Goal: Task Accomplishment & Management: Manage account settings

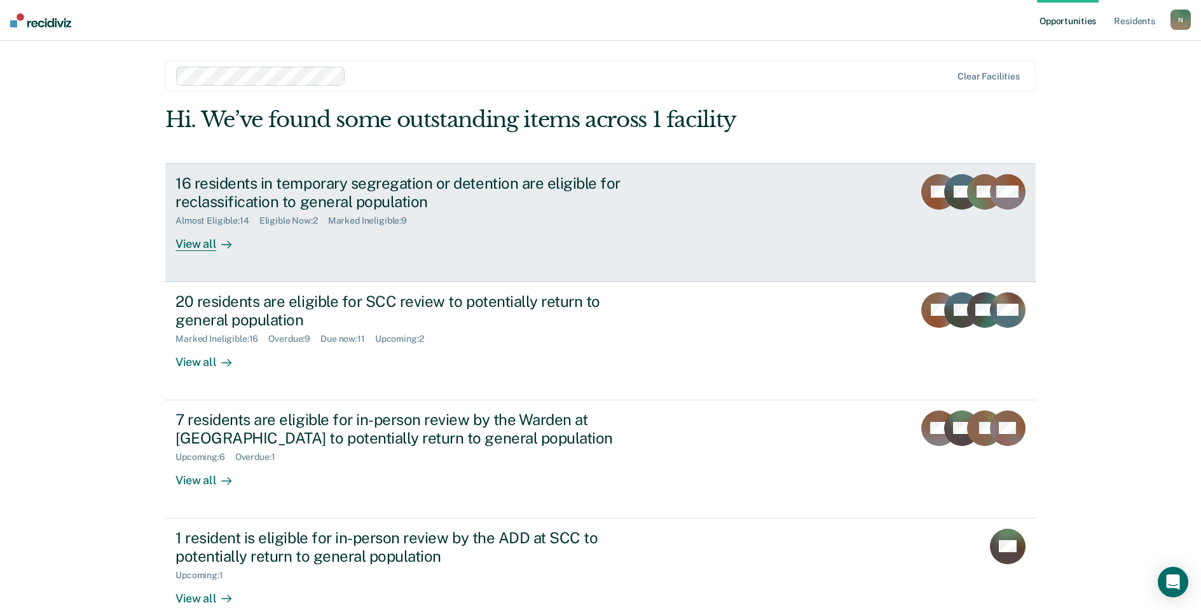
click at [250, 196] on div "16 residents in temporary segregation or detention are eligible for reclassific…" at bounding box center [398, 192] width 446 height 37
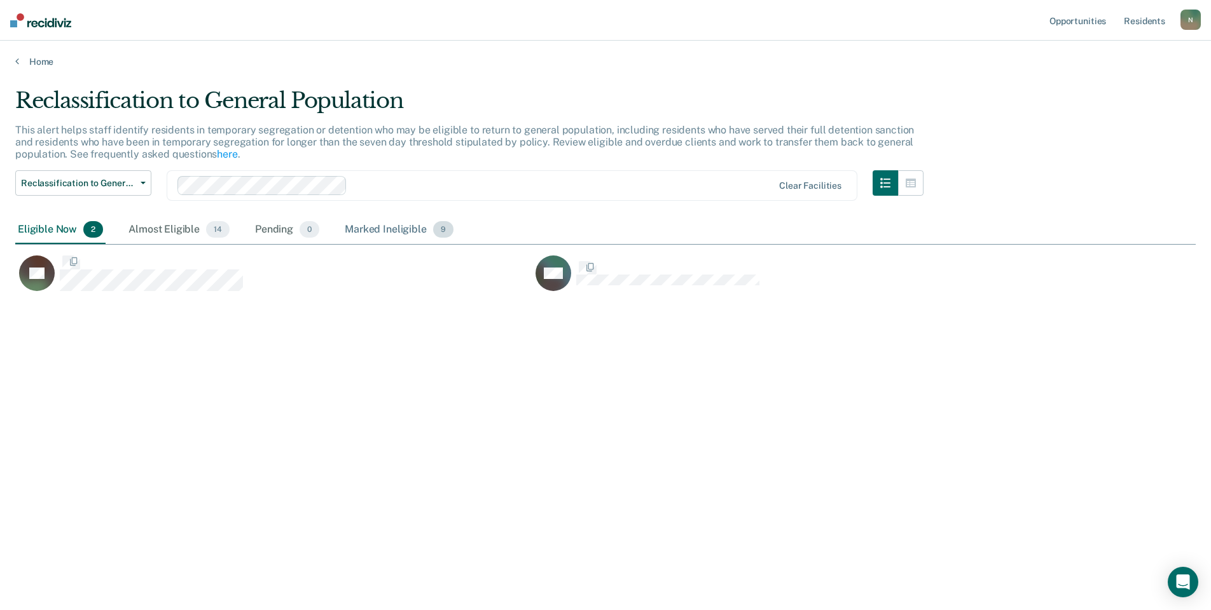
scroll to position [418, 1170]
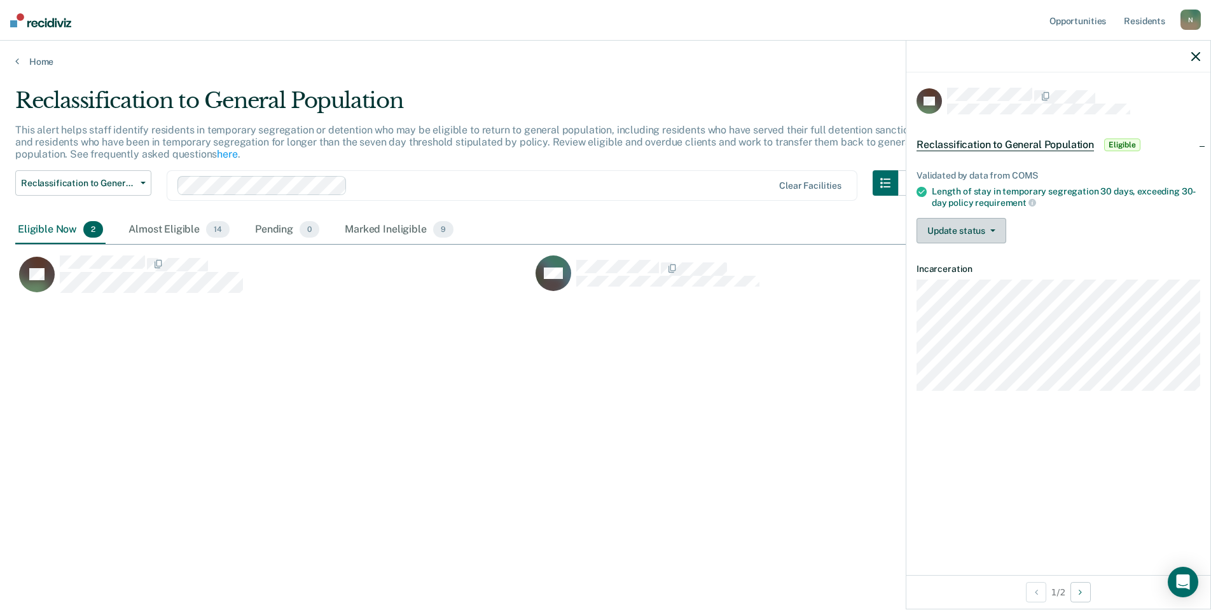
click at [980, 240] on button "Update status" at bounding box center [961, 230] width 90 height 25
click at [982, 284] on button "Mark Ineligible" at bounding box center [977, 281] width 123 height 20
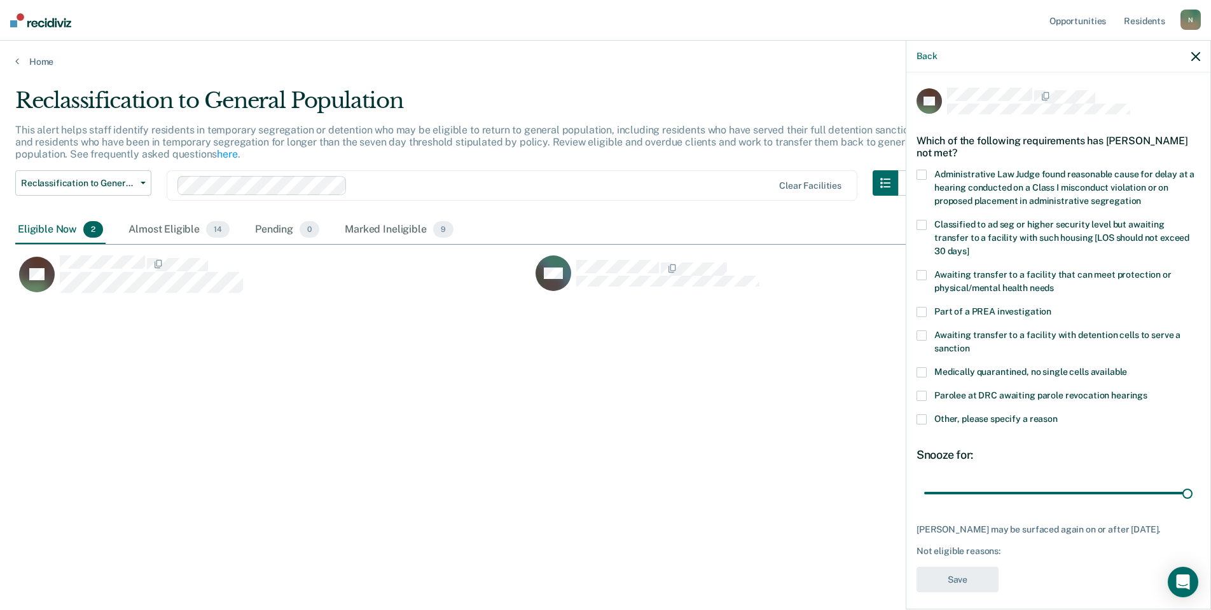
click at [922, 425] on label "Other, please specify a reason" at bounding box center [1058, 421] width 284 height 13
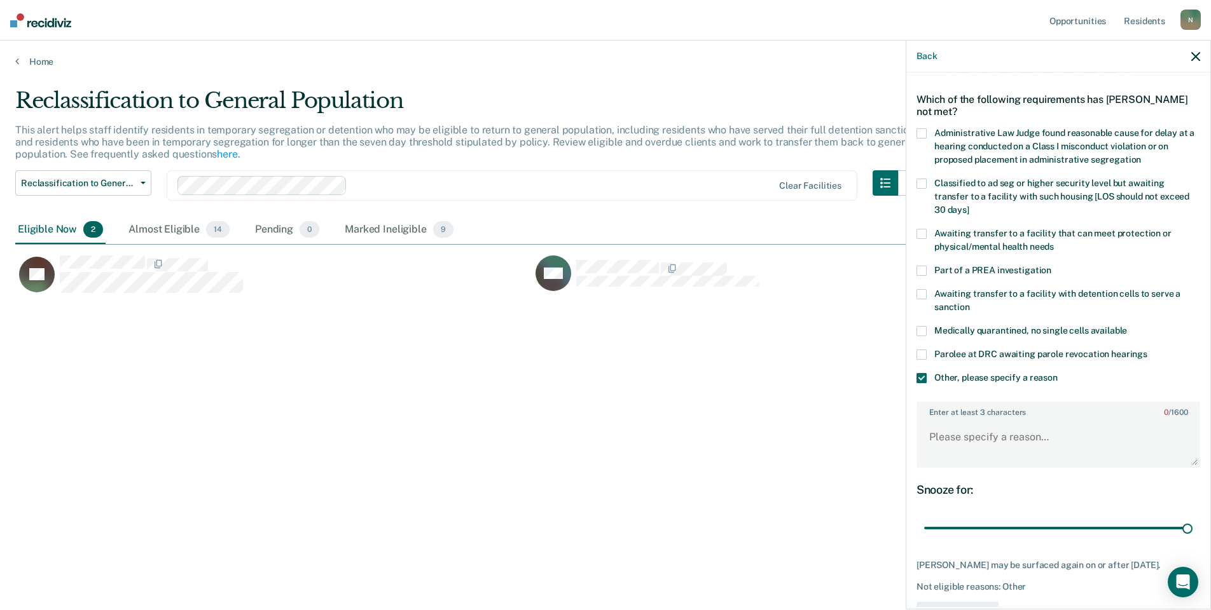
scroll to position [64, 0]
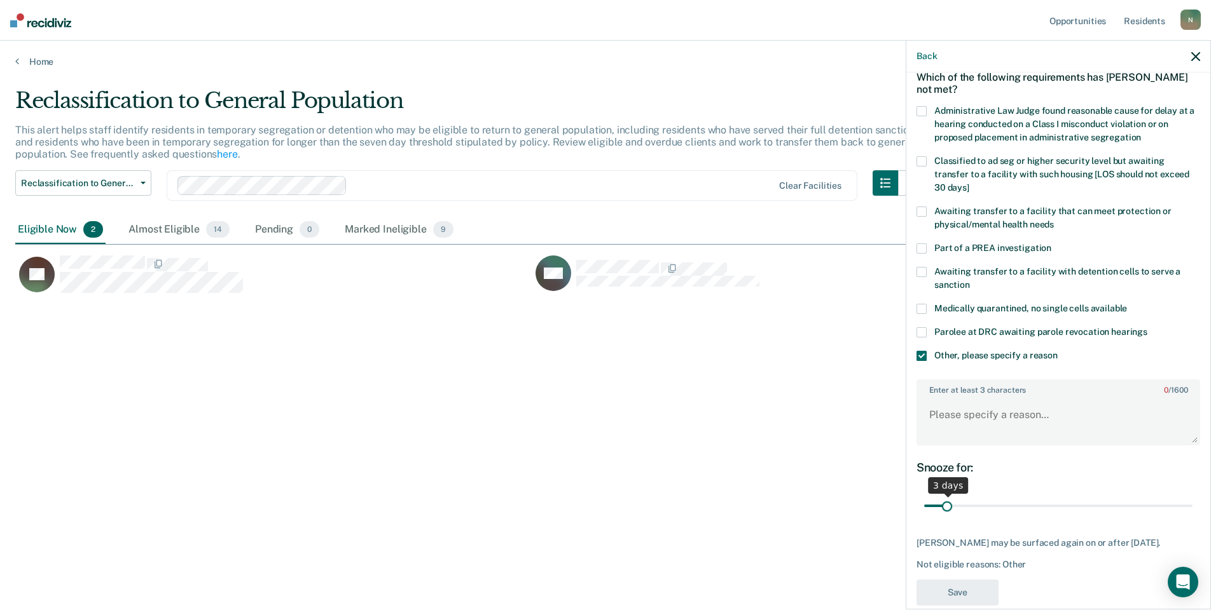
drag, startPoint x: 1177, startPoint y: 507, endPoint x: 949, endPoint y: 507, distance: 228.2
type input "3"
click at [949, 507] on input "range" at bounding box center [1058, 506] width 268 height 22
click at [940, 413] on textarea "Enter at least 3 characters 0 / 1600" at bounding box center [1057, 420] width 281 height 47
type textarea "Refuses GP, has received multiple DDO misconducts"
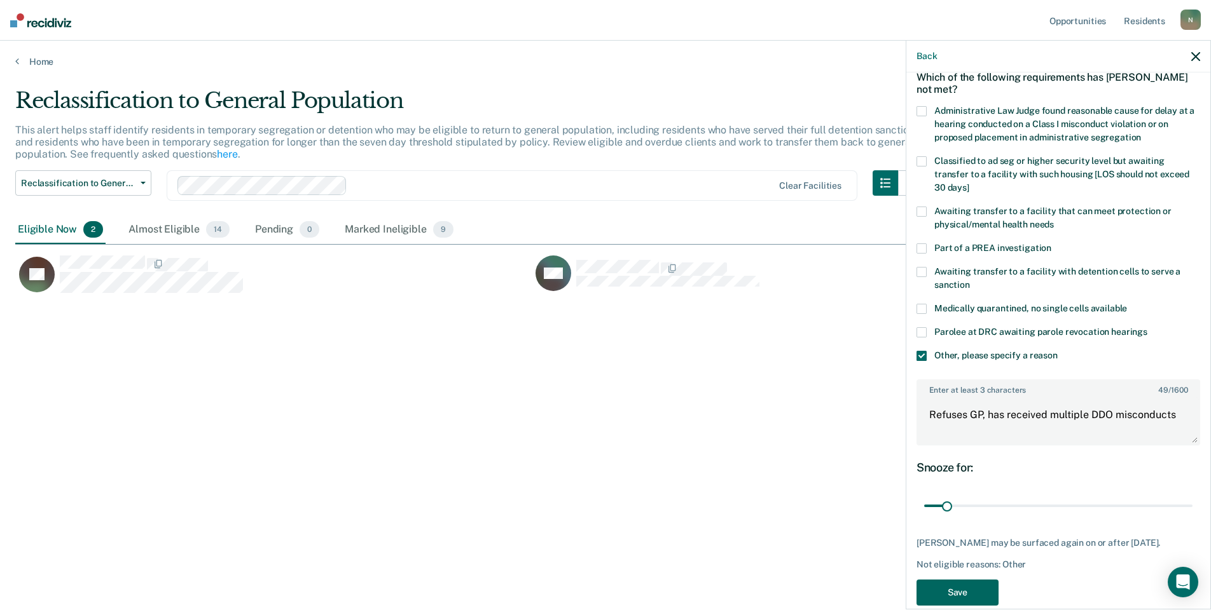
click at [996, 606] on button "Save" at bounding box center [957, 593] width 82 height 26
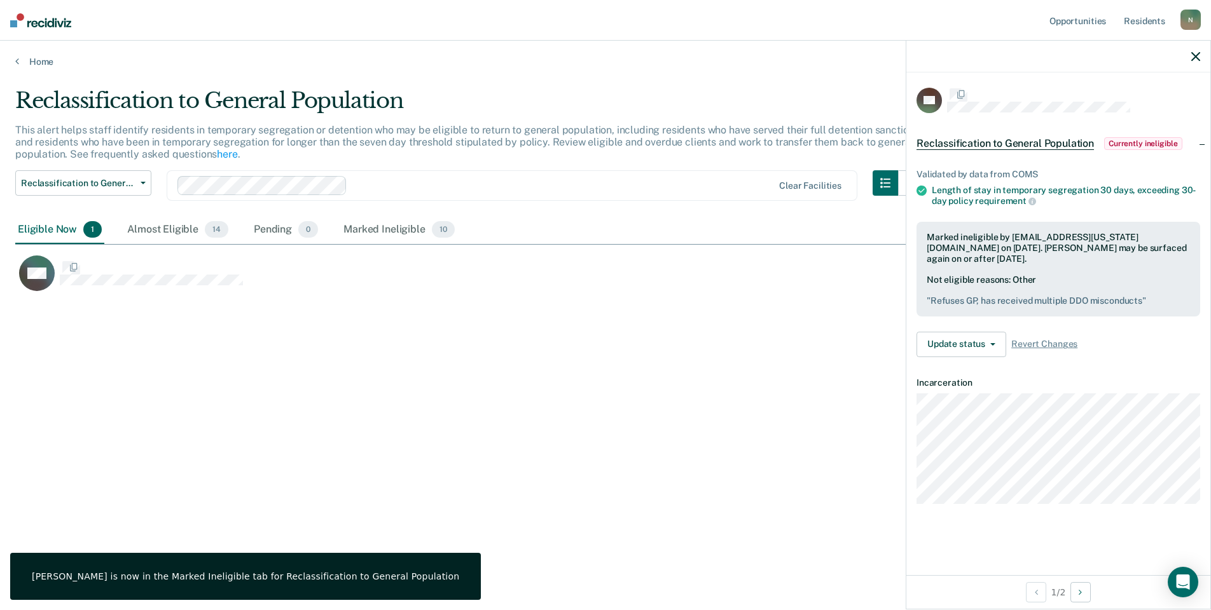
scroll to position [0, 0]
click at [343, 348] on div "Reclassification to General Population This alert helps staff identify resident…" at bounding box center [605, 301] width 1180 height 427
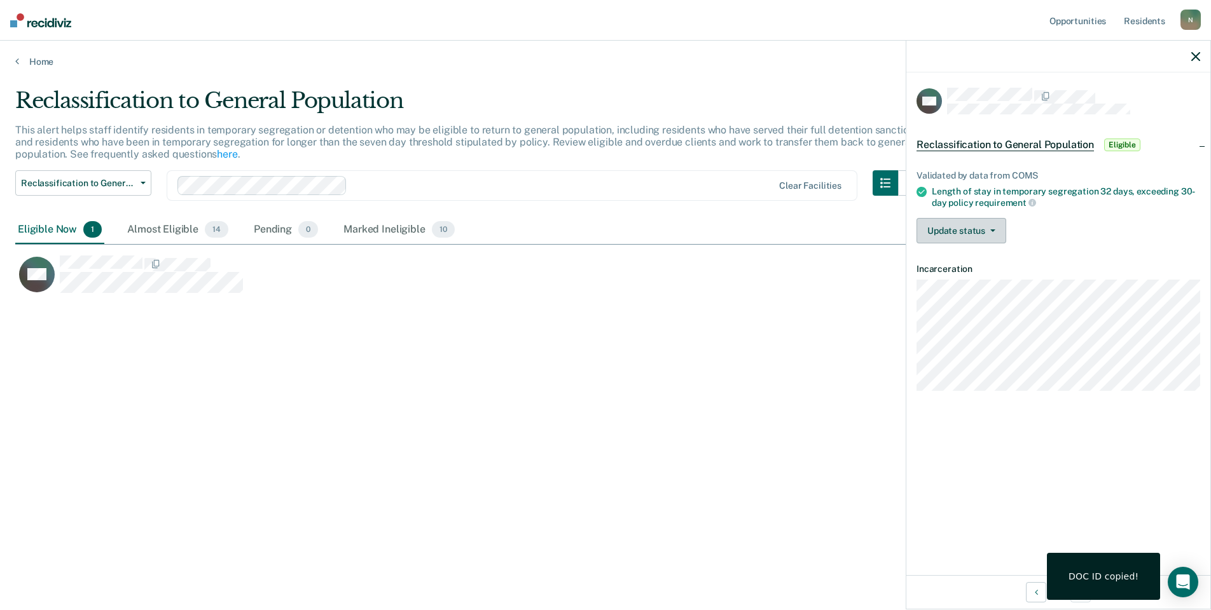
click at [971, 233] on button "Update status" at bounding box center [961, 230] width 90 height 25
click at [957, 283] on button "Mark Ineligible" at bounding box center [977, 281] width 123 height 20
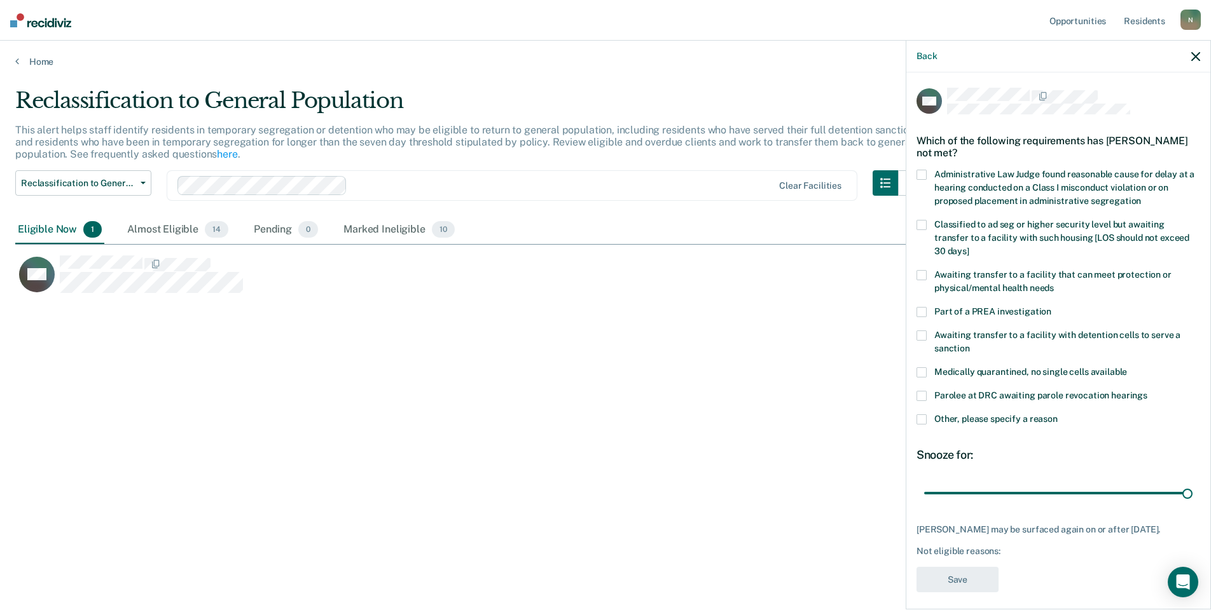
click at [925, 418] on span at bounding box center [921, 420] width 10 height 10
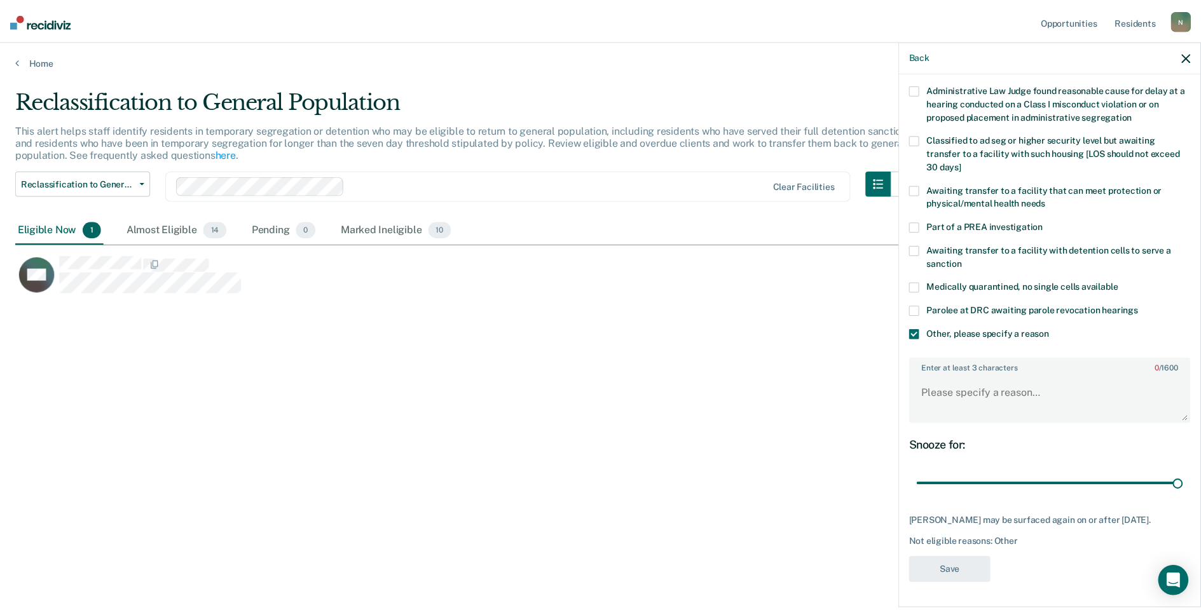
scroll to position [95, 0]
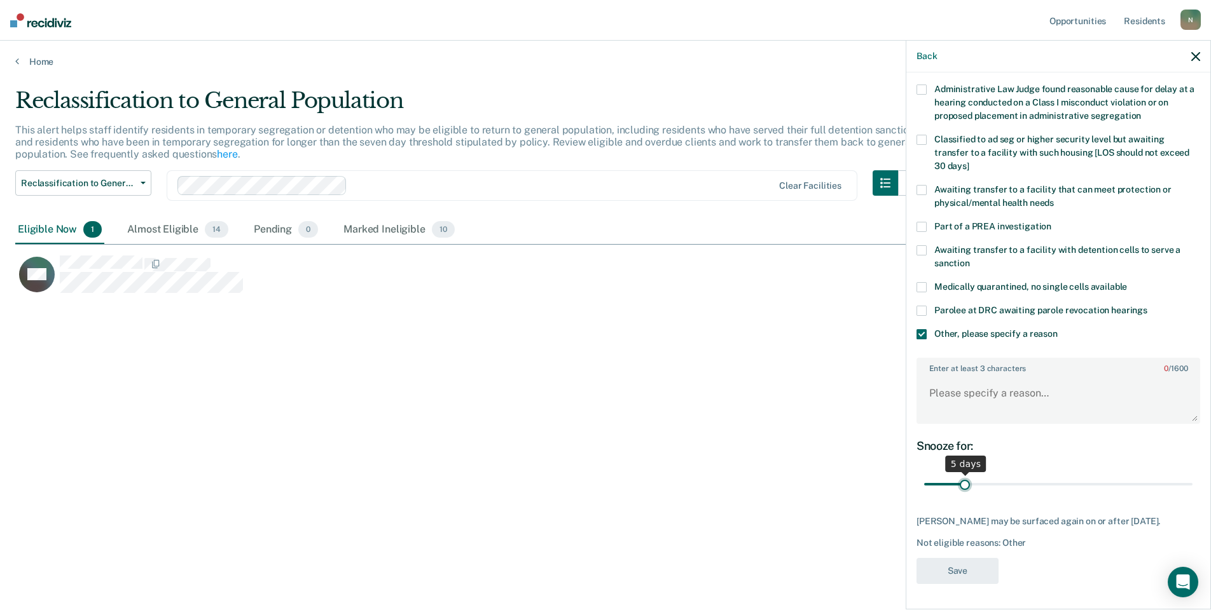
drag, startPoint x: 1178, startPoint y: 472, endPoint x: 963, endPoint y: 476, distance: 214.9
type input "5"
click at [963, 476] on input "range" at bounding box center [1058, 485] width 268 height 22
click at [949, 381] on textarea "Enter at least 3 characters 0 / 1600" at bounding box center [1057, 399] width 281 height 47
type textarea "Temp seg pending alt IV placement"
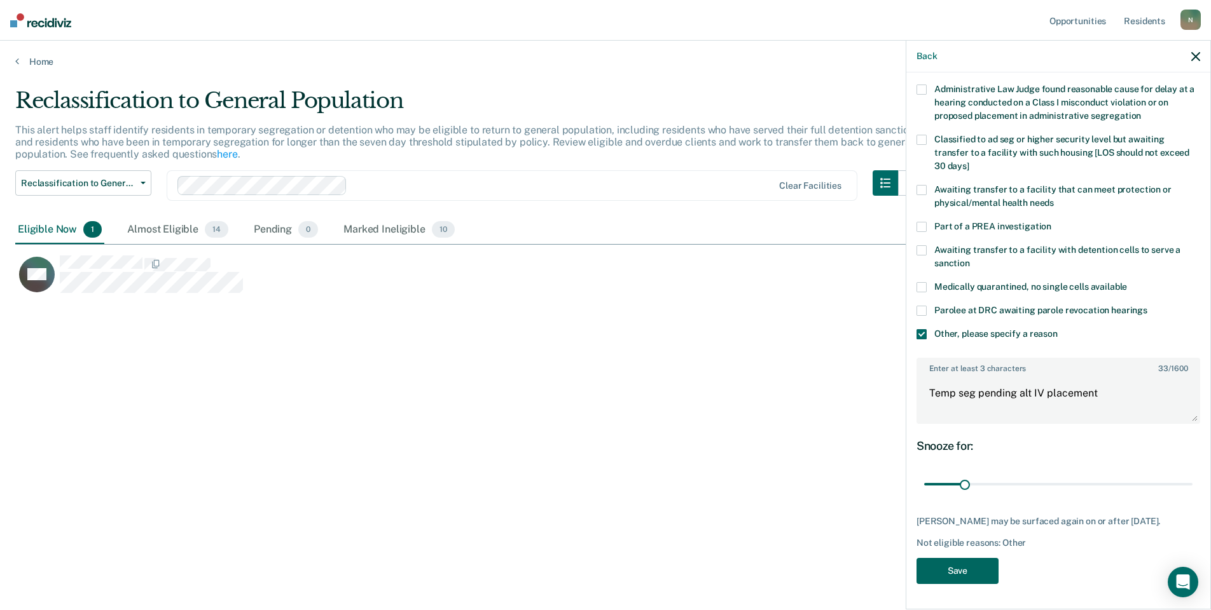
click at [971, 570] on button "Save" at bounding box center [957, 571] width 82 height 26
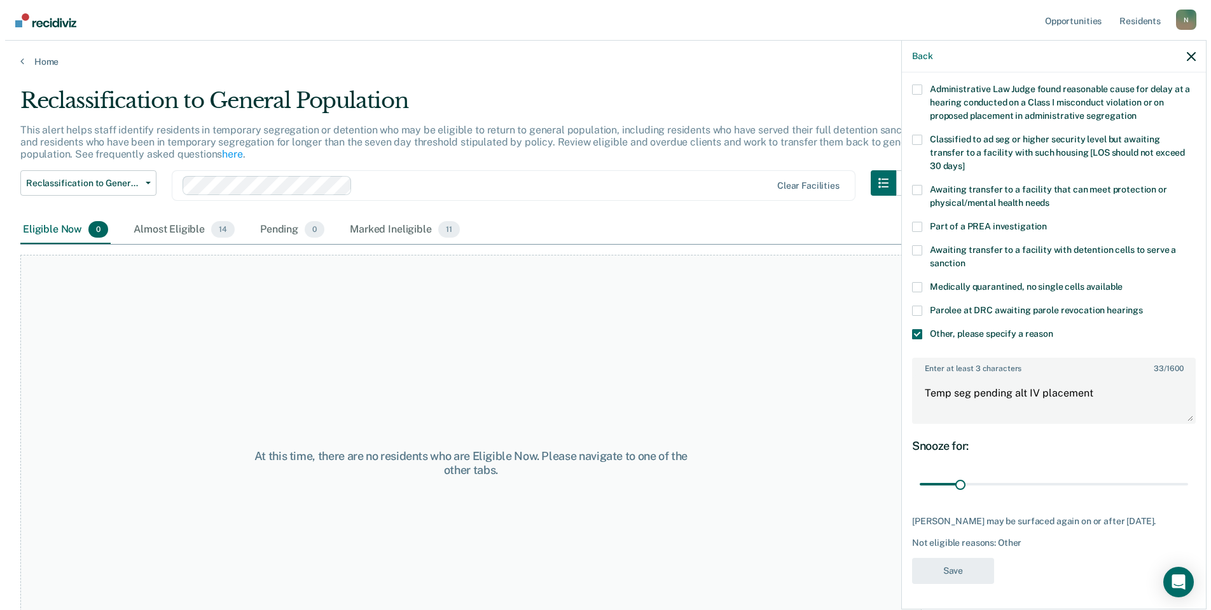
scroll to position [0, 0]
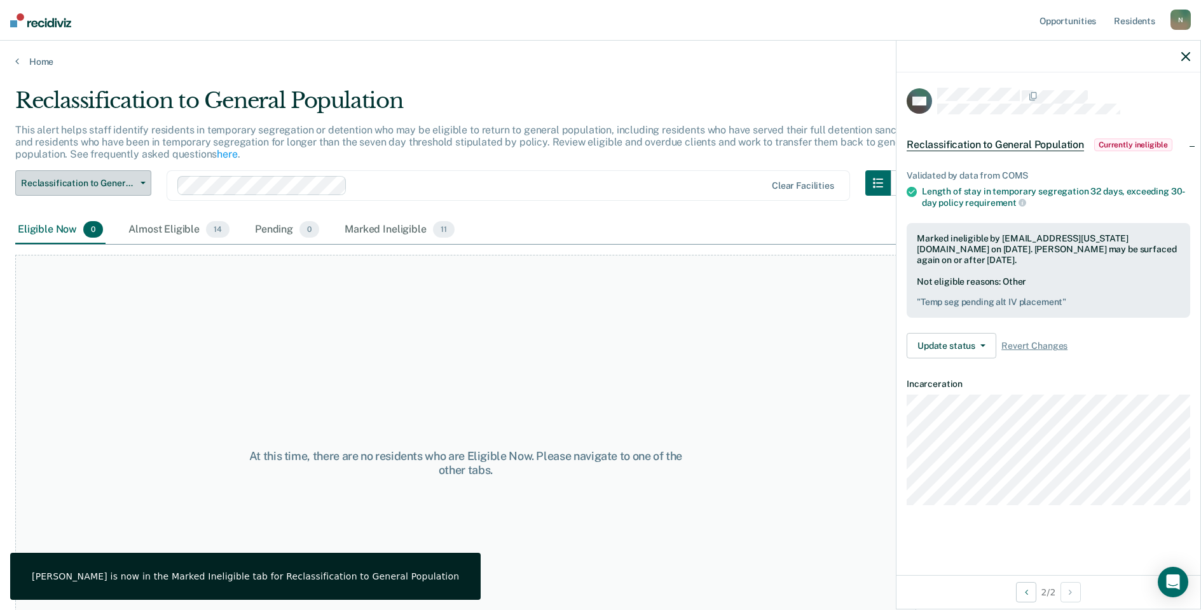
click at [108, 185] on span "Reclassification to General Population" at bounding box center [78, 183] width 114 height 11
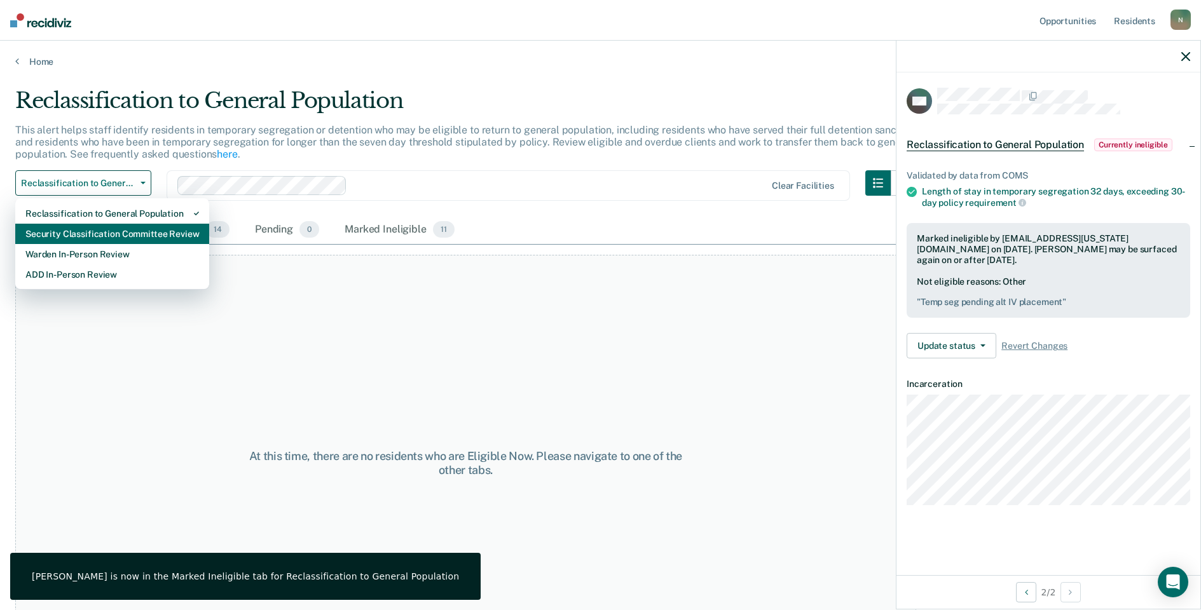
click at [95, 235] on div "Security Classification Committee Review" at bounding box center [112, 234] width 174 height 20
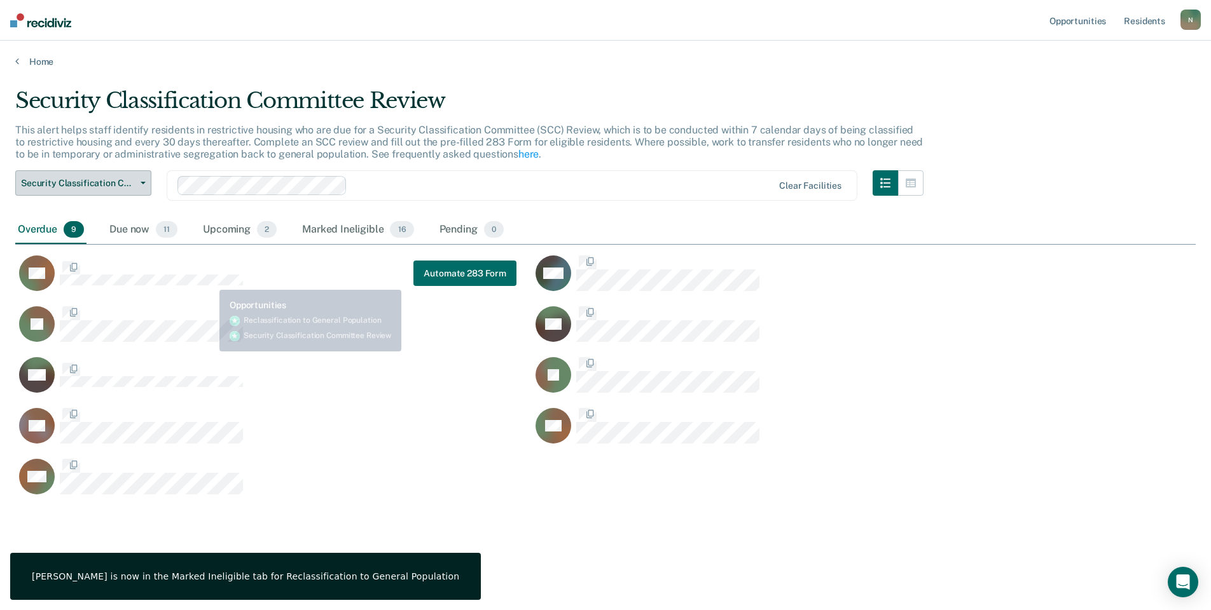
scroll to position [418, 1170]
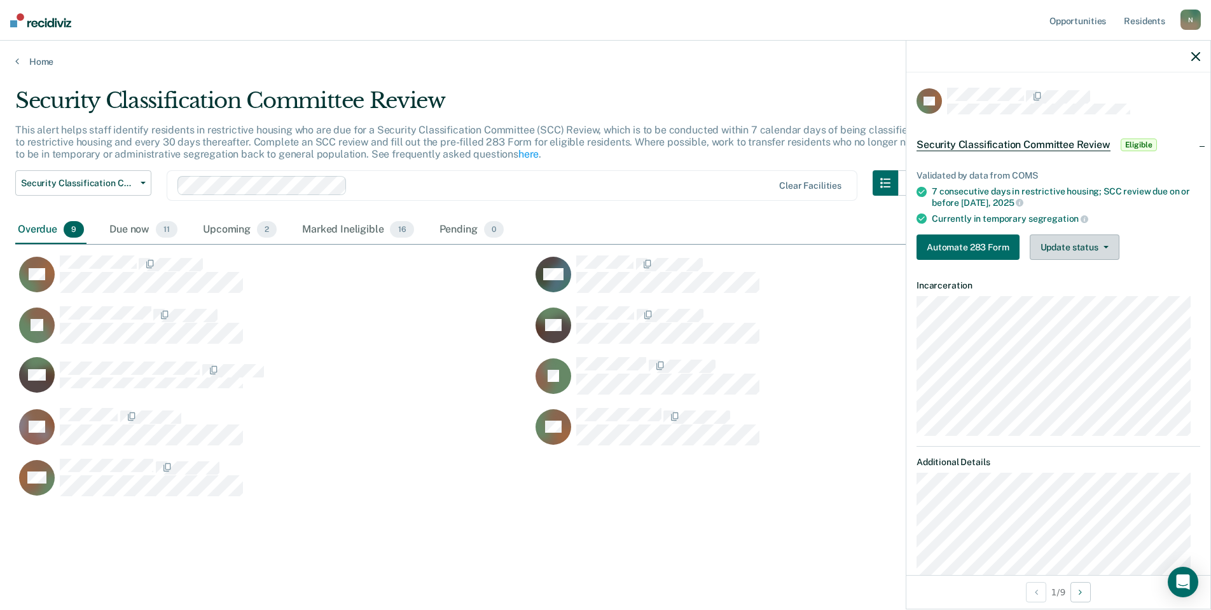
click at [1057, 252] on button "Update status" at bounding box center [1074, 247] width 90 height 25
click at [1085, 296] on button "Mark Ineligible" at bounding box center [1090, 298] width 123 height 20
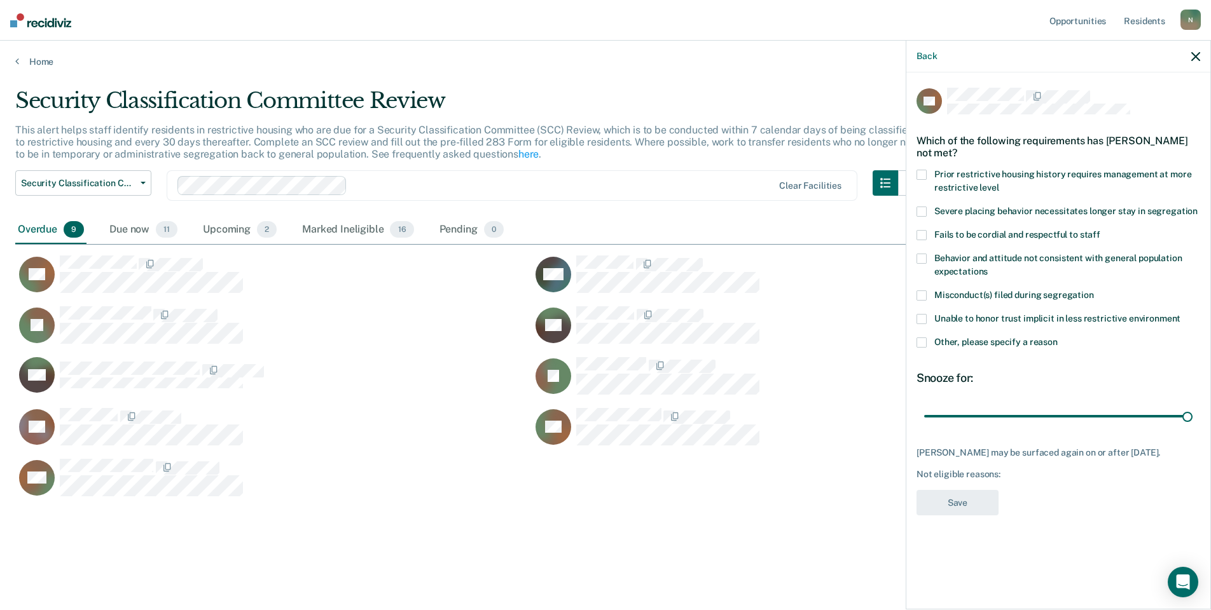
click at [925, 341] on span at bounding box center [921, 343] width 10 height 10
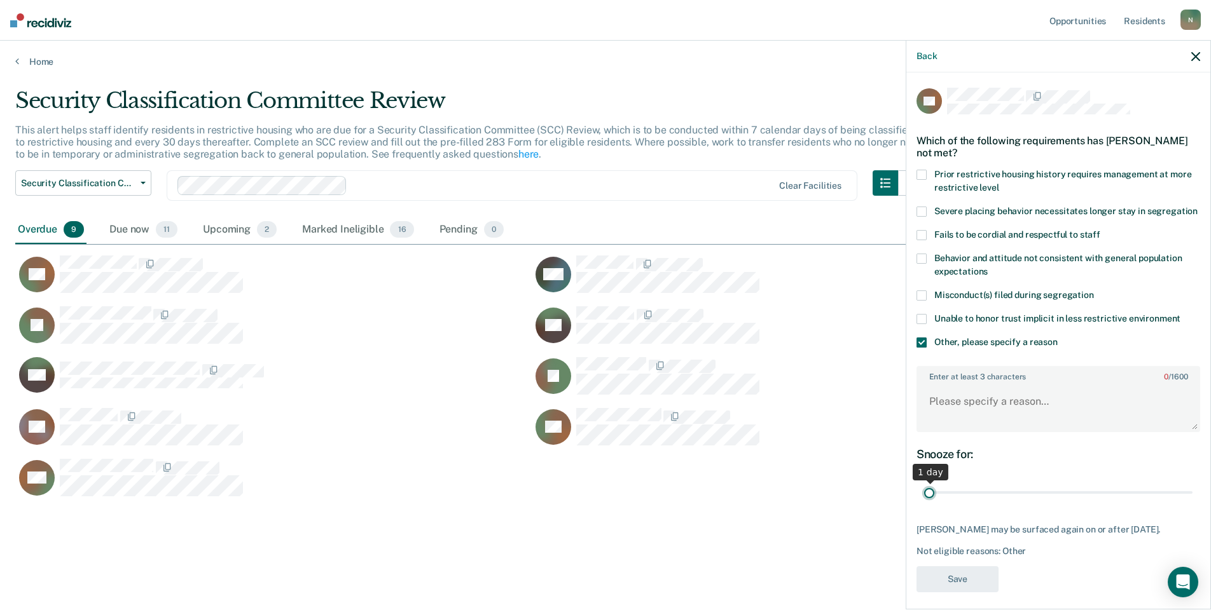
drag, startPoint x: 1176, startPoint y: 502, endPoint x: 907, endPoint y: 502, distance: 268.9
type input "1"
click at [924, 502] on input "range" at bounding box center [1058, 493] width 268 height 22
click at [953, 420] on textarea "Enter at least 3 characters 0 / 1600" at bounding box center [1057, 407] width 281 height 47
type textarea "Temp seg pending misconduct hearing"
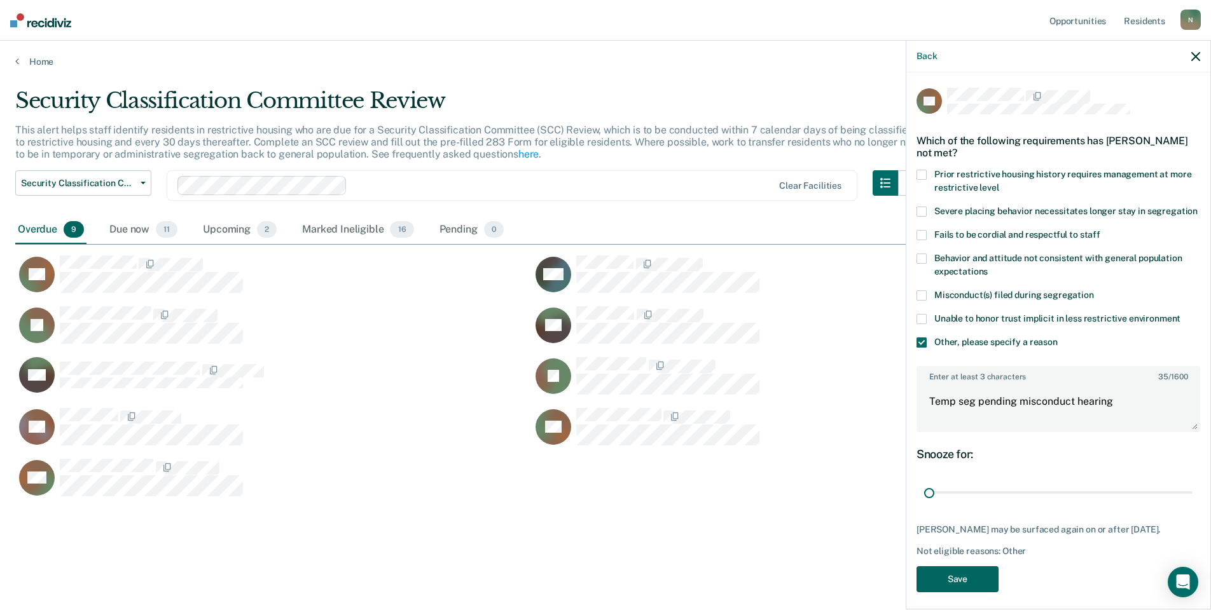
click at [965, 586] on button "Save" at bounding box center [957, 579] width 82 height 26
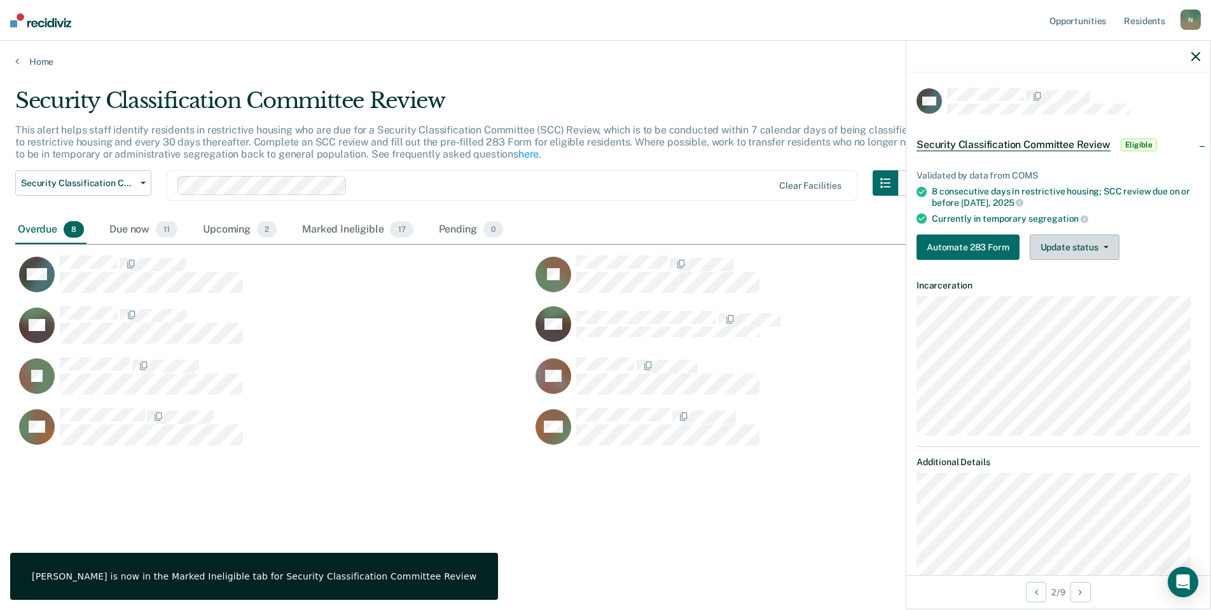
click at [1050, 249] on button "Update status" at bounding box center [1074, 247] width 90 height 25
click at [1058, 299] on button "Mark Ineligible" at bounding box center [1090, 298] width 123 height 20
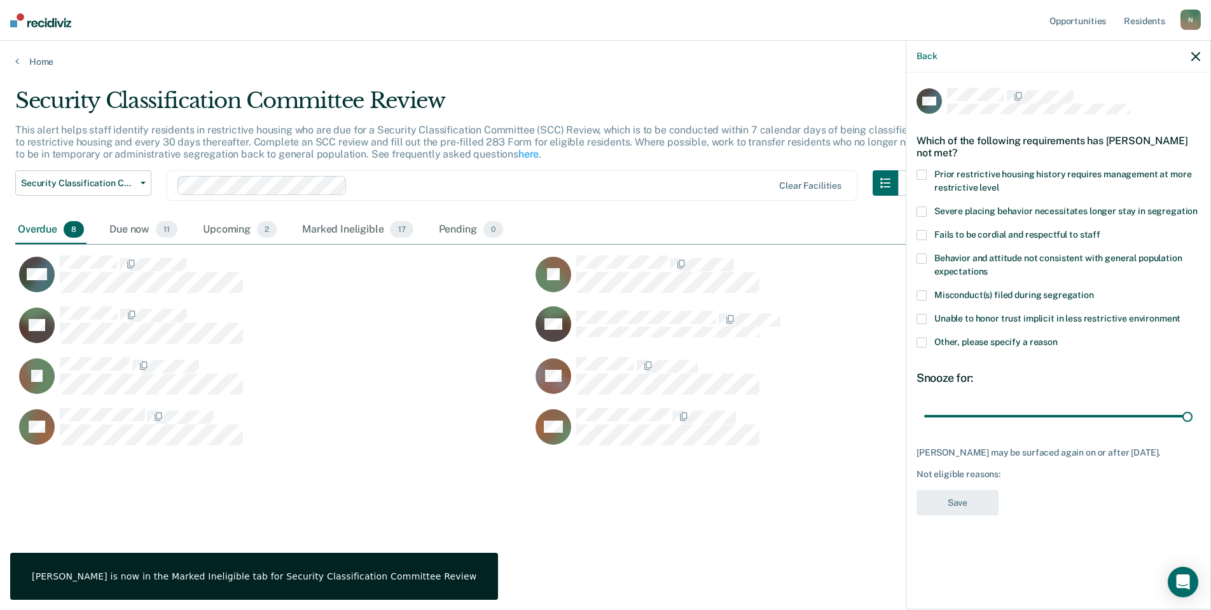
click at [920, 345] on span at bounding box center [921, 343] width 10 height 10
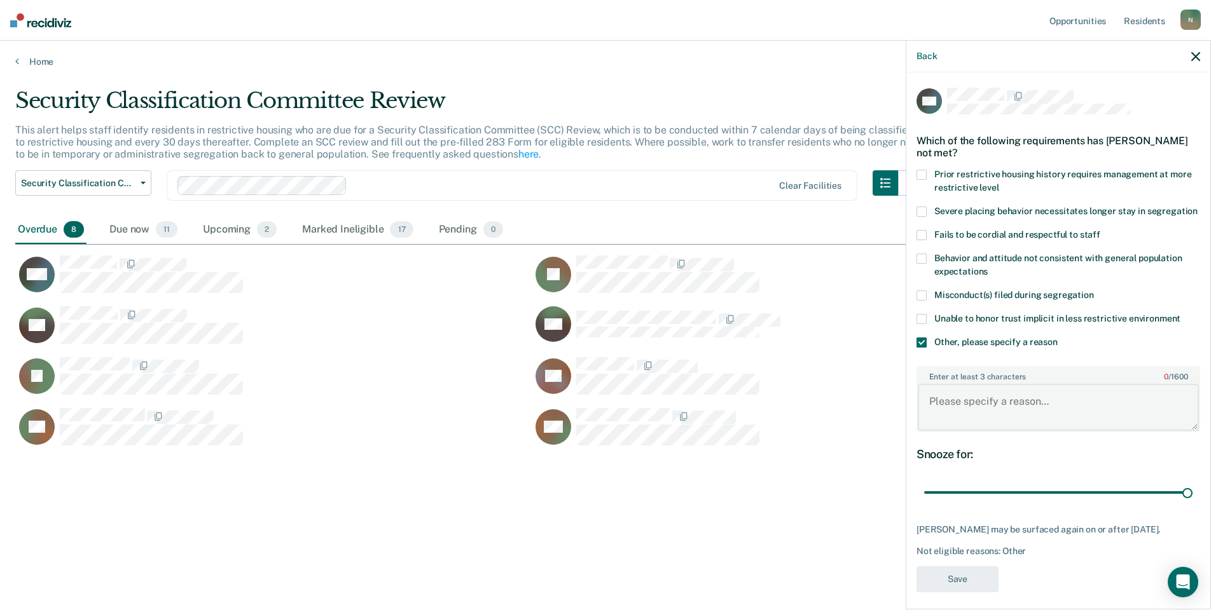
click at [969, 424] on textarea "Enter at least 3 characters 0 / 1600" at bounding box center [1057, 407] width 281 height 47
drag, startPoint x: 1175, startPoint y: 504, endPoint x: 924, endPoint y: 508, distance: 250.5
type input "1"
click at [924, 504] on input "range" at bounding box center [1058, 493] width 268 height 22
click at [975, 419] on textarea "Enter at least 3 characters 0 / 1600" at bounding box center [1057, 407] width 281 height 47
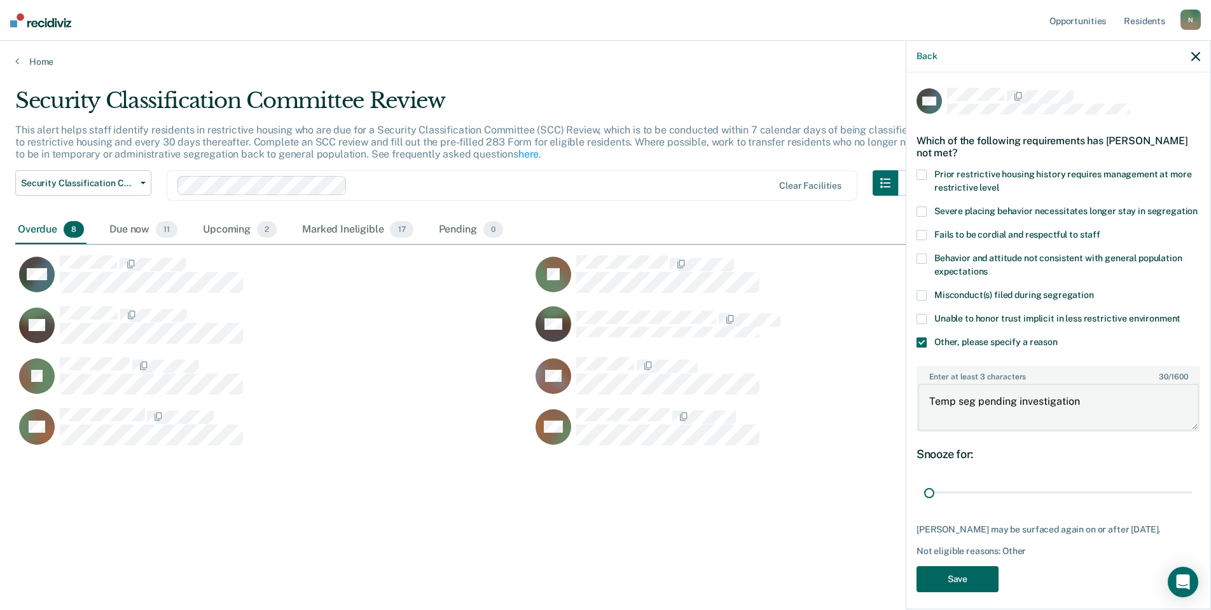
type textarea "Temp seg pending investigation"
click at [973, 582] on button "Save" at bounding box center [957, 579] width 82 height 26
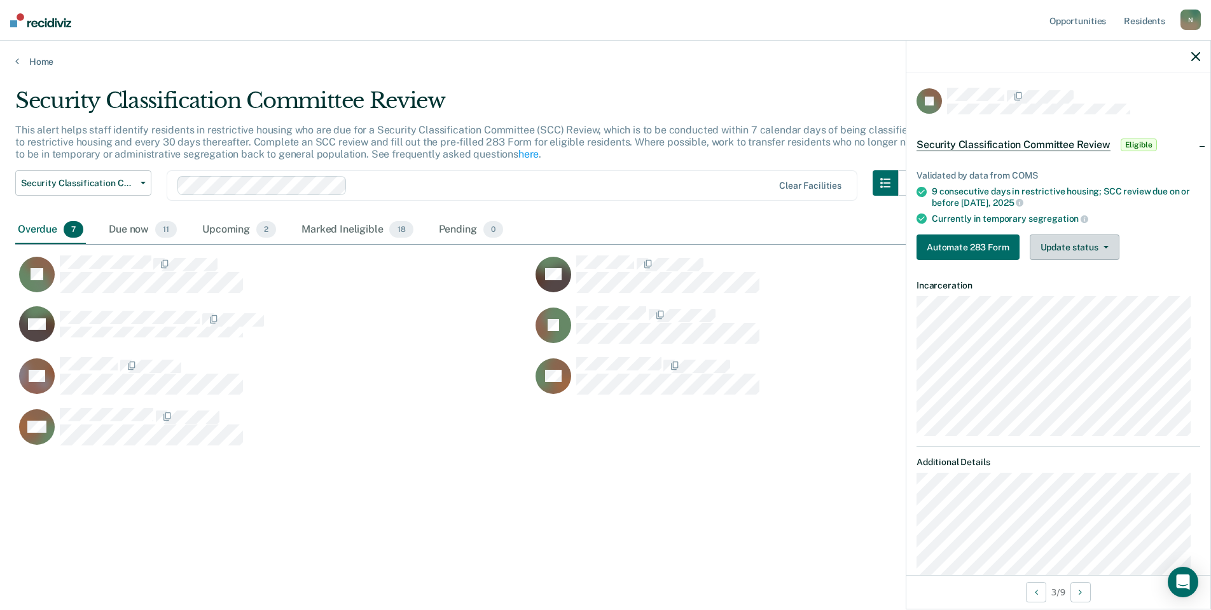
click at [1088, 256] on button "Update status" at bounding box center [1074, 247] width 90 height 25
click at [1078, 291] on button "Mark Ineligible" at bounding box center [1090, 298] width 123 height 20
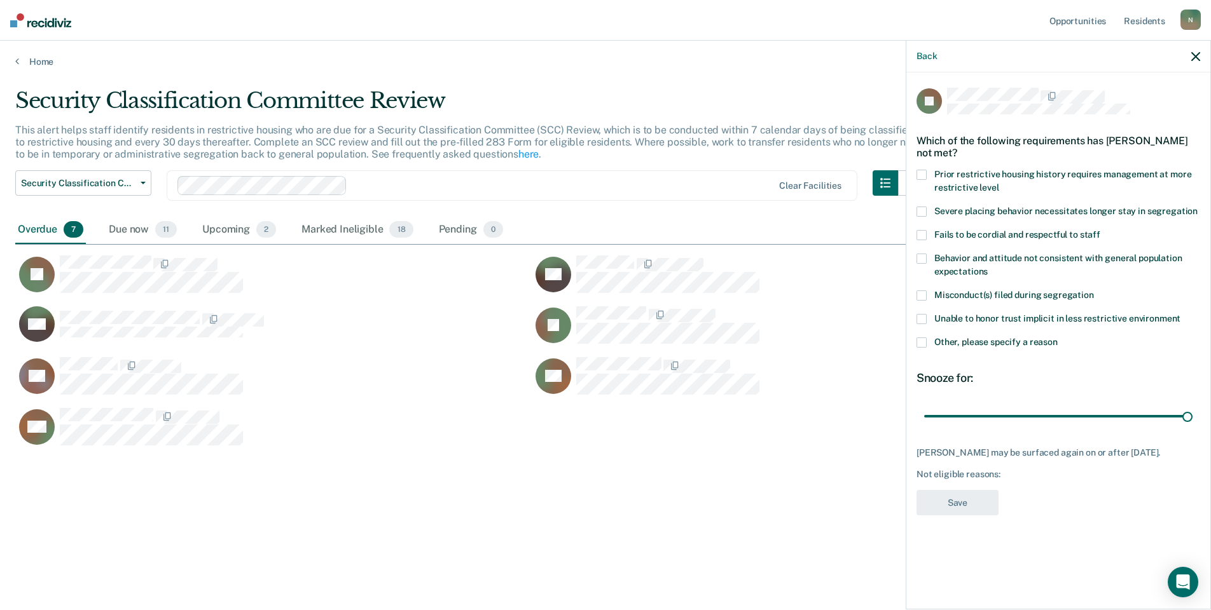
click at [920, 340] on span at bounding box center [921, 343] width 10 height 10
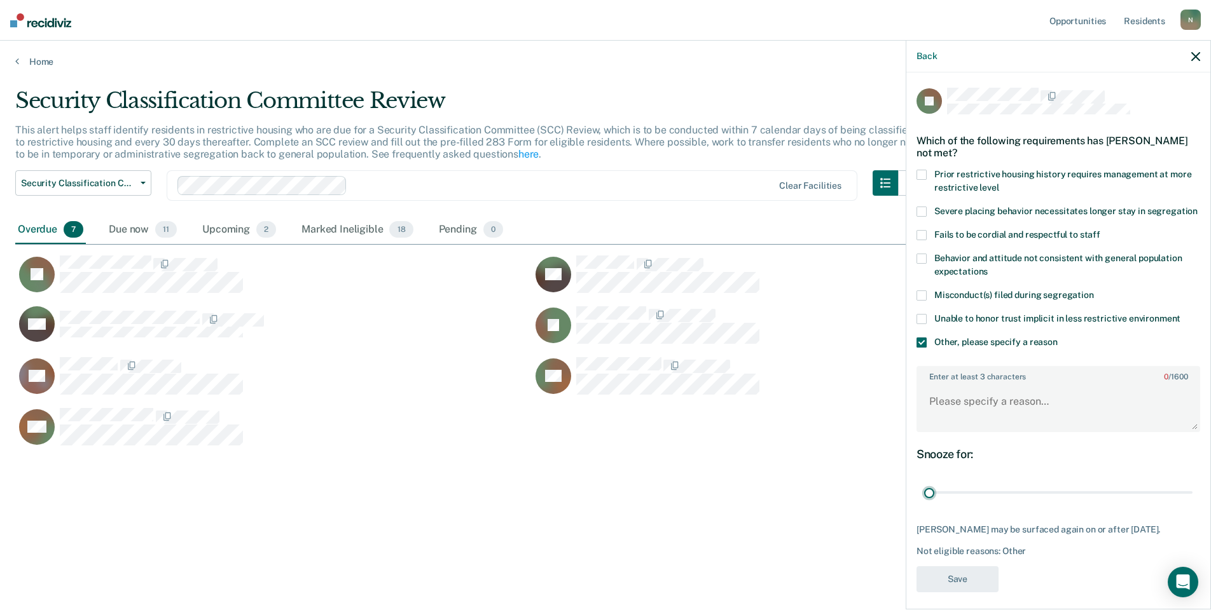
drag, startPoint x: 1174, startPoint y: 504, endPoint x: 921, endPoint y: 509, distance: 253.7
type input "1"
click at [924, 504] on input "range" at bounding box center [1058, 493] width 268 height 22
click at [933, 426] on textarea "Enter at least 3 characters 0 / 1600" at bounding box center [1057, 407] width 281 height 47
type textarea "Temp seg pending PC investigation"
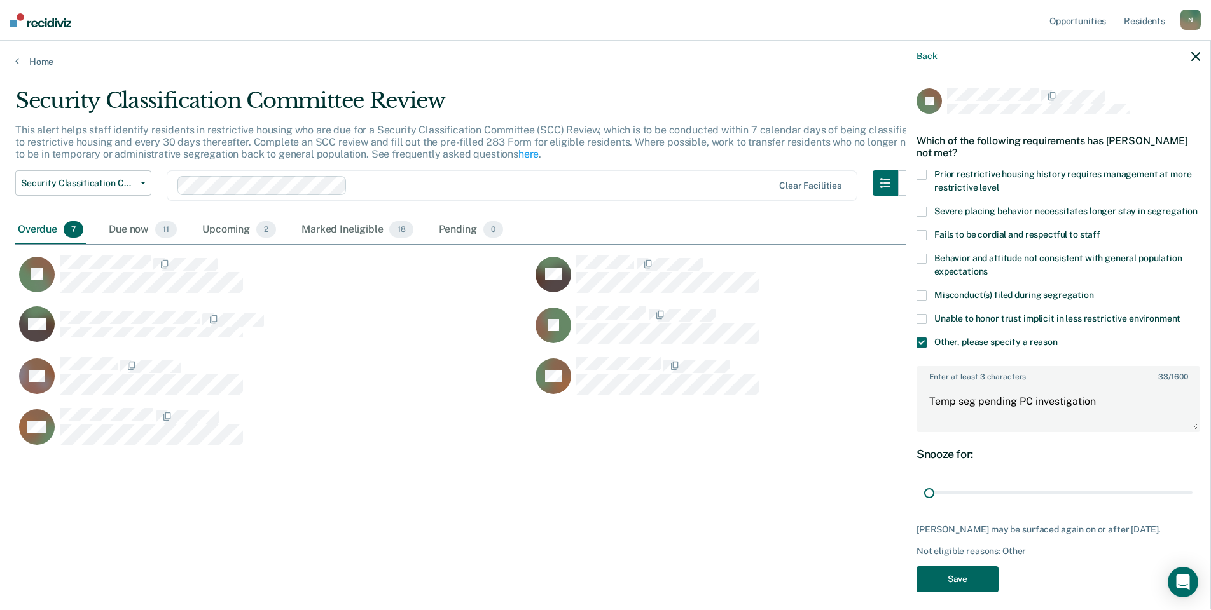
click at [971, 593] on button "Save" at bounding box center [957, 579] width 82 height 26
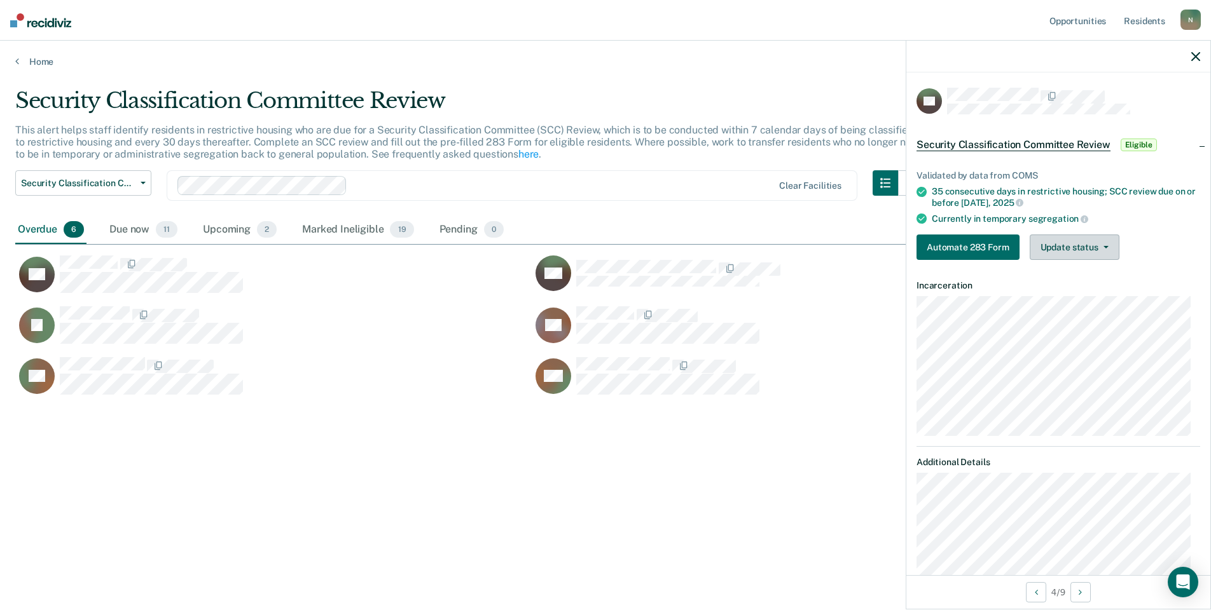
drag, startPoint x: 1071, startPoint y: 228, endPoint x: 1066, endPoint y: 246, distance: 18.5
click at [1071, 231] on div "Validated by data from COMS 35 consecutive days in restrictive housing; SCC rev…" at bounding box center [1058, 210] width 304 height 120
click at [1066, 247] on button "Update status" at bounding box center [1074, 247] width 90 height 25
click at [1065, 291] on button "Mark Ineligible" at bounding box center [1090, 298] width 123 height 20
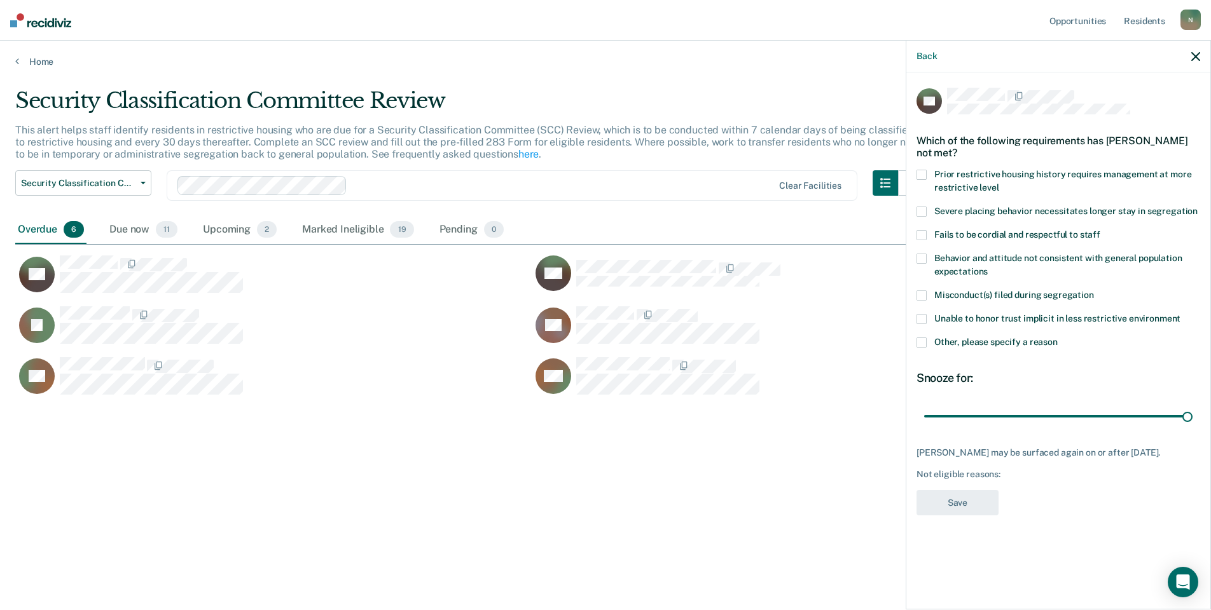
click at [923, 345] on span at bounding box center [921, 343] width 10 height 10
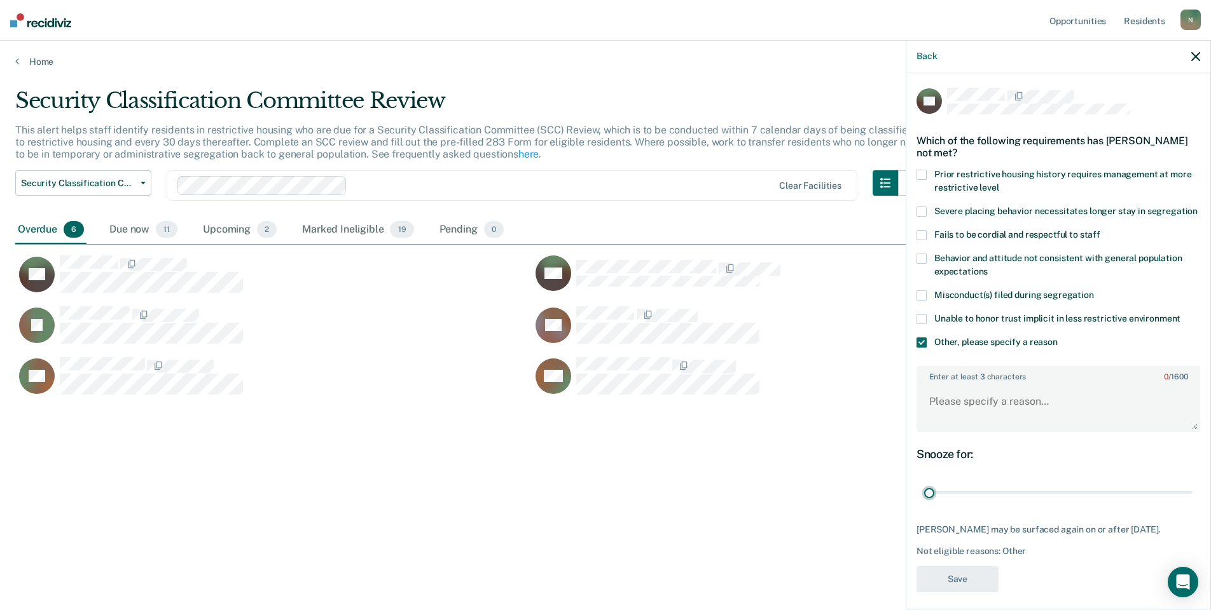
drag, startPoint x: 1176, startPoint y: 509, endPoint x: 931, endPoint y: 446, distance: 253.5
type input "1"
click at [924, 499] on input "range" at bounding box center [1058, 493] width 268 height 22
click at [945, 424] on textarea "Enter at least 3 characters 0 / 1600" at bounding box center [1057, 407] width 281 height 47
type textarea "Temp seg pending misconduct hearing"
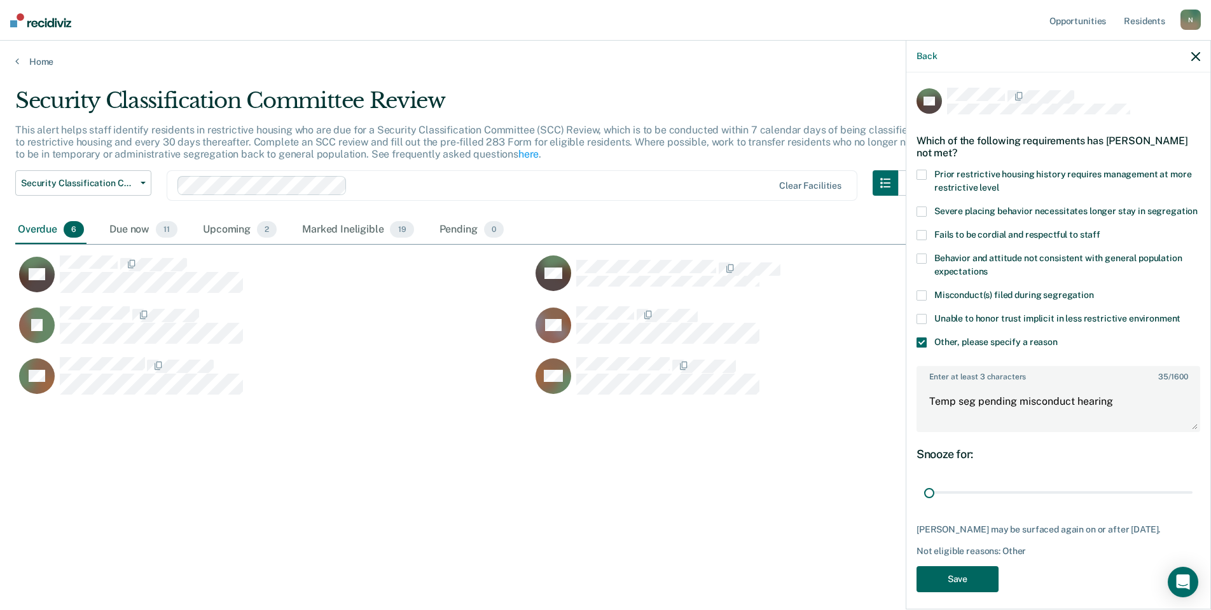
click at [978, 584] on button "Save" at bounding box center [957, 579] width 82 height 26
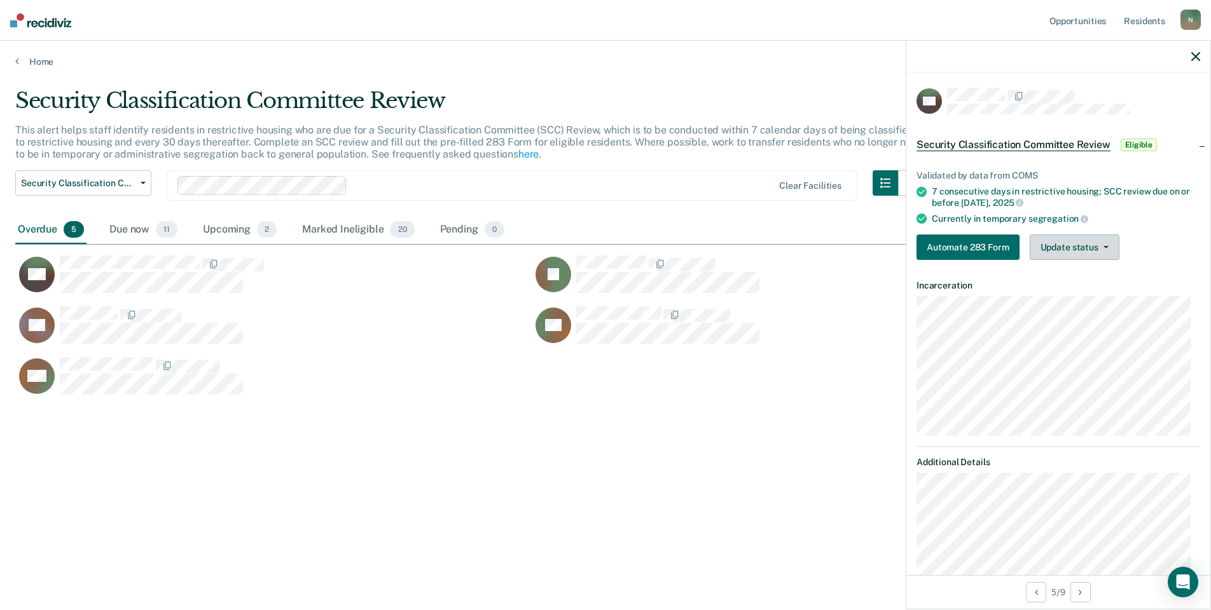
click at [1048, 245] on button "Update status" at bounding box center [1074, 247] width 90 height 25
click at [1056, 298] on button "Mark Ineligible" at bounding box center [1090, 298] width 123 height 20
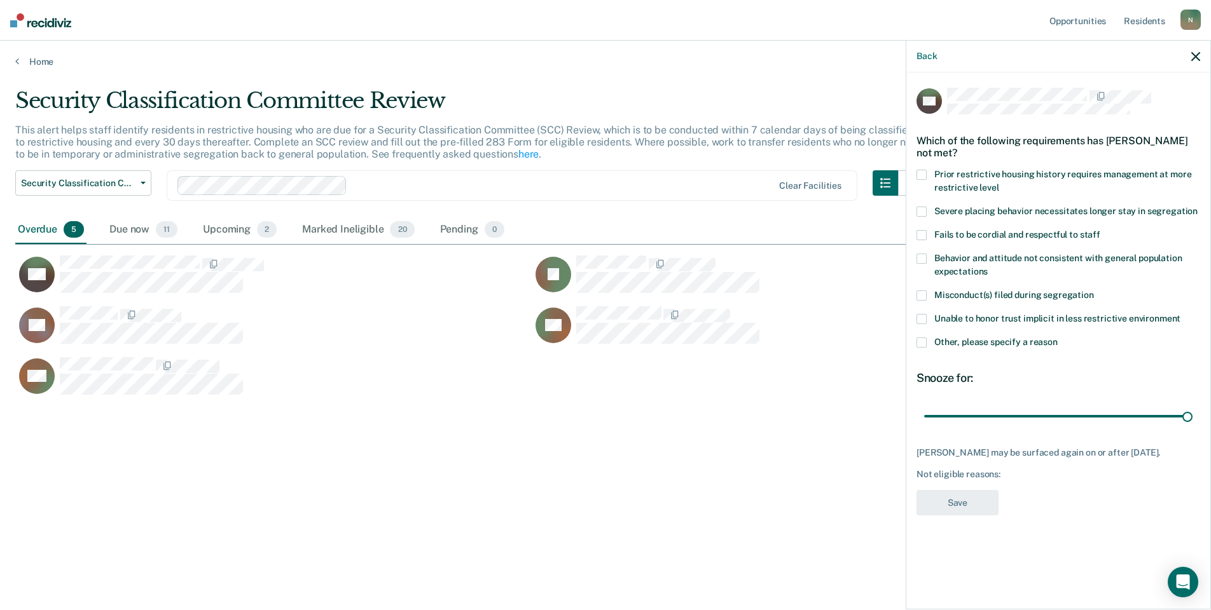
click at [924, 342] on span at bounding box center [921, 343] width 10 height 10
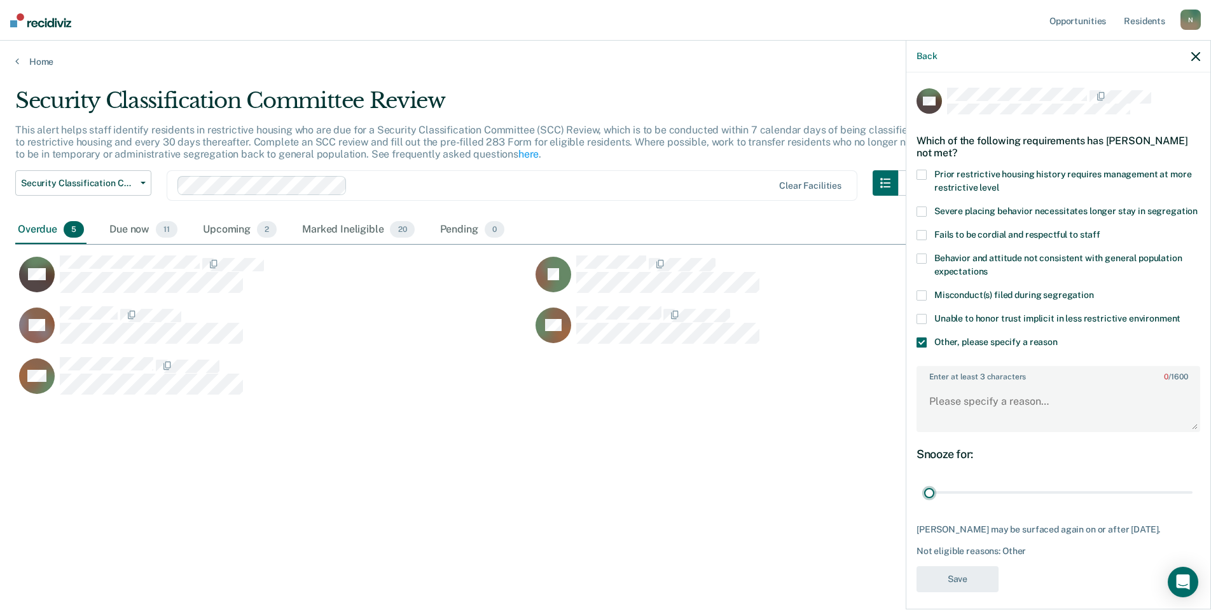
drag, startPoint x: 1179, startPoint y: 507, endPoint x: 902, endPoint y: 510, distance: 277.8
type input "1"
click at [924, 504] on input "range" at bounding box center [1058, 493] width 268 height 22
click at [983, 481] on div "Snooze for: 1 day" at bounding box center [1058, 476] width 284 height 57
click at [968, 418] on textarea "Enter at least 3 characters 0 / 1600" at bounding box center [1057, 407] width 281 height 47
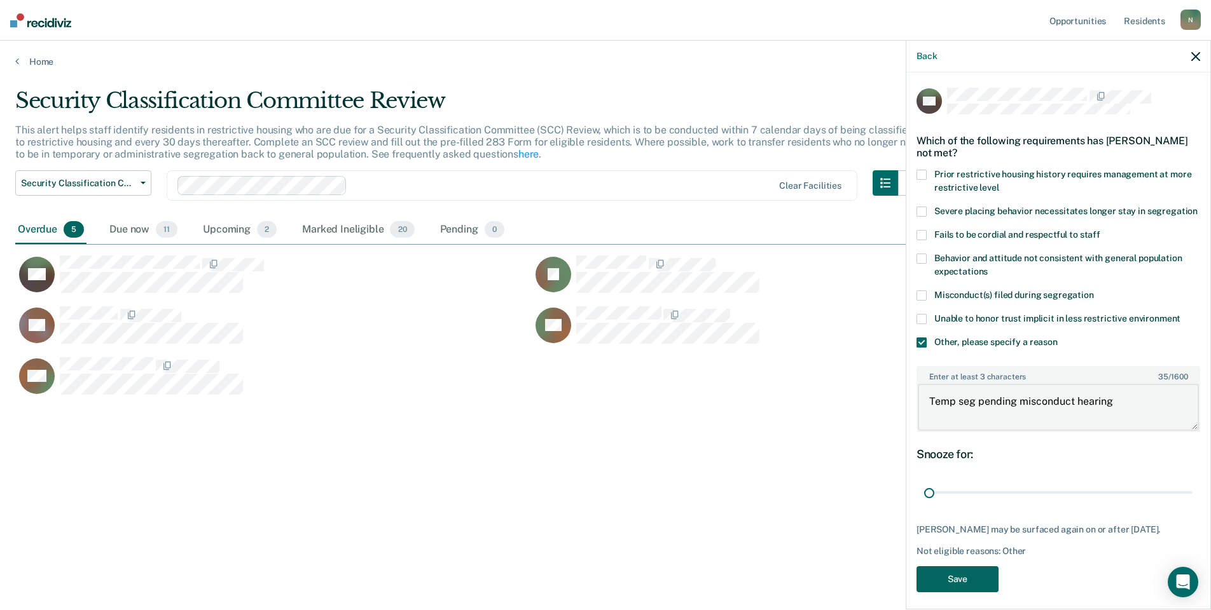
type textarea "Temp seg pending misconduct hearing"
click at [957, 593] on button "Save" at bounding box center [957, 579] width 82 height 26
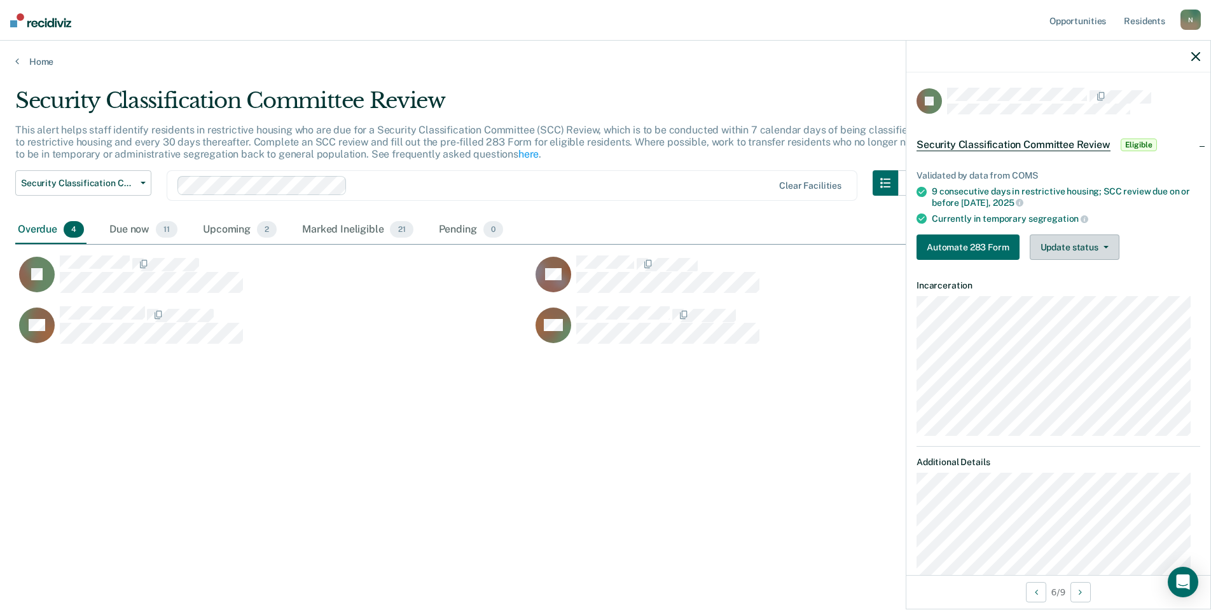
click at [1093, 252] on button "Update status" at bounding box center [1074, 247] width 90 height 25
click at [1074, 300] on button "Mark Ineligible" at bounding box center [1090, 298] width 123 height 20
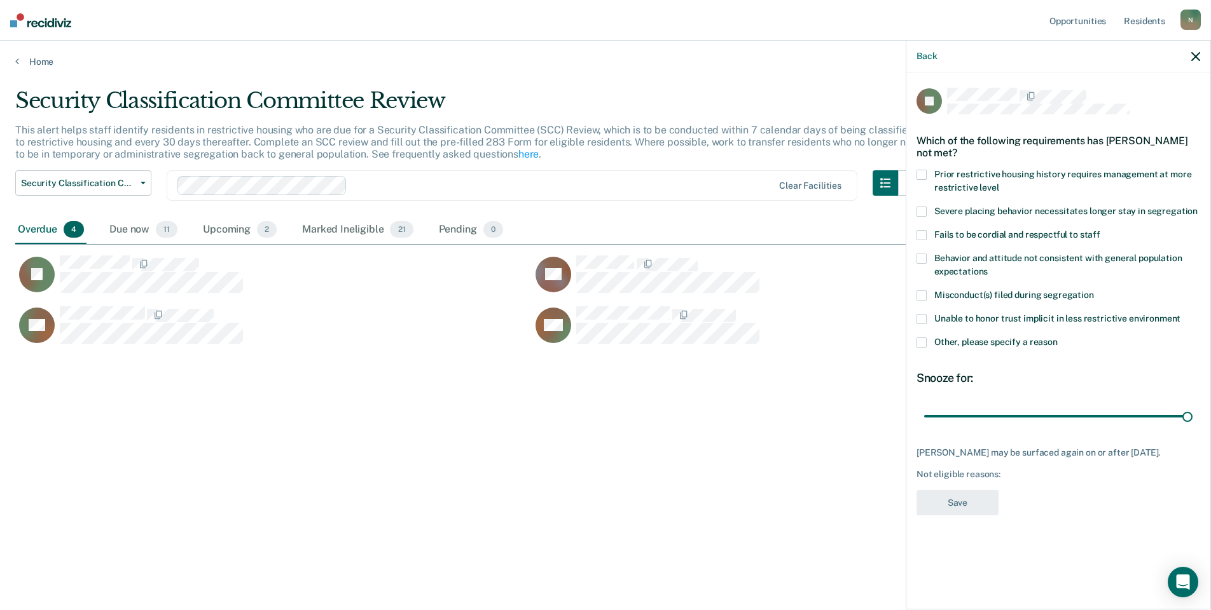
click at [924, 343] on span at bounding box center [921, 343] width 10 height 10
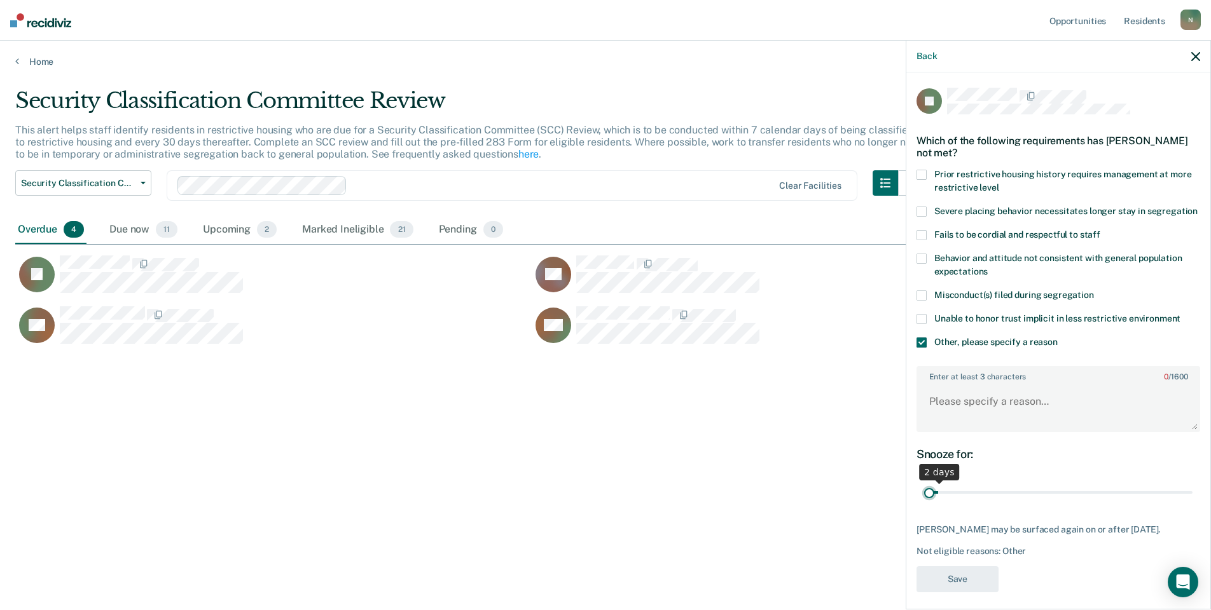
drag, startPoint x: 1175, startPoint y: 504, endPoint x: 931, endPoint y: 503, distance: 243.5
type input "1"
click at [931, 503] on input "range" at bounding box center [1058, 493] width 268 height 22
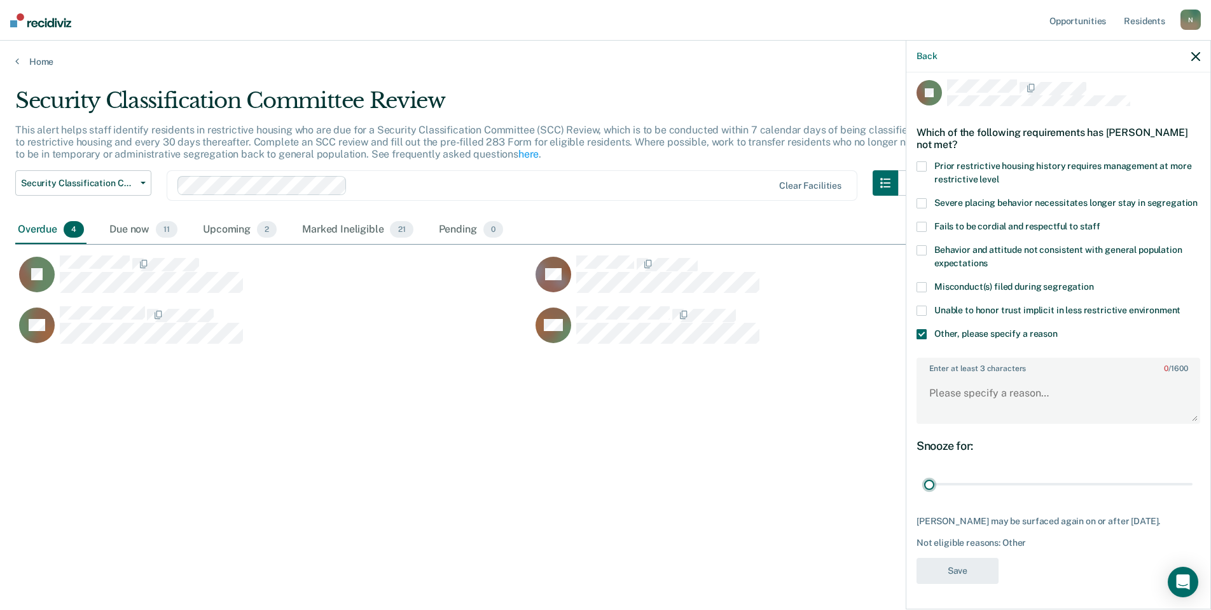
scroll to position [20, 0]
click at [980, 404] on textarea "Enter at least 3 characters 0 / 1600" at bounding box center [1057, 399] width 281 height 47
type textarea "Temp seg pending alt IV transfer, on detention until [DATE]"
click at [922, 580] on button "Save" at bounding box center [957, 571] width 82 height 26
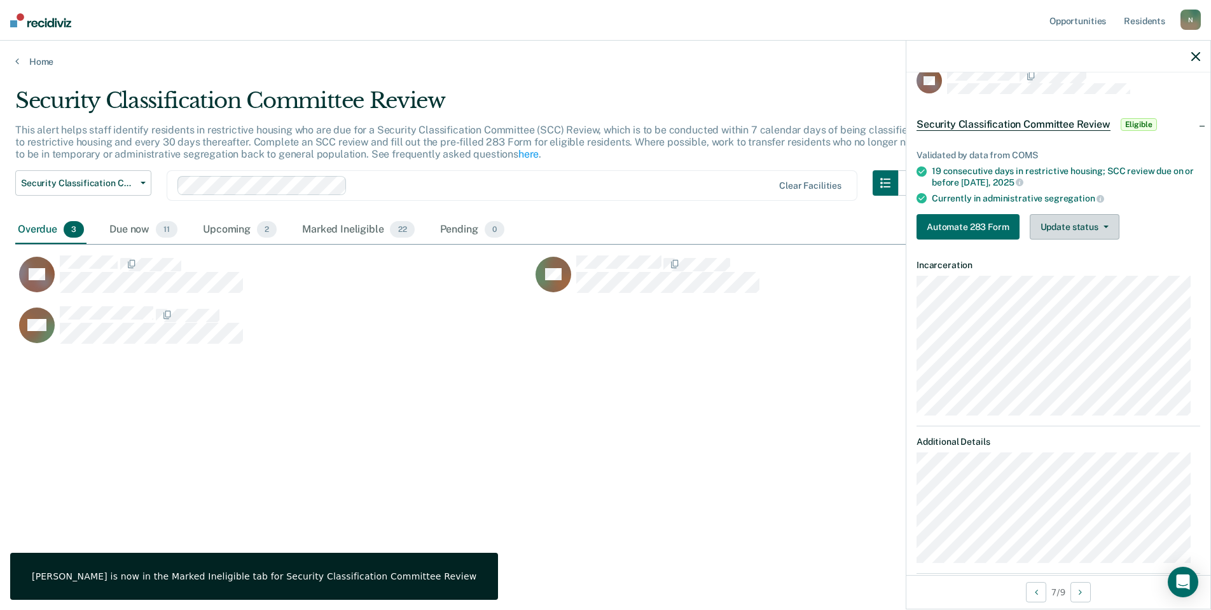
click at [1080, 219] on button "Update status" at bounding box center [1074, 226] width 90 height 25
click at [1050, 268] on button "Mark Ineligible" at bounding box center [1090, 278] width 123 height 20
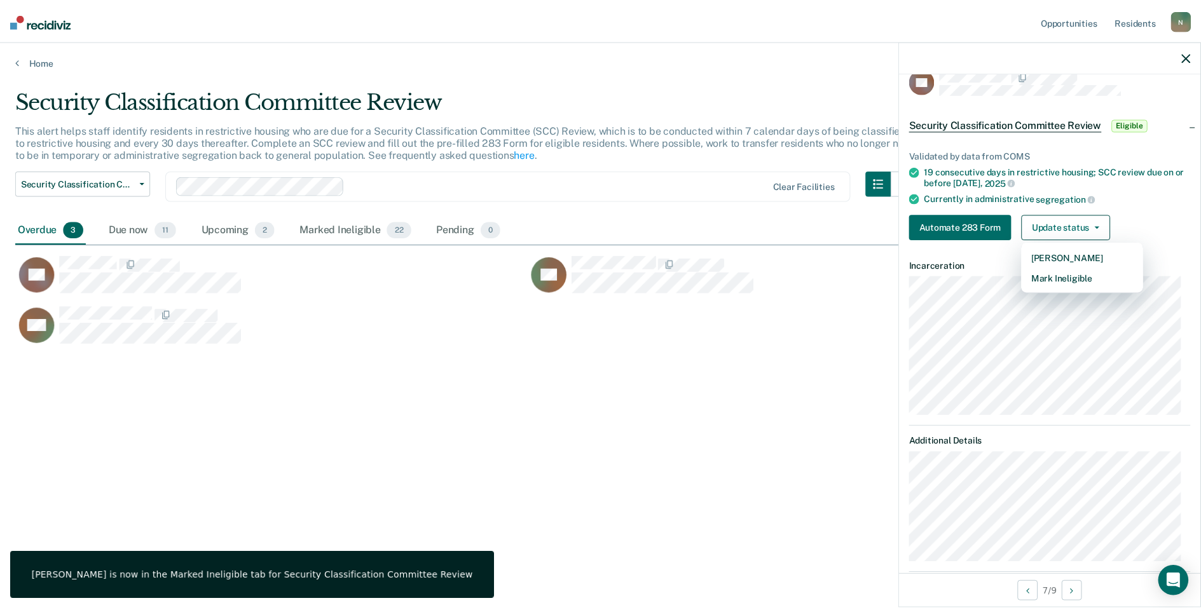
scroll to position [0, 0]
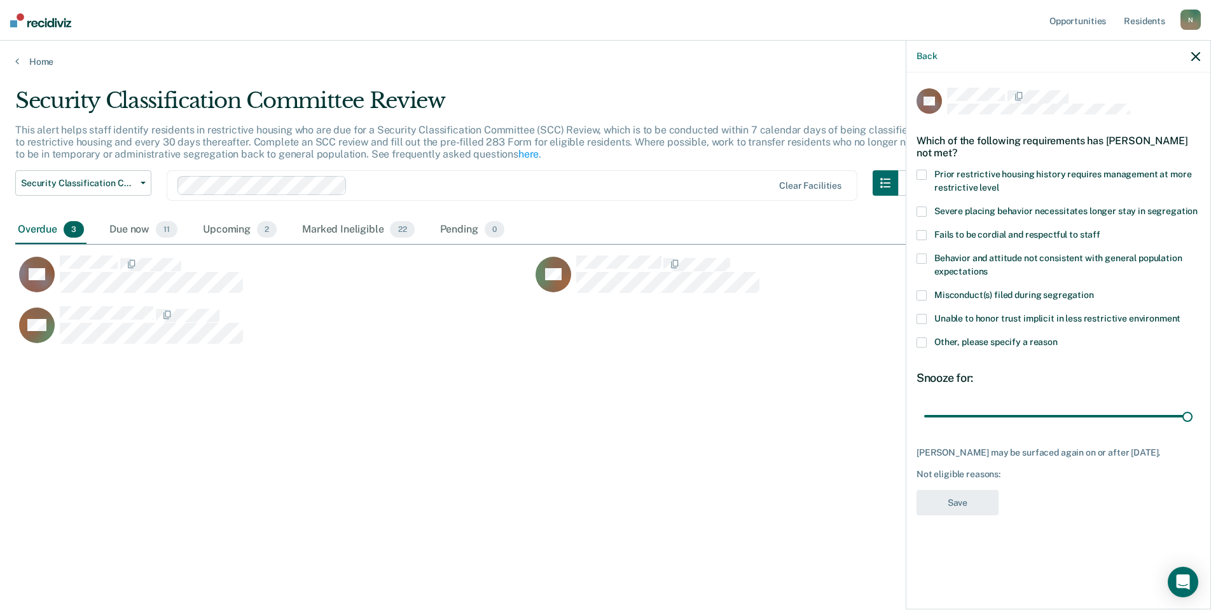
click at [914, 345] on div "KR Which of the following requirements has [PERSON_NAME] not met? Prior restric…" at bounding box center [1058, 339] width 304 height 535
click at [927, 344] on label "Other, please specify a reason" at bounding box center [1058, 344] width 284 height 13
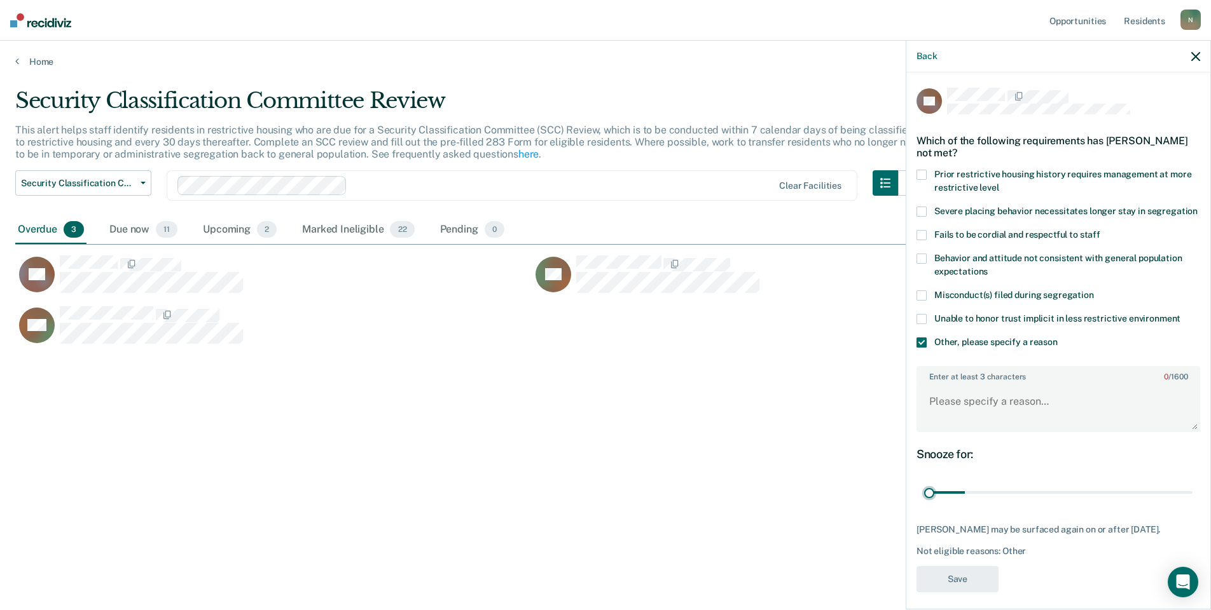
drag, startPoint x: 1179, startPoint y: 505, endPoint x: 900, endPoint y: 512, distance: 279.2
type input "1"
click at [924, 504] on input "range" at bounding box center [1058, 493] width 268 height 22
click at [956, 413] on textarea "Enter at least 3 characters 0 / 1600" at bounding box center [1057, 407] width 281 height 47
type textarea "Reclassed to GP [DATE]"
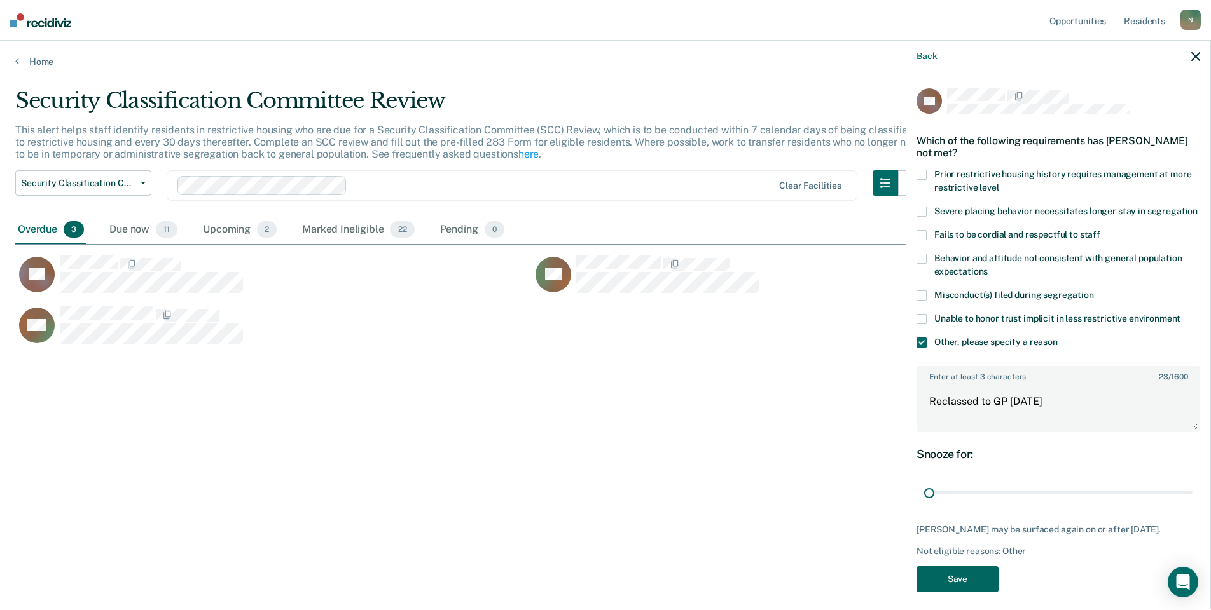
click at [989, 592] on button "Save" at bounding box center [957, 579] width 82 height 26
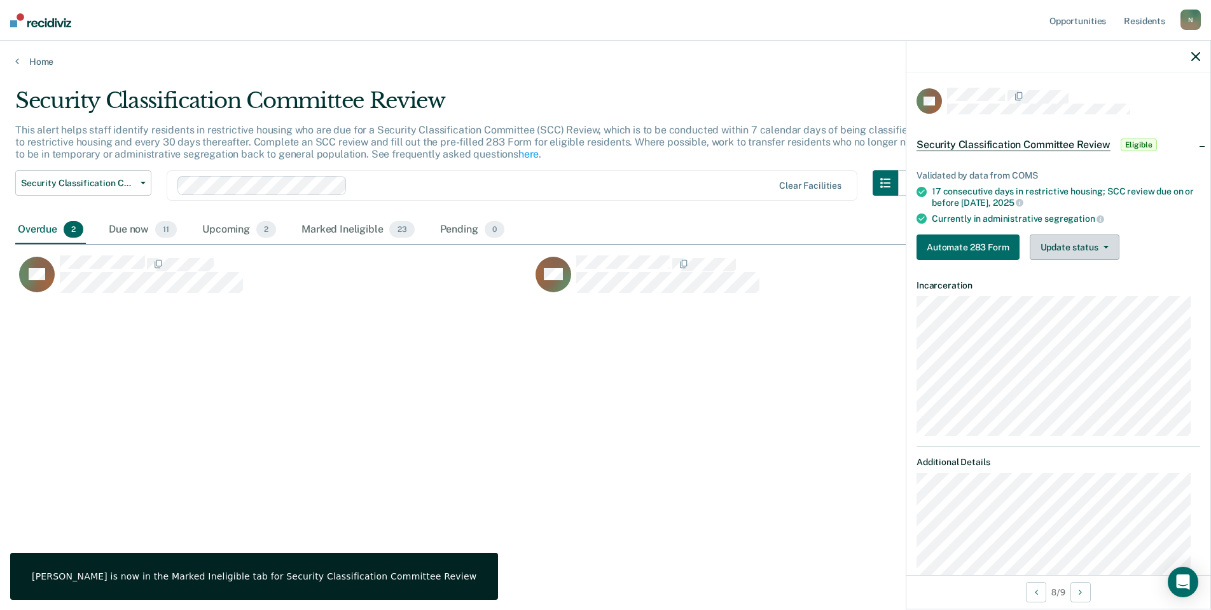
click at [1066, 247] on button "Update status" at bounding box center [1074, 247] width 90 height 25
click at [1057, 294] on button "Mark Ineligible" at bounding box center [1090, 298] width 123 height 20
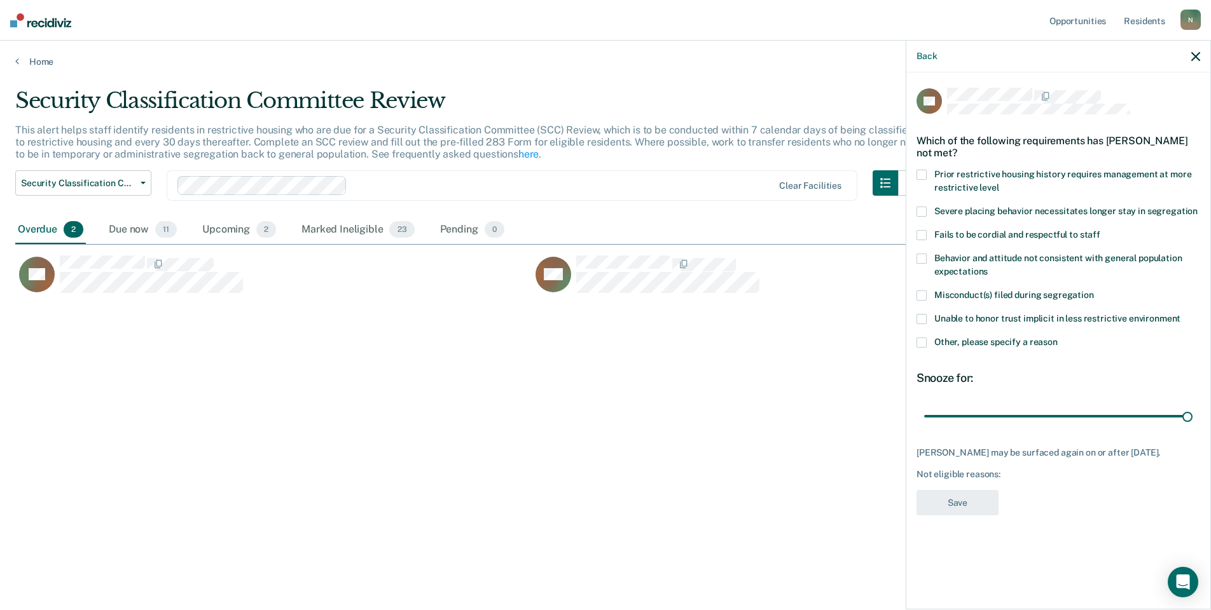
click at [924, 345] on span at bounding box center [921, 343] width 10 height 10
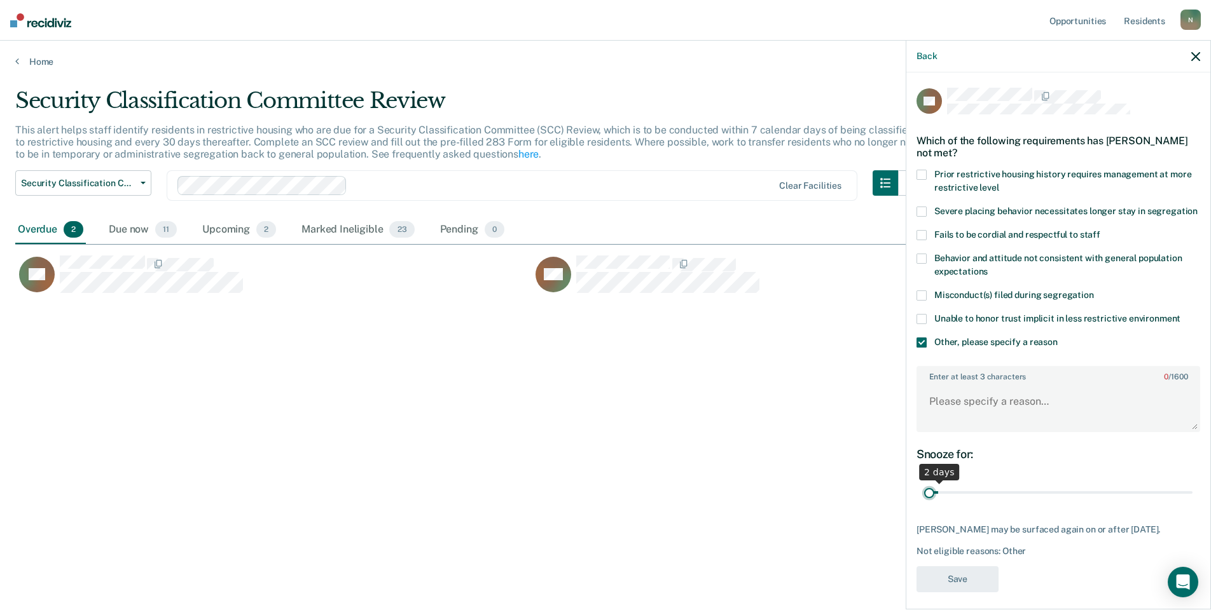
drag, startPoint x: 1180, startPoint y: 507, endPoint x: 931, endPoint y: 507, distance: 248.6
type input "1"
click at [931, 504] on input "range" at bounding box center [1058, 493] width 268 height 22
click at [968, 425] on textarea "Enter at least 3 characters 0 / 1600" at bounding box center [1057, 407] width 281 height 47
type textarea "Reclassed to GP [DATE]"
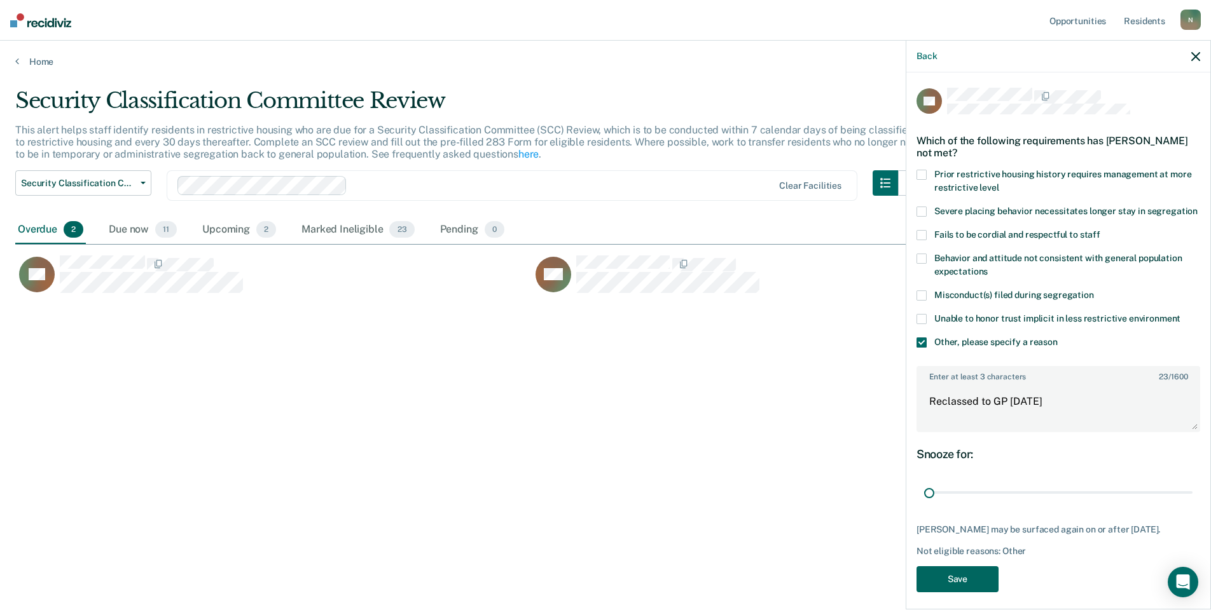
click at [970, 591] on button "Save" at bounding box center [957, 579] width 82 height 26
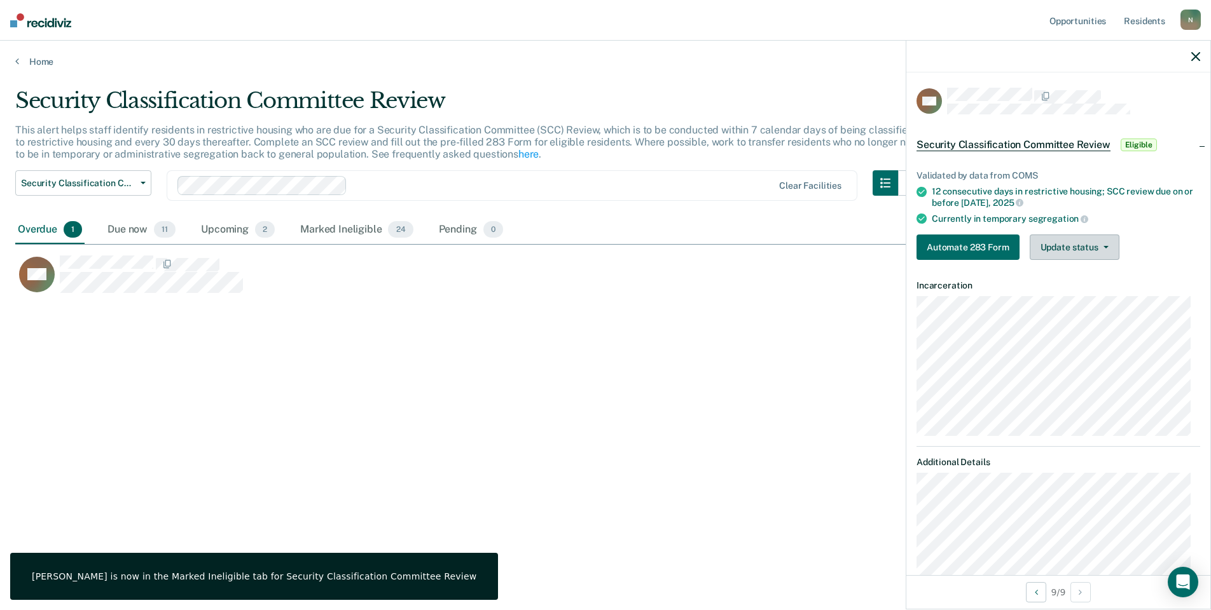
click at [1059, 252] on button "Update status" at bounding box center [1074, 247] width 90 height 25
click at [1062, 303] on button "Mark Ineligible" at bounding box center [1090, 298] width 123 height 20
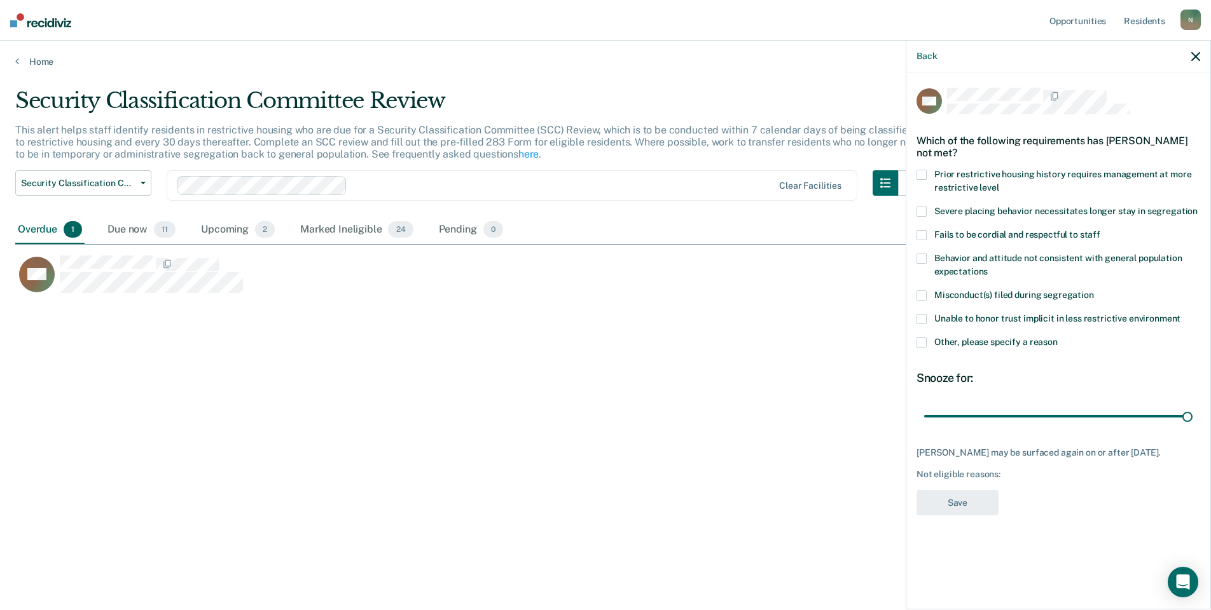
drag, startPoint x: 931, startPoint y: 342, endPoint x: 923, endPoint y: 340, distance: 9.1
click at [929, 342] on label "Other, please specify a reason" at bounding box center [1058, 344] width 284 height 13
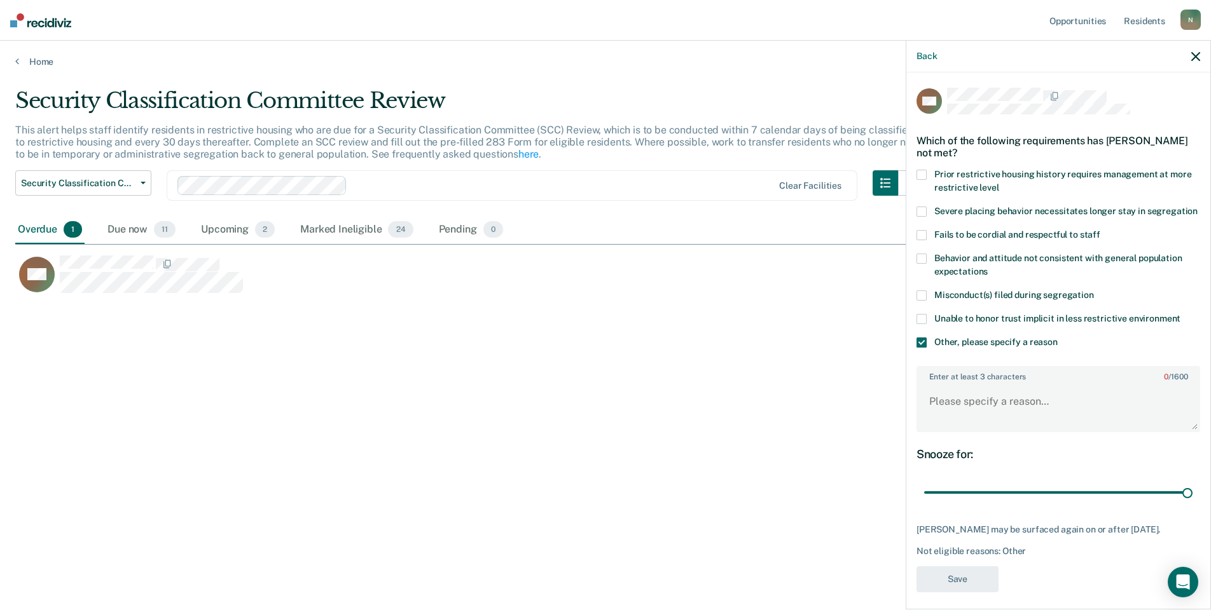
click at [916, 327] on label "Unable to honor trust implicit in less restrictive environment" at bounding box center [1058, 320] width 284 height 13
click at [922, 324] on span at bounding box center [921, 319] width 10 height 10
drag, startPoint x: 1176, startPoint y: 503, endPoint x: 934, endPoint y: 511, distance: 241.7
type input "2"
click at [934, 504] on input "range" at bounding box center [1058, 493] width 268 height 22
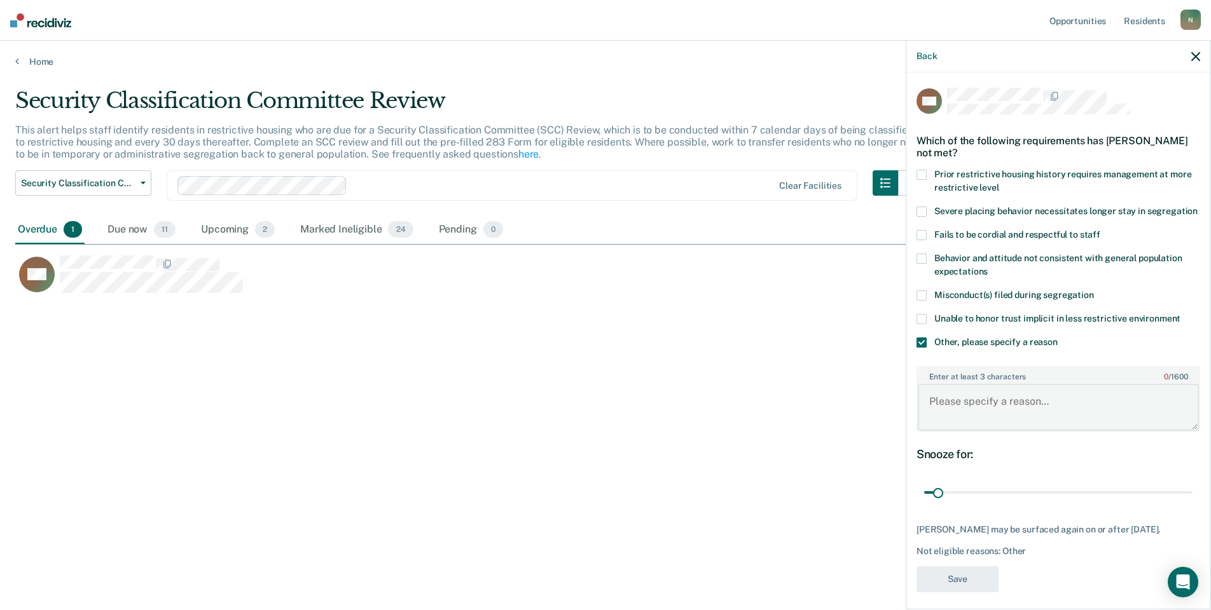
click at [929, 413] on textarea "Enter at least 3 characters 0 / 1600" at bounding box center [1057, 407] width 281 height 47
type textarea "Temp seg until end of detention [DATE]"
click at [972, 593] on button "Save" at bounding box center [957, 579] width 82 height 26
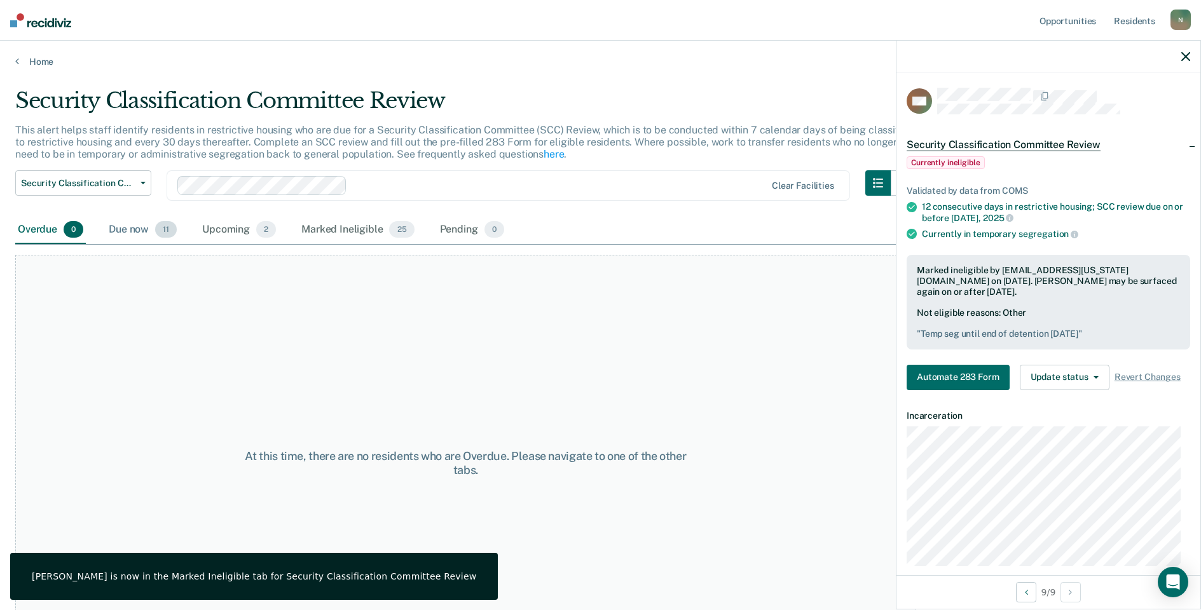
click at [135, 234] on div "Due now 11" at bounding box center [142, 230] width 73 height 28
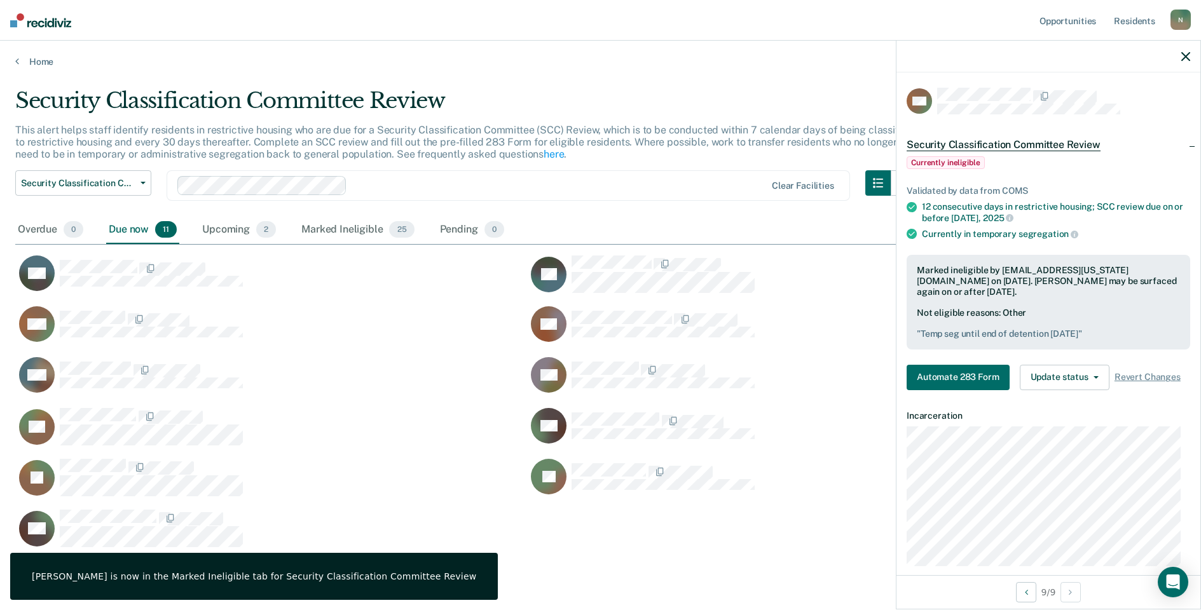
scroll to position [41, 0]
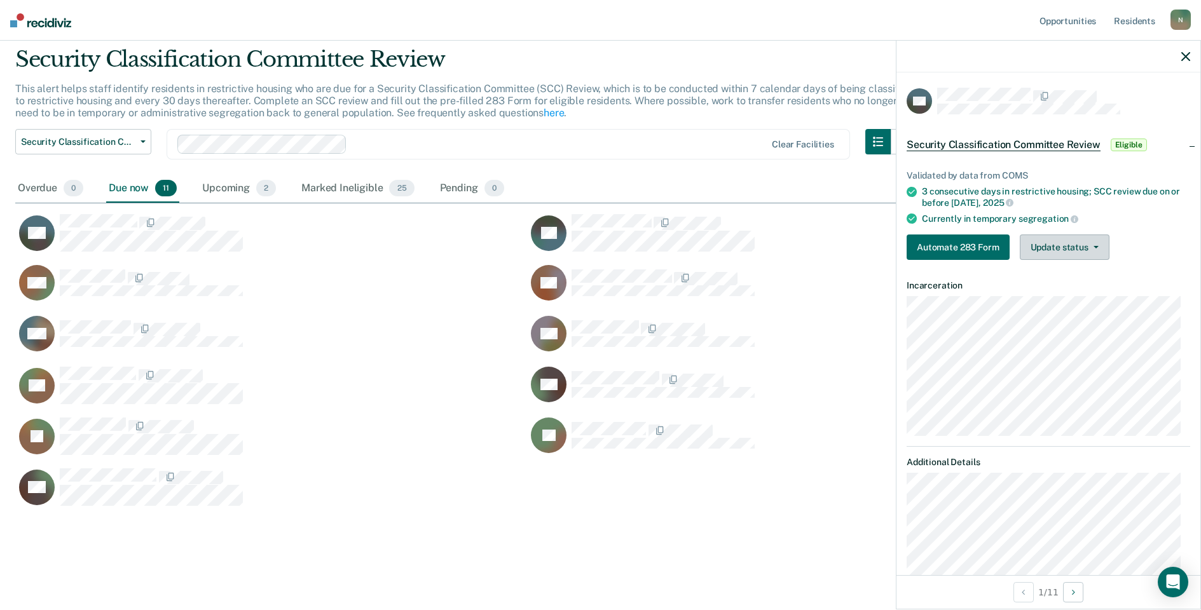
click at [1060, 236] on button "Update status" at bounding box center [1065, 247] width 90 height 25
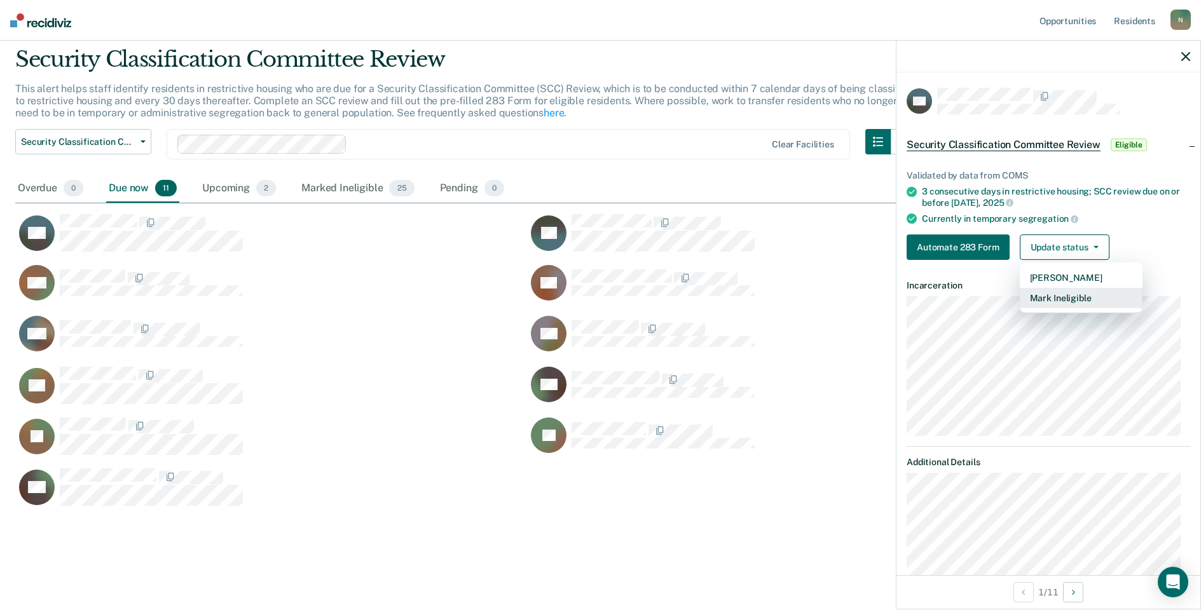
click at [1062, 301] on button "Mark Ineligible" at bounding box center [1081, 298] width 123 height 20
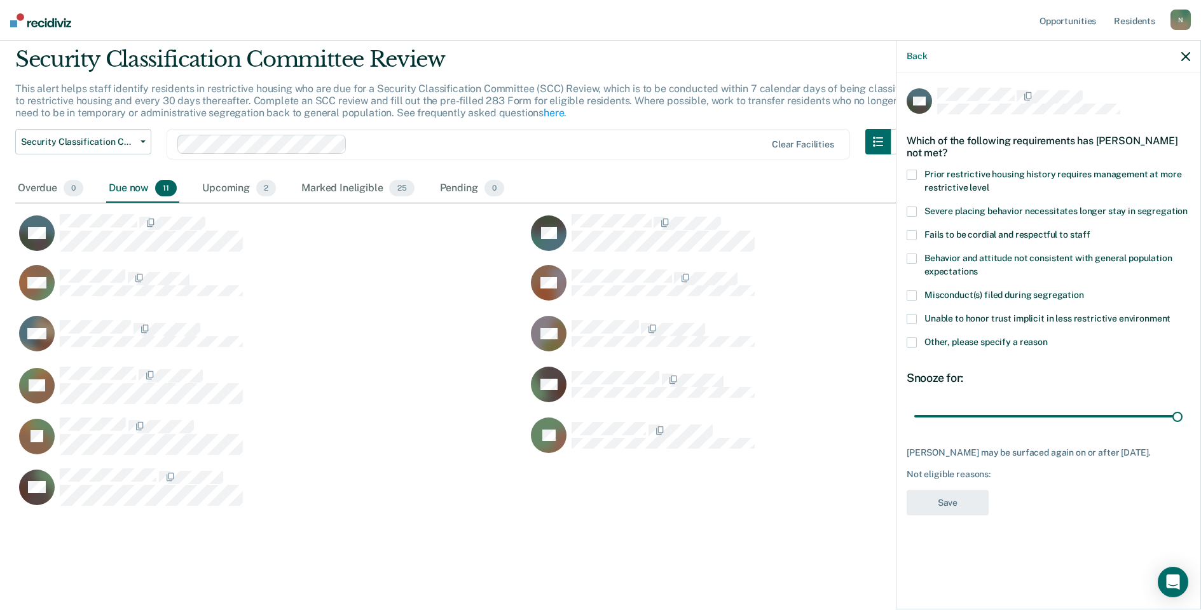
click at [907, 340] on span at bounding box center [912, 343] width 10 height 10
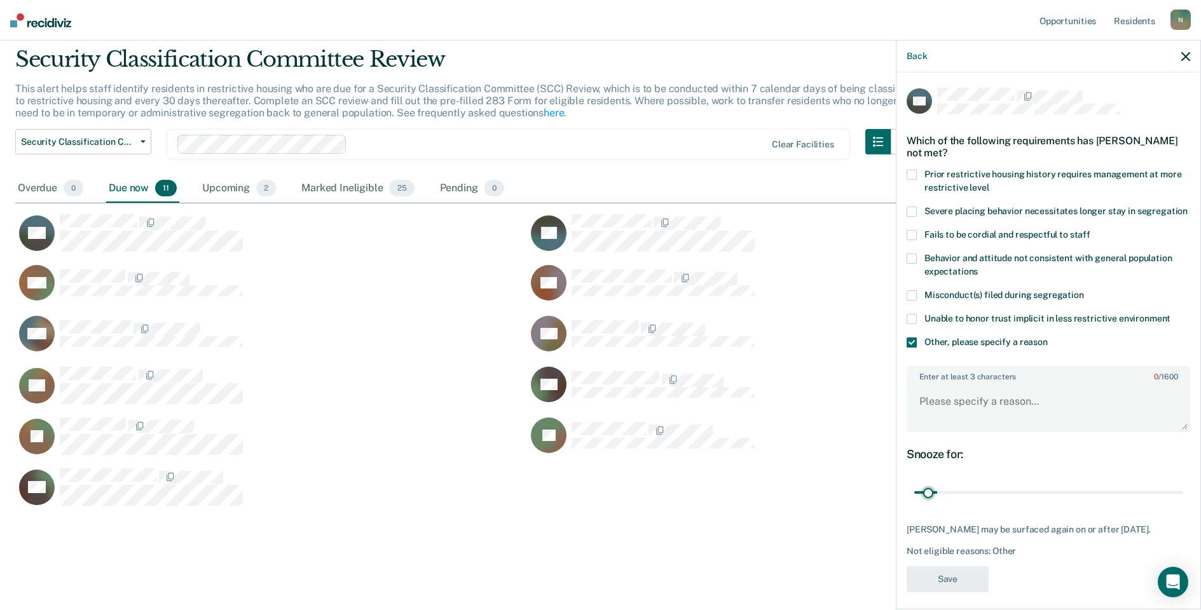
drag, startPoint x: 1169, startPoint y: 505, endPoint x: 935, endPoint y: 450, distance: 240.9
type input "2"
click at [931, 495] on input "range" at bounding box center [1048, 493] width 268 height 22
click at [963, 404] on textarea "Enter at least 3 characters 0 / 1600" at bounding box center [1048, 407] width 281 height 47
click at [937, 426] on textarea "Enter at least 3 characters 0 / 1600" at bounding box center [1048, 407] width 281 height 47
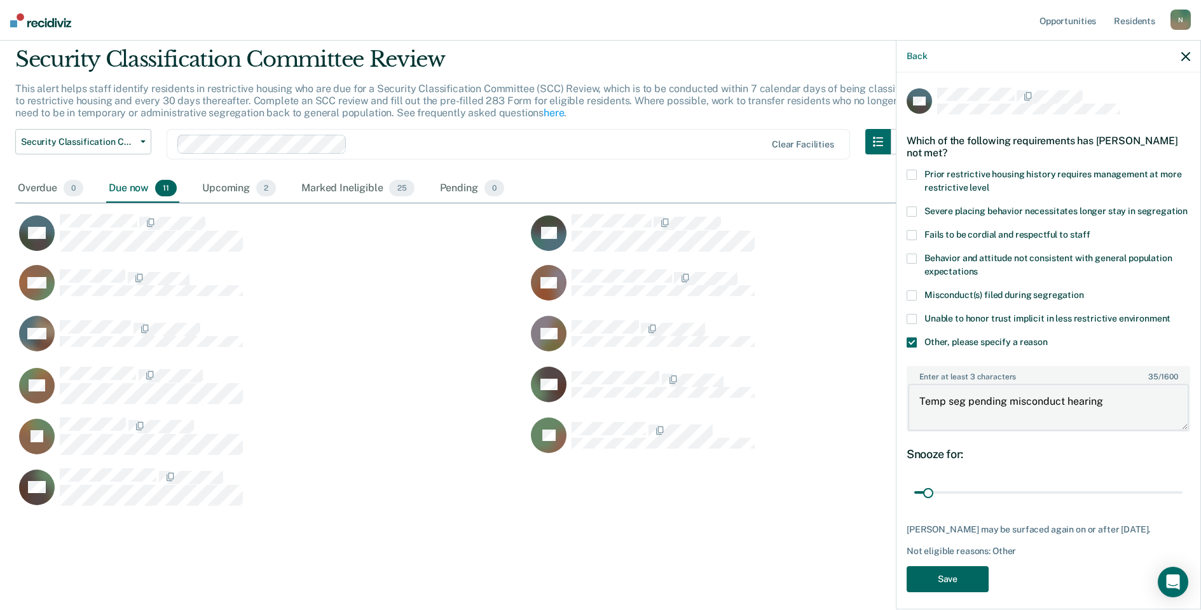
type textarea "Temp seg pending misconduct hearing"
click at [953, 579] on button "Save" at bounding box center [948, 579] width 82 height 26
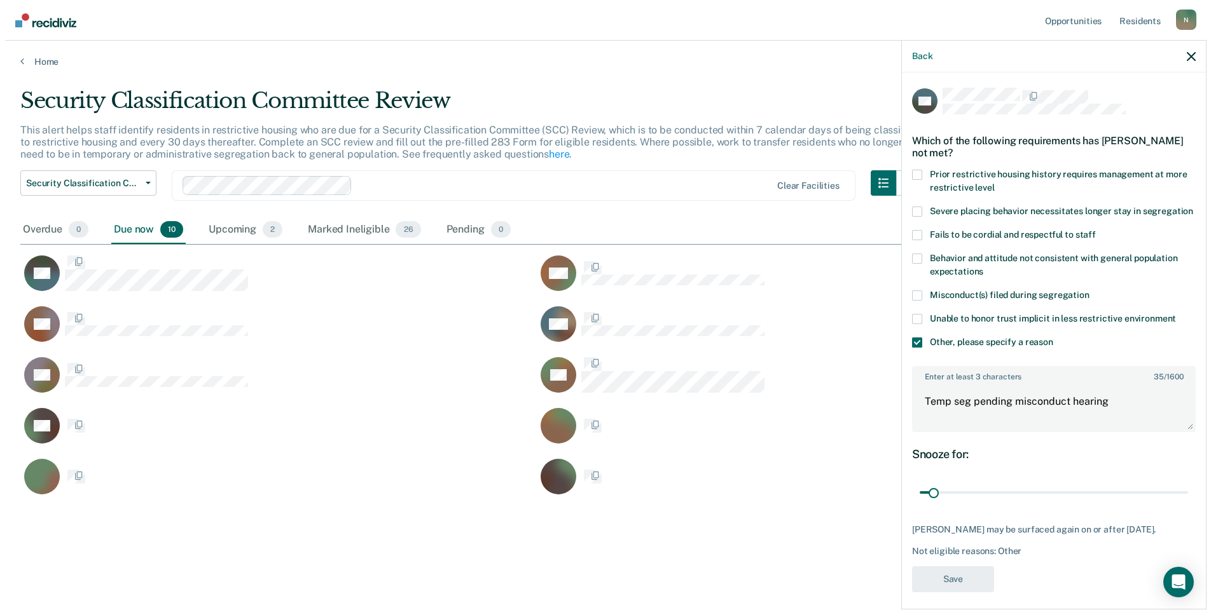
scroll to position [10, 10]
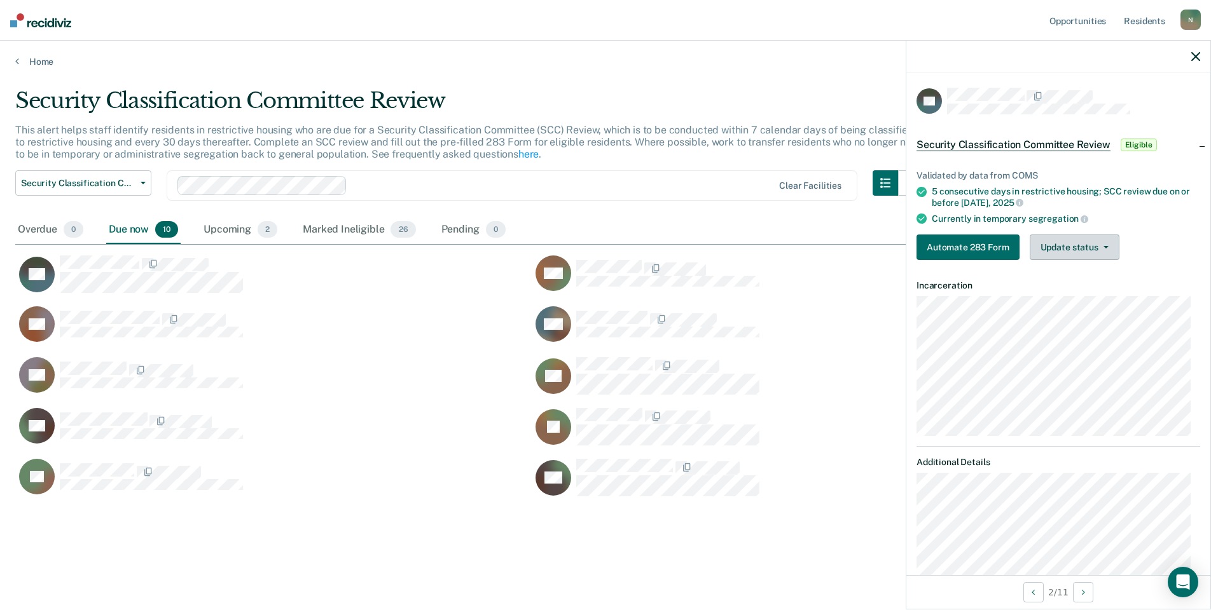
click at [1082, 254] on button "Update status" at bounding box center [1074, 247] width 90 height 25
click at [1074, 299] on button "Mark Ineligible" at bounding box center [1090, 298] width 123 height 20
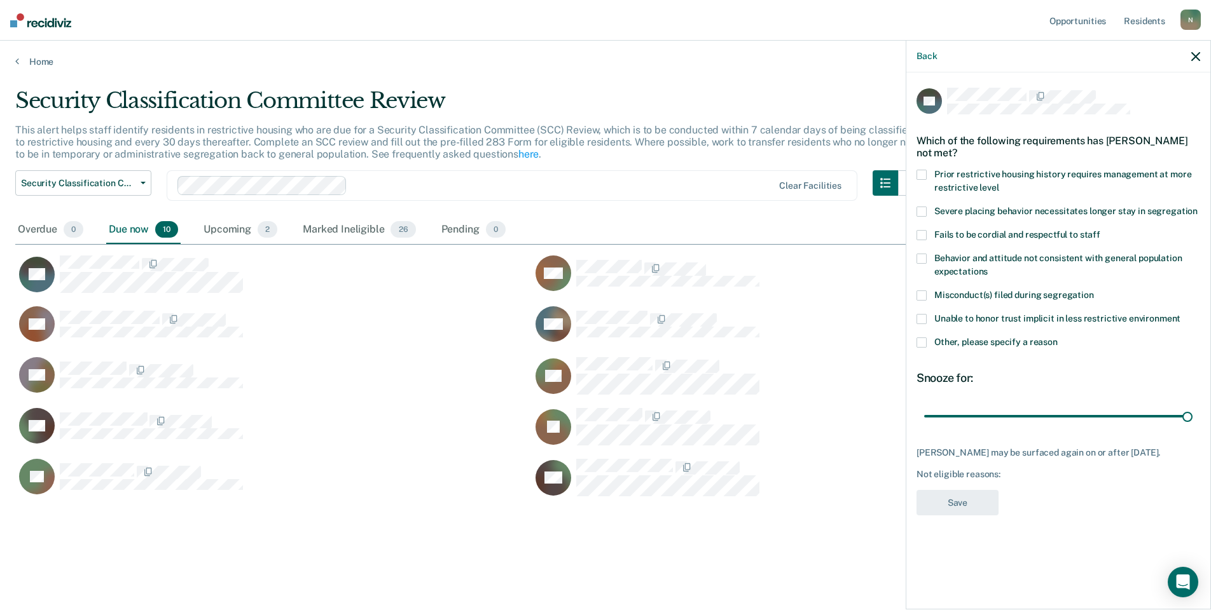
click at [926, 341] on span at bounding box center [921, 343] width 10 height 10
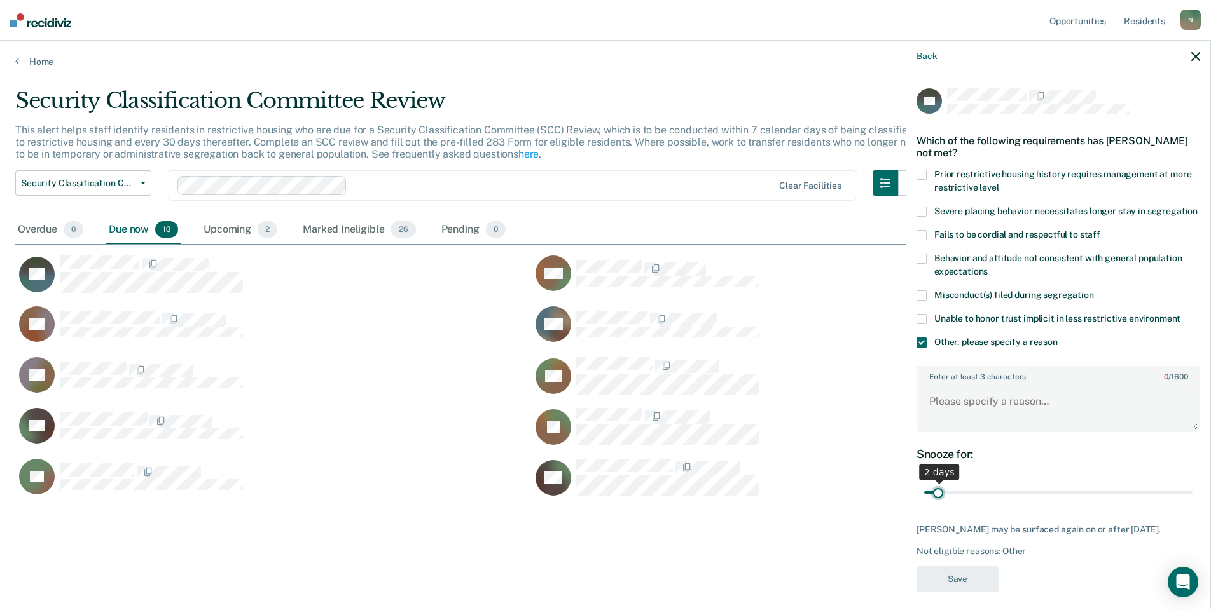
drag, startPoint x: 1181, startPoint y: 508, endPoint x: 936, endPoint y: 518, distance: 245.6
type input "2"
click at [936, 504] on input "range" at bounding box center [1058, 493] width 268 height 22
click at [961, 427] on textarea "Enter at least 3 characters 0 / 1600" at bounding box center [1057, 407] width 281 height 47
type textarea "Temp seg pending misconduct hearing"
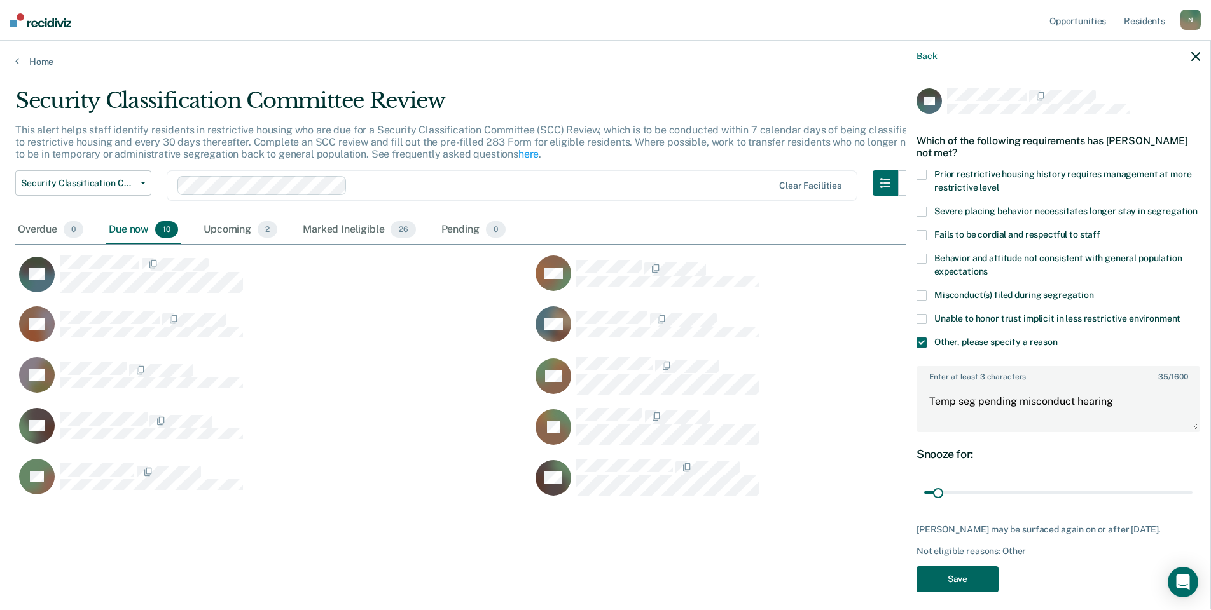
click at [963, 593] on button "Save" at bounding box center [957, 579] width 82 height 26
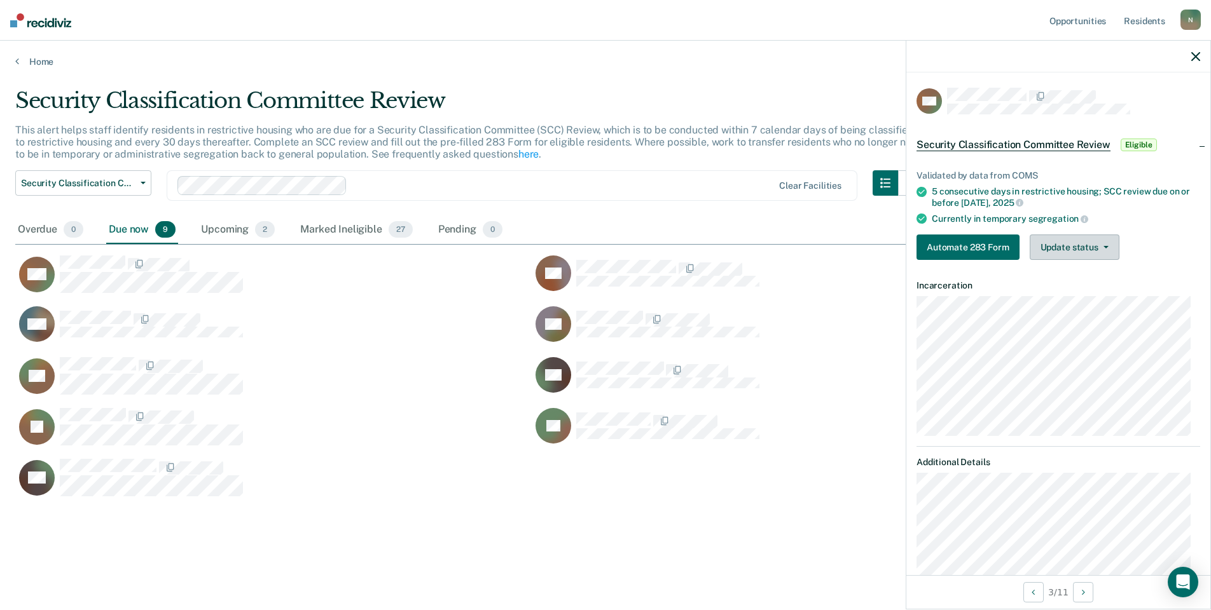
click at [1104, 253] on button "Update status" at bounding box center [1074, 247] width 90 height 25
click at [1081, 299] on button "Mark Ineligible" at bounding box center [1090, 298] width 123 height 20
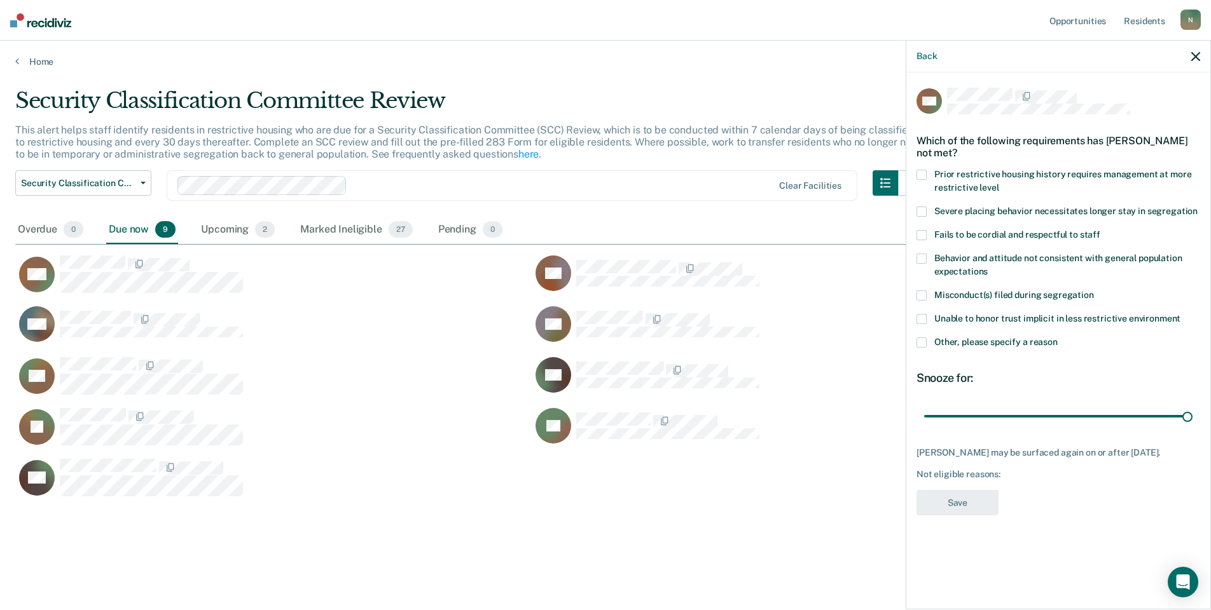
click at [922, 339] on span at bounding box center [921, 343] width 10 height 10
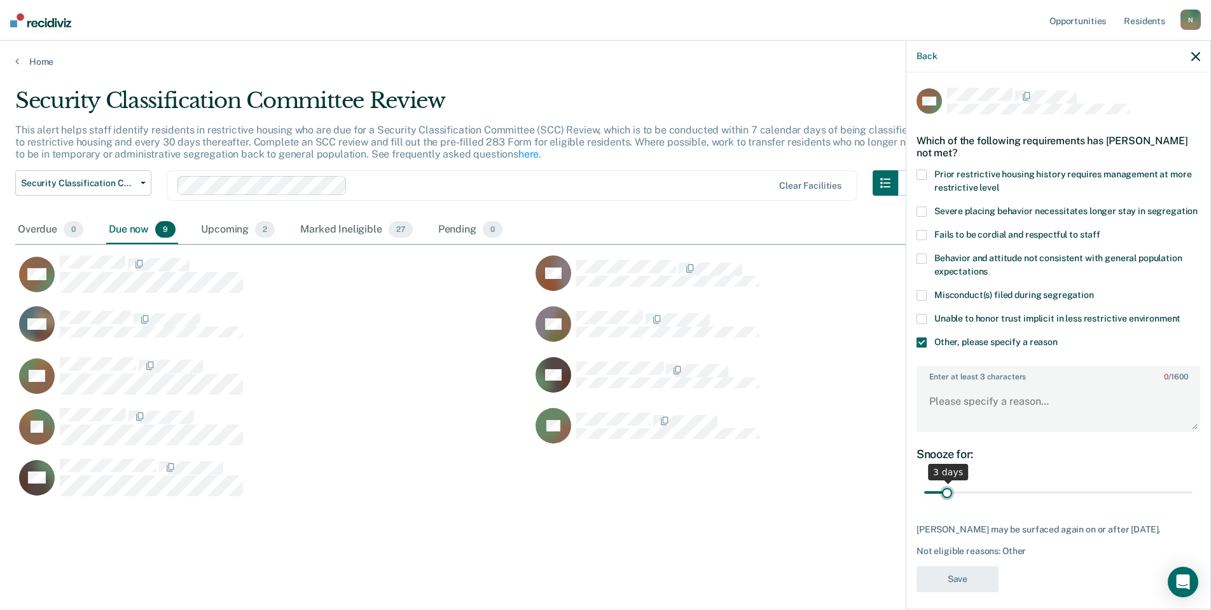
drag, startPoint x: 1177, startPoint y: 504, endPoint x: 949, endPoint y: 514, distance: 228.5
type input "3"
click at [949, 504] on input "range" at bounding box center [1058, 493] width 268 height 22
click at [954, 425] on textarea "Enter at least 3 characters 0 / 1600" at bounding box center [1057, 407] width 281 height 47
type textarea "Temp seg pending misconduct hearing"
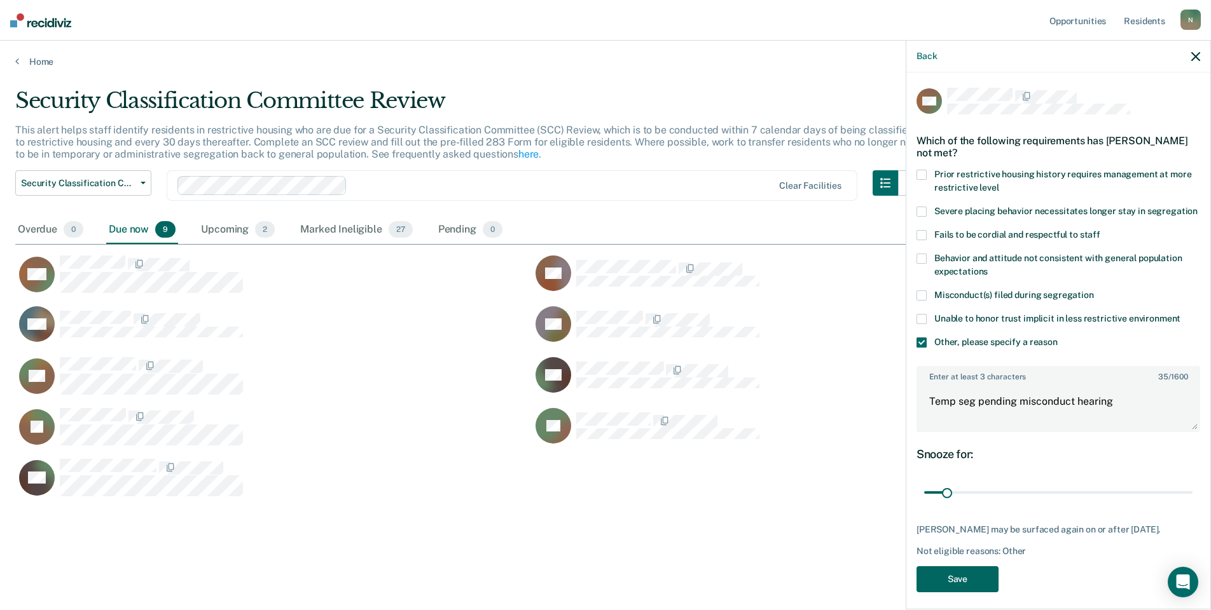
click at [959, 593] on button "Save" at bounding box center [957, 579] width 82 height 26
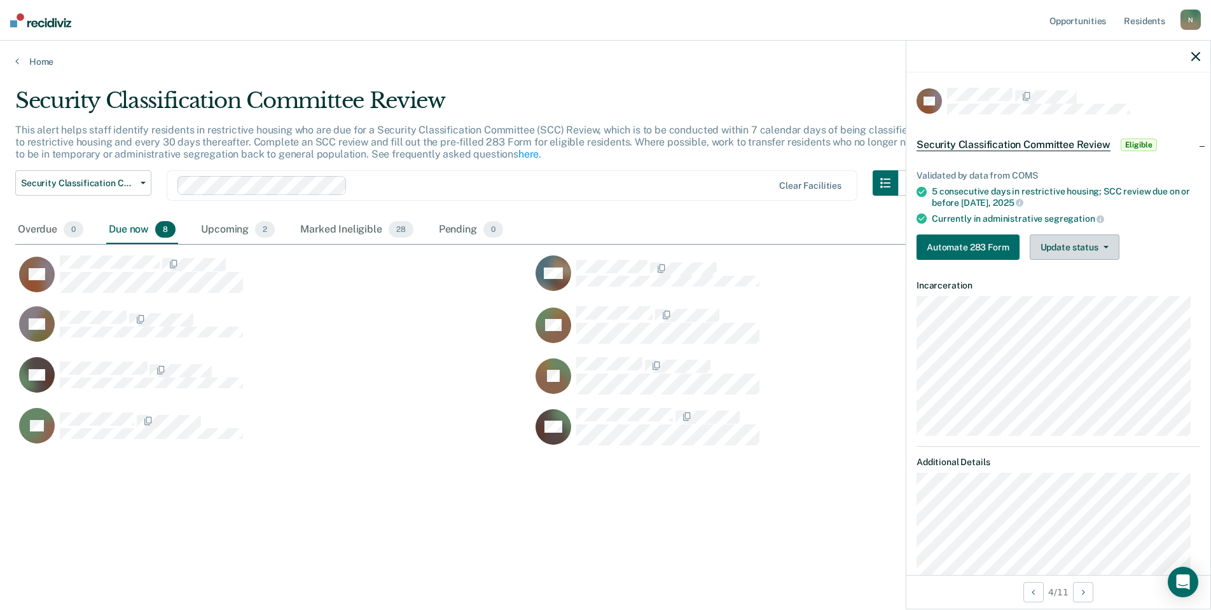
click at [1051, 236] on button "Update status" at bounding box center [1074, 247] width 90 height 25
click at [1039, 299] on button "Mark Ineligible" at bounding box center [1090, 298] width 123 height 20
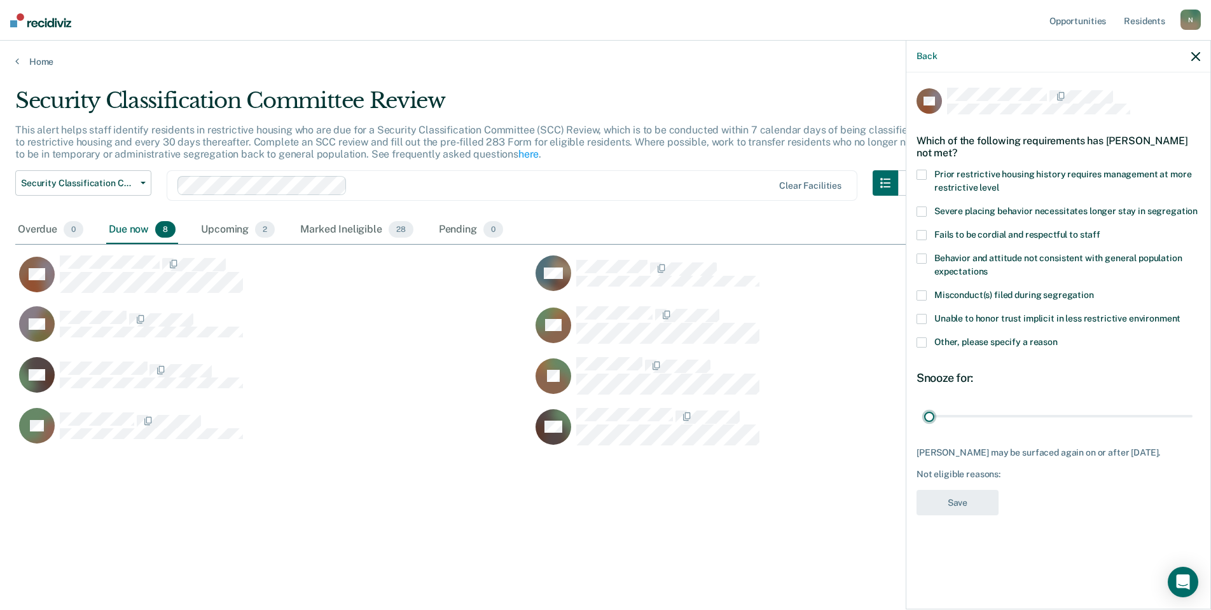
drag, startPoint x: 1185, startPoint y: 418, endPoint x: 909, endPoint y: 377, distance: 279.5
type input "1"
click at [924, 415] on input "range" at bounding box center [1058, 416] width 268 height 22
click at [922, 345] on span at bounding box center [921, 343] width 10 height 10
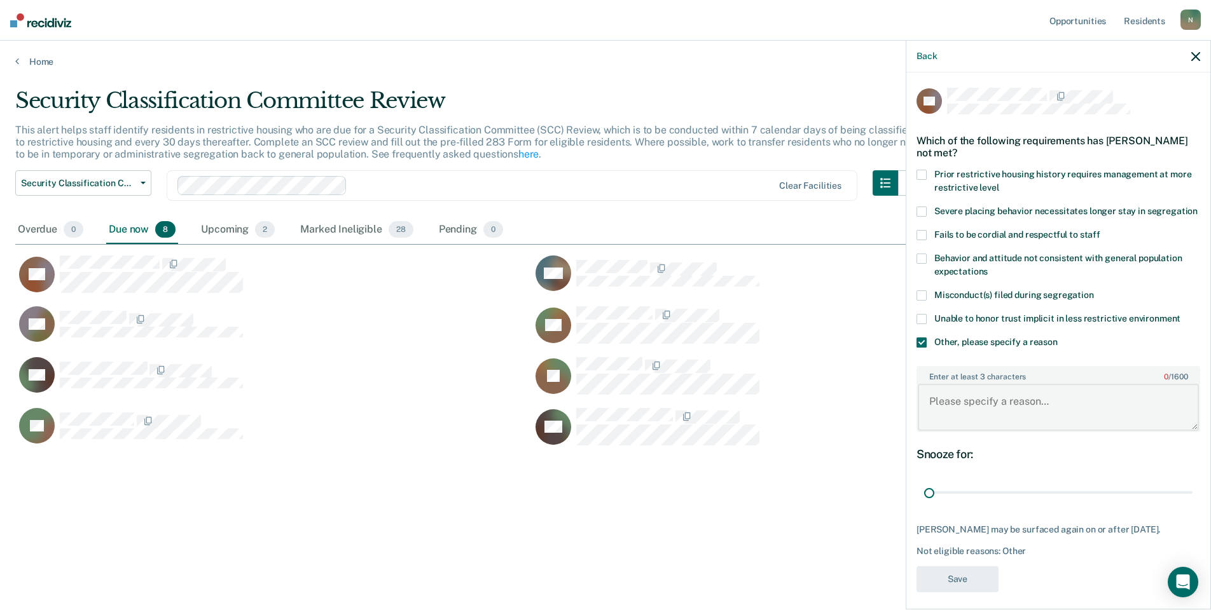
click at [968, 421] on textarea "Enter at least 3 characters 0 / 1600" at bounding box center [1057, 407] width 281 height 47
type textarea "Temp seg pending PC investigation"
click at [935, 590] on button "Save" at bounding box center [957, 579] width 82 height 26
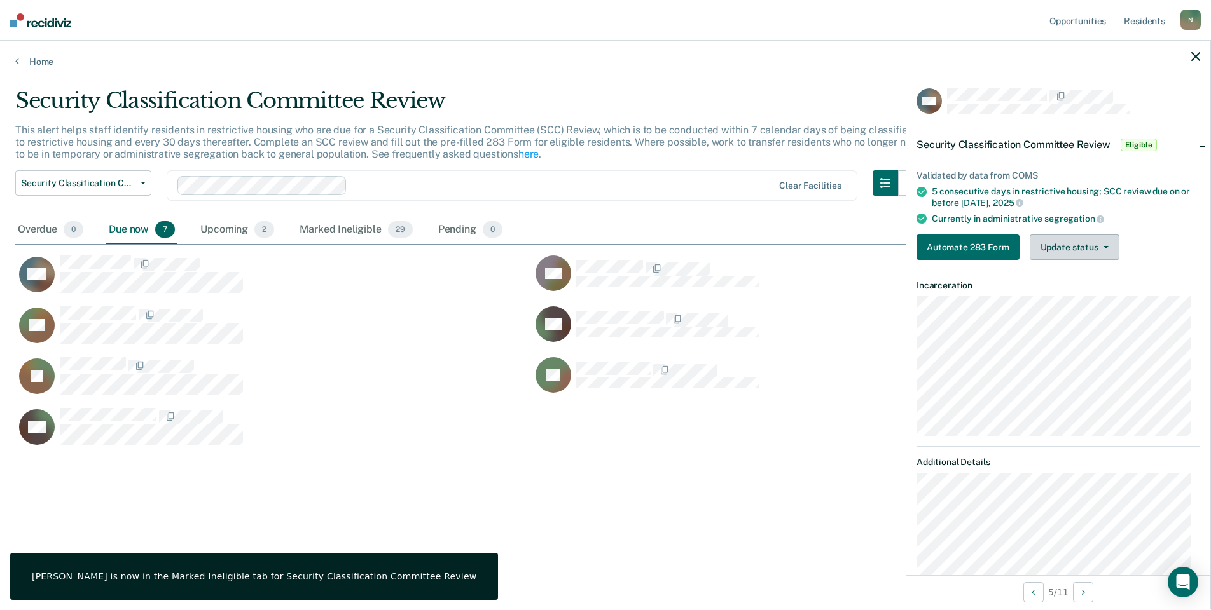
click at [1090, 256] on button "Update status" at bounding box center [1074, 247] width 90 height 25
click at [1060, 303] on button "Mark Ineligible" at bounding box center [1090, 298] width 123 height 20
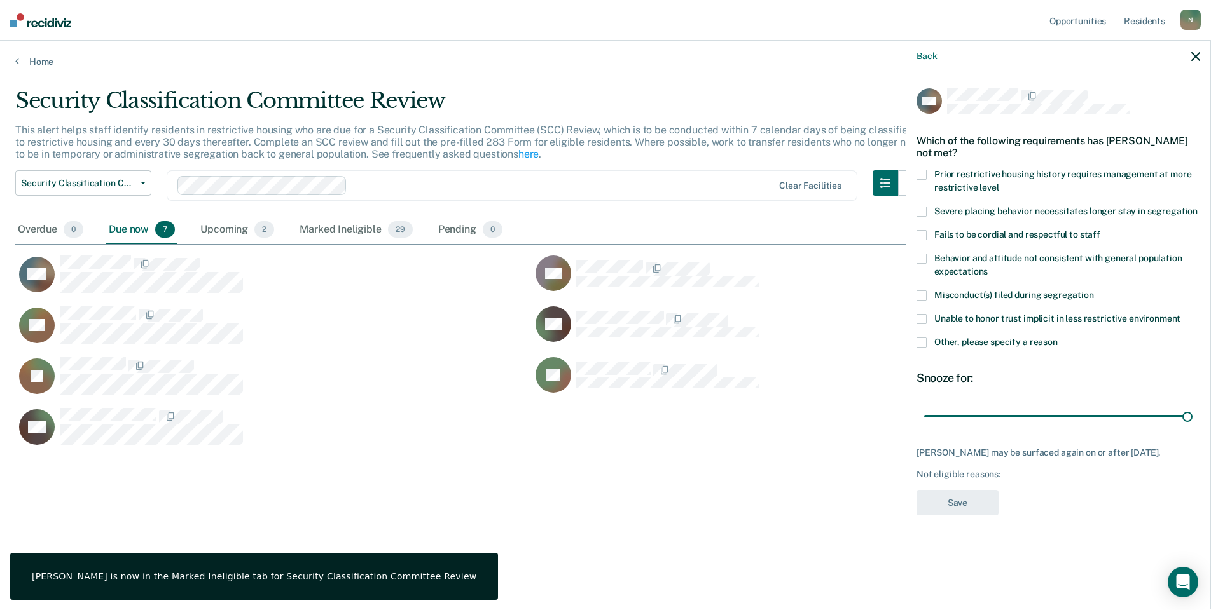
click at [921, 345] on span at bounding box center [921, 343] width 10 height 10
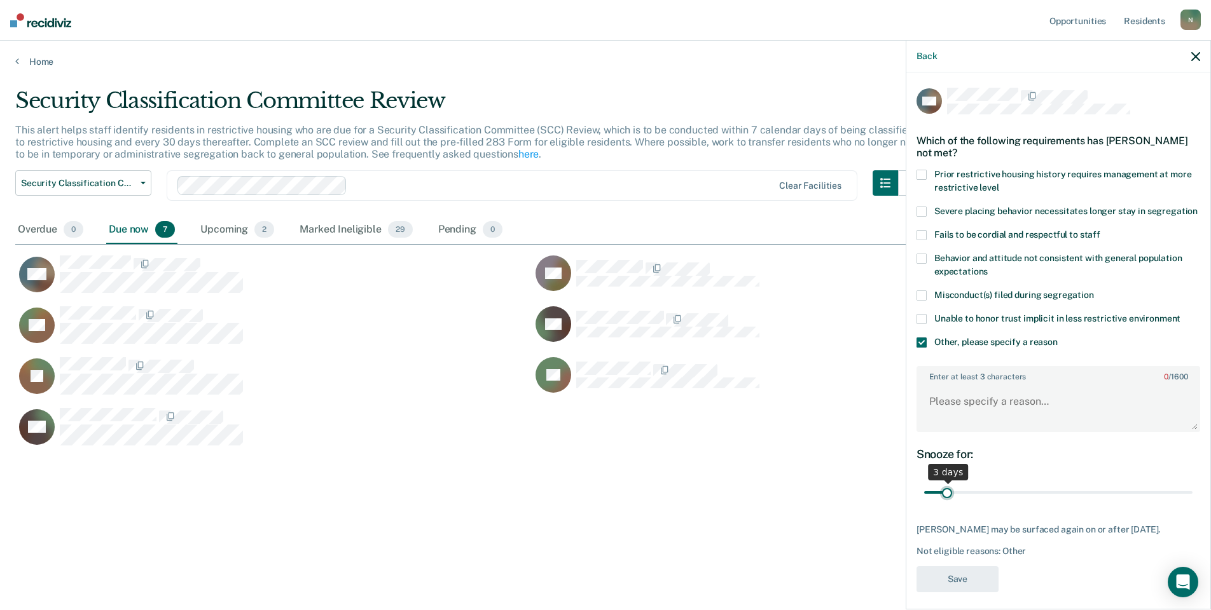
drag, startPoint x: 1178, startPoint y: 501, endPoint x: 945, endPoint y: 502, distance: 233.3
type input "3"
click at [945, 502] on input "range" at bounding box center [1058, 493] width 268 height 22
click at [980, 429] on textarea "Enter at least 3 characters 0 / 1600" at bounding box center [1057, 407] width 281 height 47
type textarea "Temp seg pending misconduct hearing"
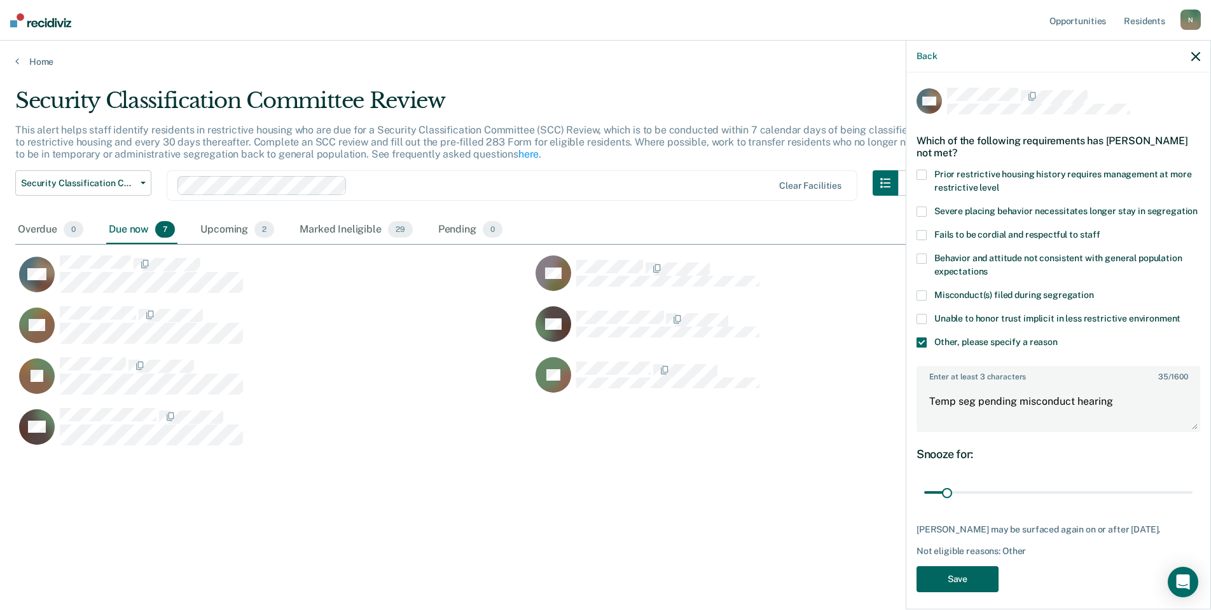
click at [957, 582] on button "Save" at bounding box center [957, 579] width 82 height 26
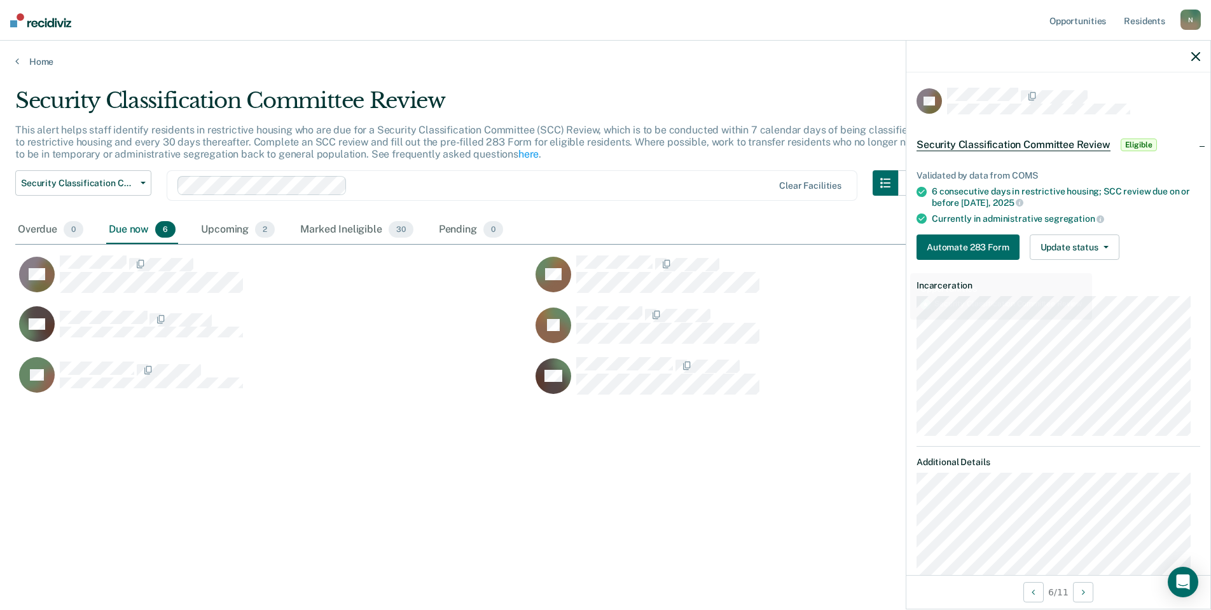
click at [1055, 230] on div "Validated by data from COMS 6 consecutive days in restrictive housing; SCC revi…" at bounding box center [1058, 210] width 304 height 120
click at [1056, 236] on button "Update status" at bounding box center [1074, 247] width 90 height 25
click at [1067, 299] on button "Mark Ineligible" at bounding box center [1090, 298] width 123 height 20
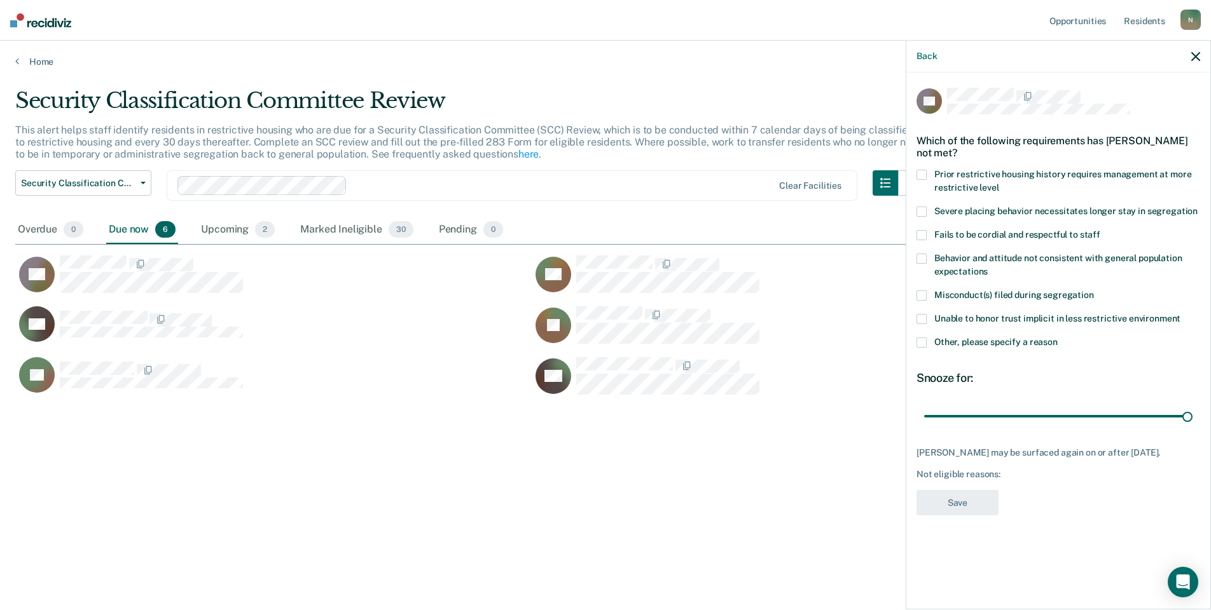
click at [918, 347] on label "Other, please specify a reason" at bounding box center [1058, 344] width 284 height 13
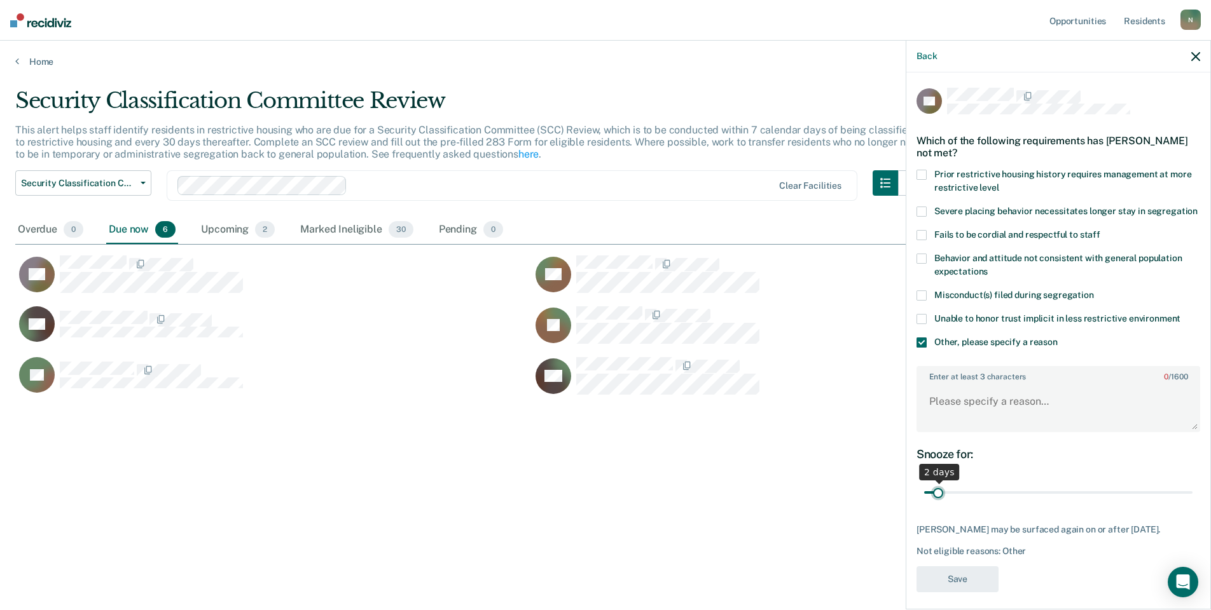
drag, startPoint x: 1181, startPoint y: 507, endPoint x: 947, endPoint y: 432, distance: 245.7
type input "2"
click at [937, 504] on input "range" at bounding box center [1058, 493] width 268 height 22
click at [949, 418] on textarea "Enter at least 3 characters 0 / 1600" at bounding box center [1057, 407] width 281 height 47
type textarea "Temp seg pending PC investigation"
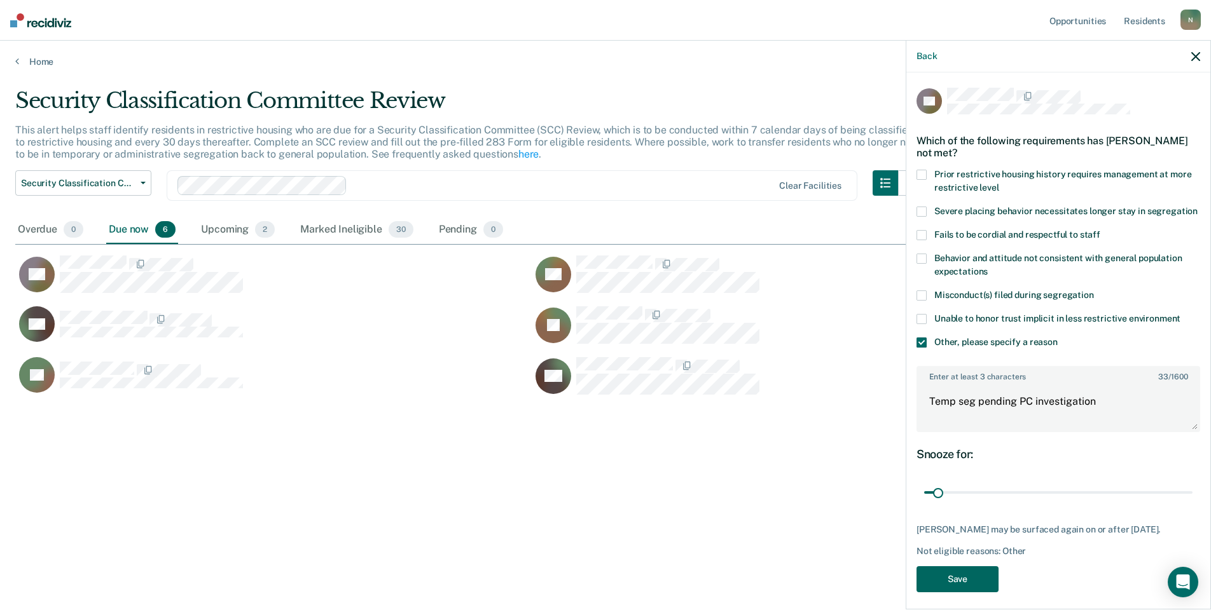
click at [946, 588] on button "Save" at bounding box center [957, 579] width 82 height 26
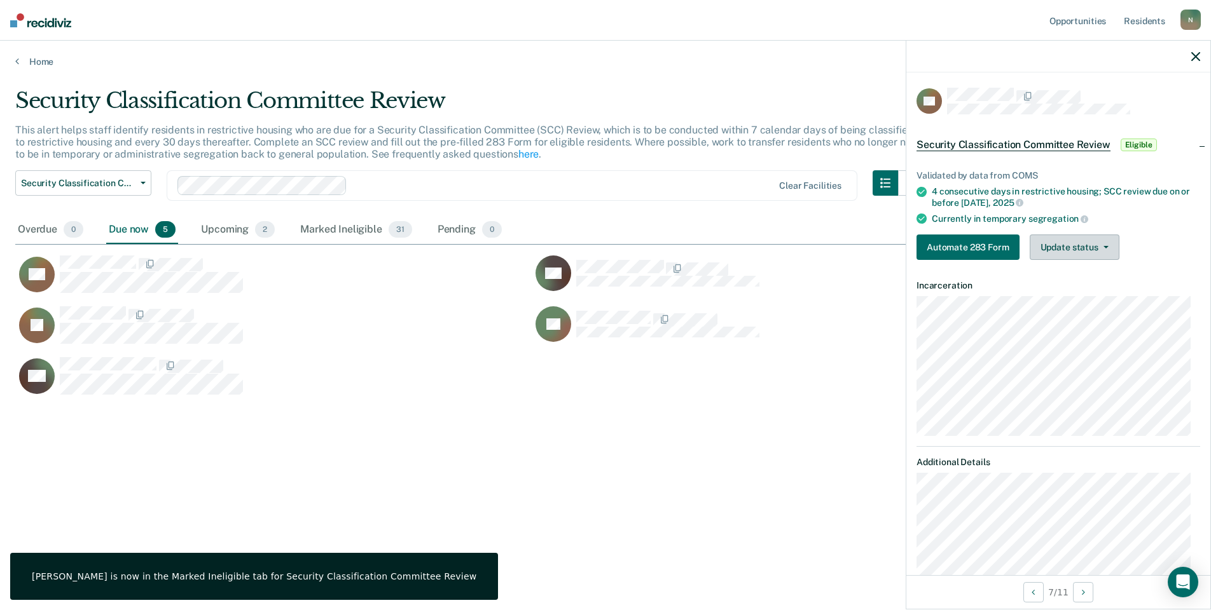
click at [1085, 250] on button "Update status" at bounding box center [1074, 247] width 90 height 25
click at [1094, 295] on button "Mark Ineligible" at bounding box center [1090, 298] width 123 height 20
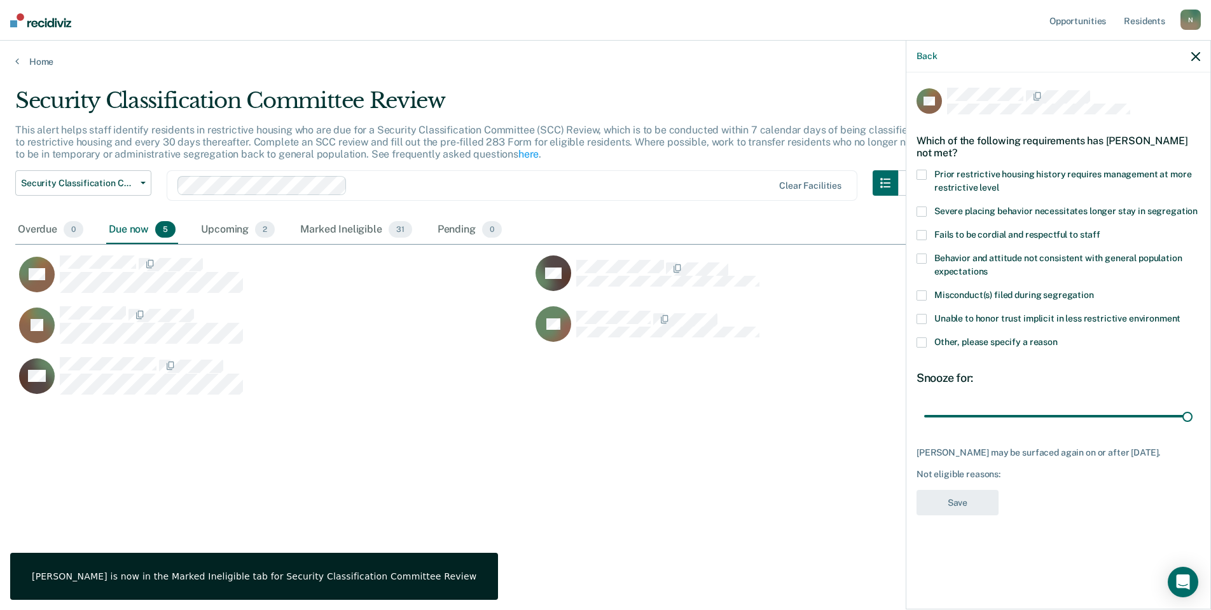
click at [912, 338] on div "AR Which of the following requirements has [PERSON_NAME] not met? Prior restric…" at bounding box center [1058, 339] width 304 height 535
click at [917, 340] on span at bounding box center [921, 343] width 10 height 10
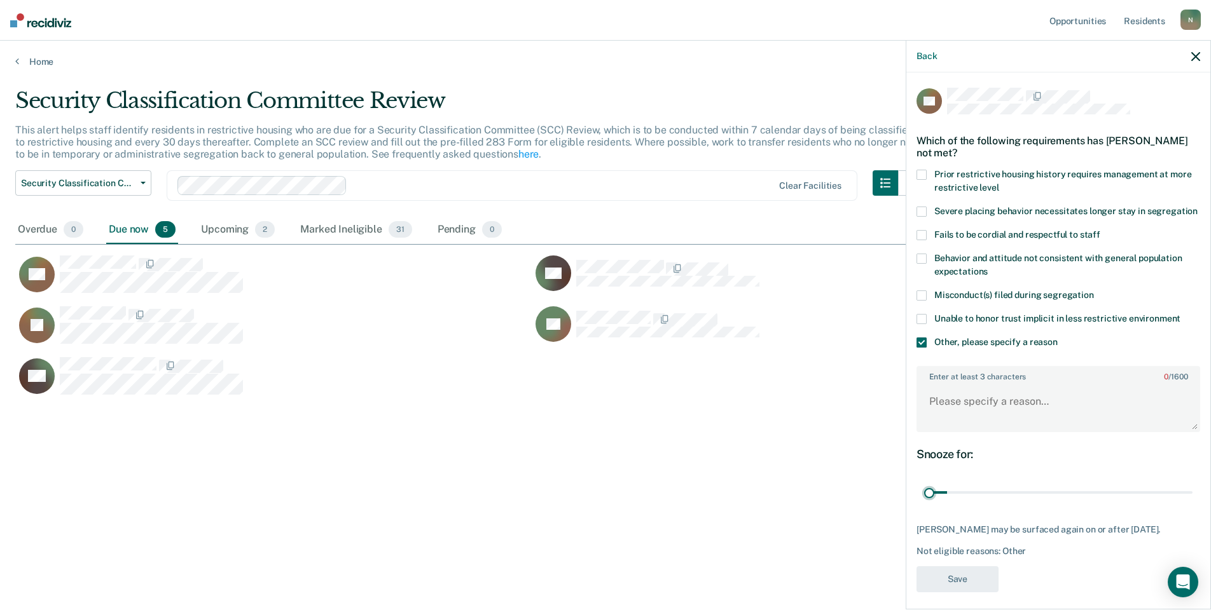
drag, startPoint x: 1177, startPoint y: 507, endPoint x: 913, endPoint y: 497, distance: 264.0
type input "1"
click at [924, 504] on input "range" at bounding box center [1058, 493] width 268 height 22
click at [964, 424] on textarea "Enter at least 3 characters 0 / 1600" at bounding box center [1057, 407] width 281 height 47
type textarea "t"
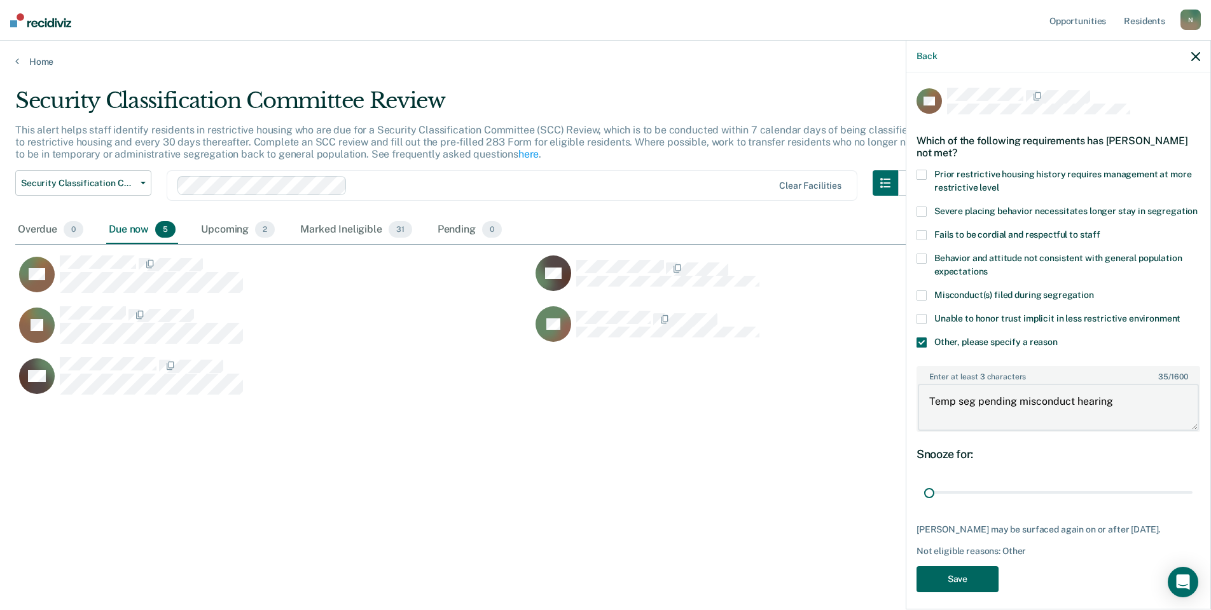
type textarea "Temp seg pending misconduct hearing"
click at [952, 588] on button "Save" at bounding box center [957, 579] width 82 height 26
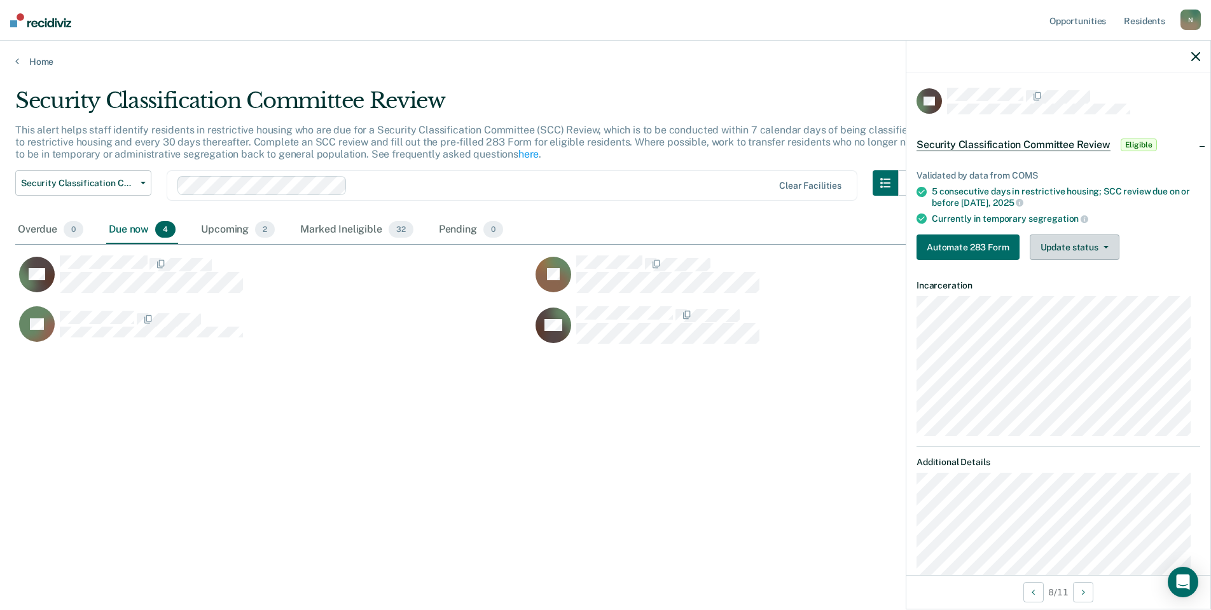
click at [1096, 258] on button "Update status" at bounding box center [1074, 247] width 90 height 25
click at [1056, 293] on button "Mark Ineligible" at bounding box center [1090, 298] width 123 height 20
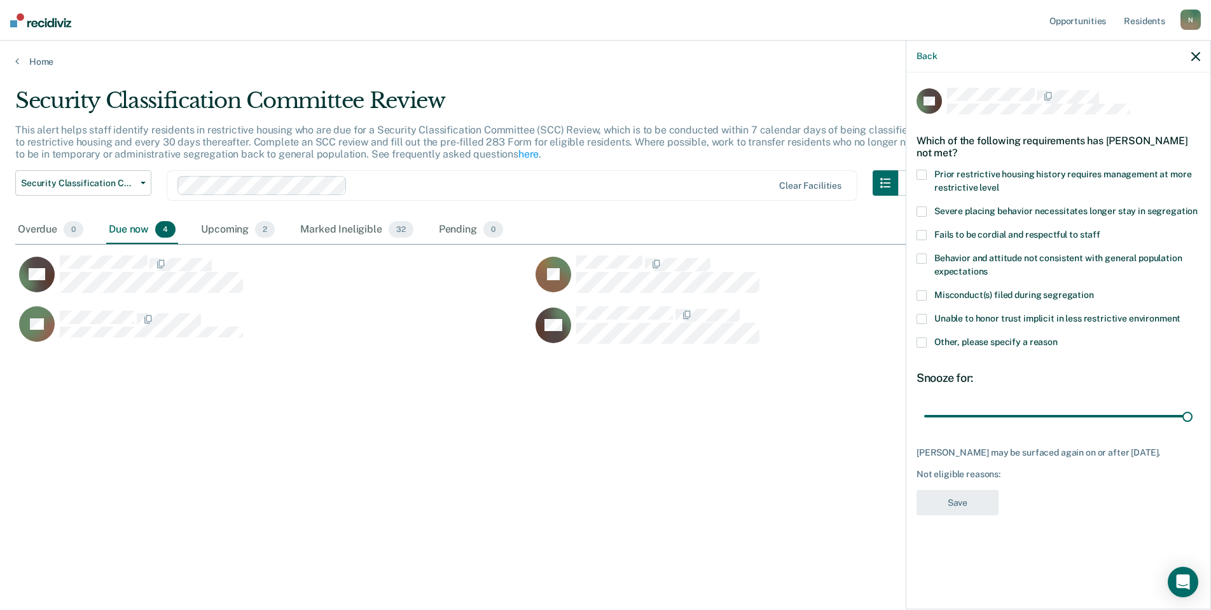
click at [924, 341] on span at bounding box center [921, 343] width 10 height 10
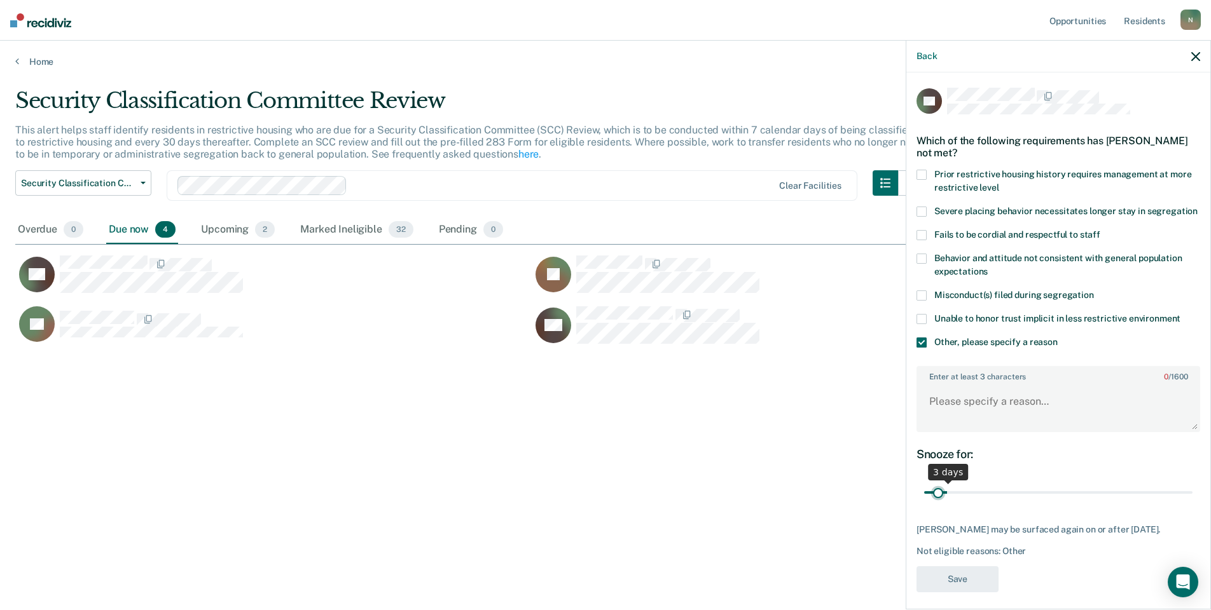
drag, startPoint x: 1177, startPoint y: 506, endPoint x: 935, endPoint y: 512, distance: 242.3
type input "2"
click at [935, 504] on input "range" at bounding box center [1058, 493] width 268 height 22
click at [956, 408] on textarea "Enter at least 3 characters 0 / 1600" at bounding box center [1057, 407] width 281 height 47
type textarea "Temp seg pending misconduct hearing"
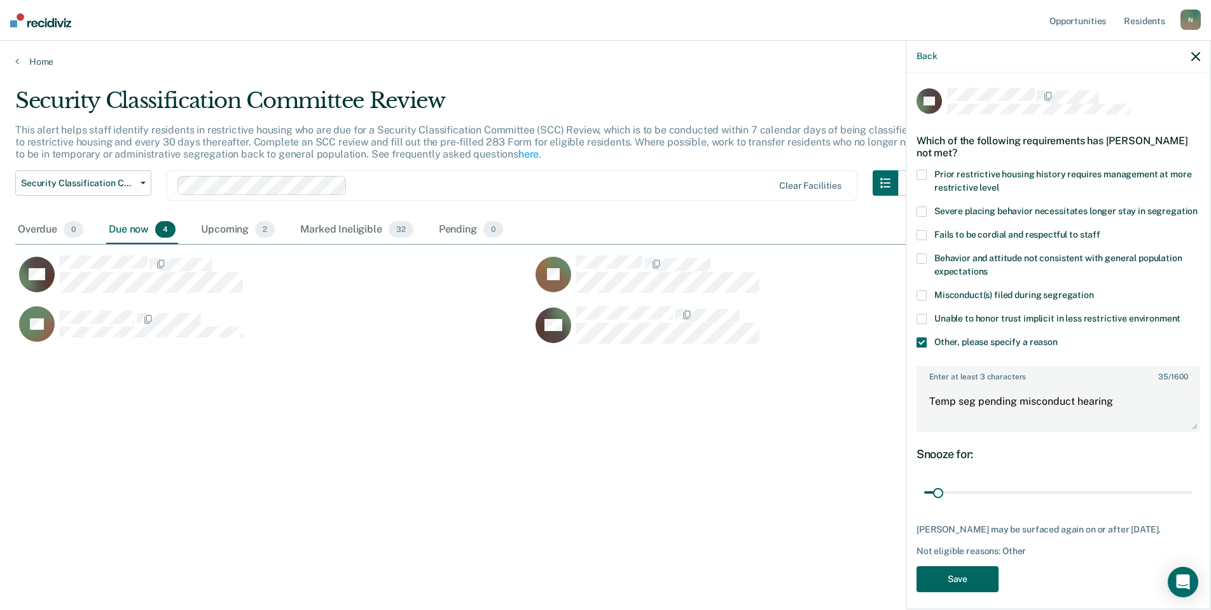
click at [952, 593] on button "Save" at bounding box center [957, 579] width 82 height 26
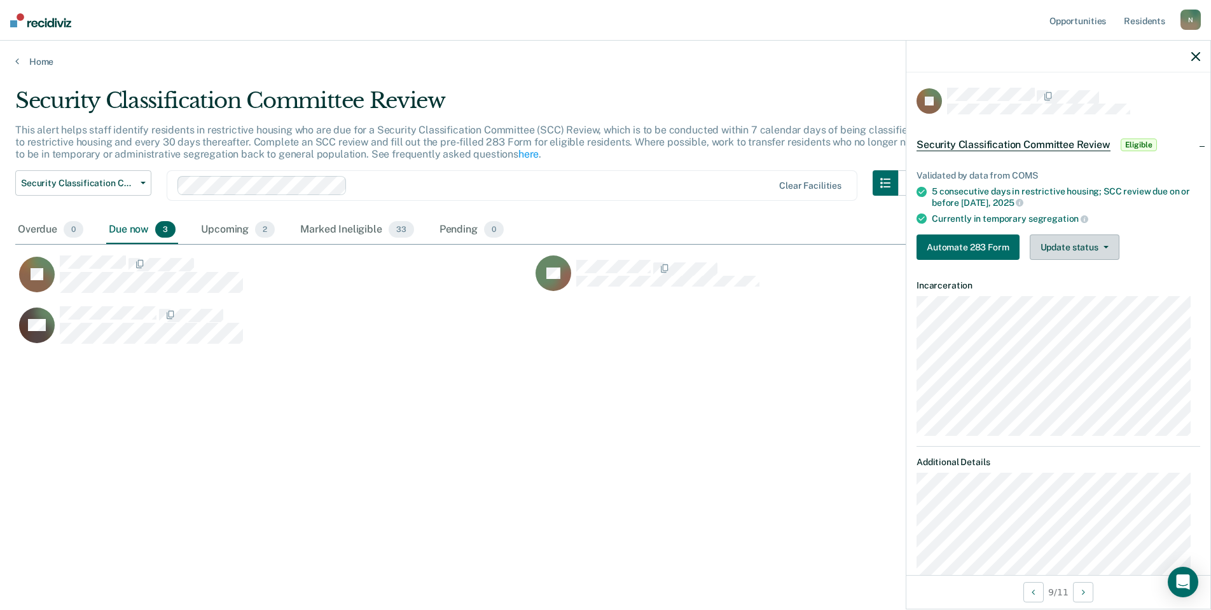
drag, startPoint x: 1061, startPoint y: 252, endPoint x: 1060, endPoint y: 264, distance: 12.7
click at [1061, 252] on button "Update status" at bounding box center [1074, 247] width 90 height 25
click at [1067, 294] on button "Mark Ineligible" at bounding box center [1090, 298] width 123 height 20
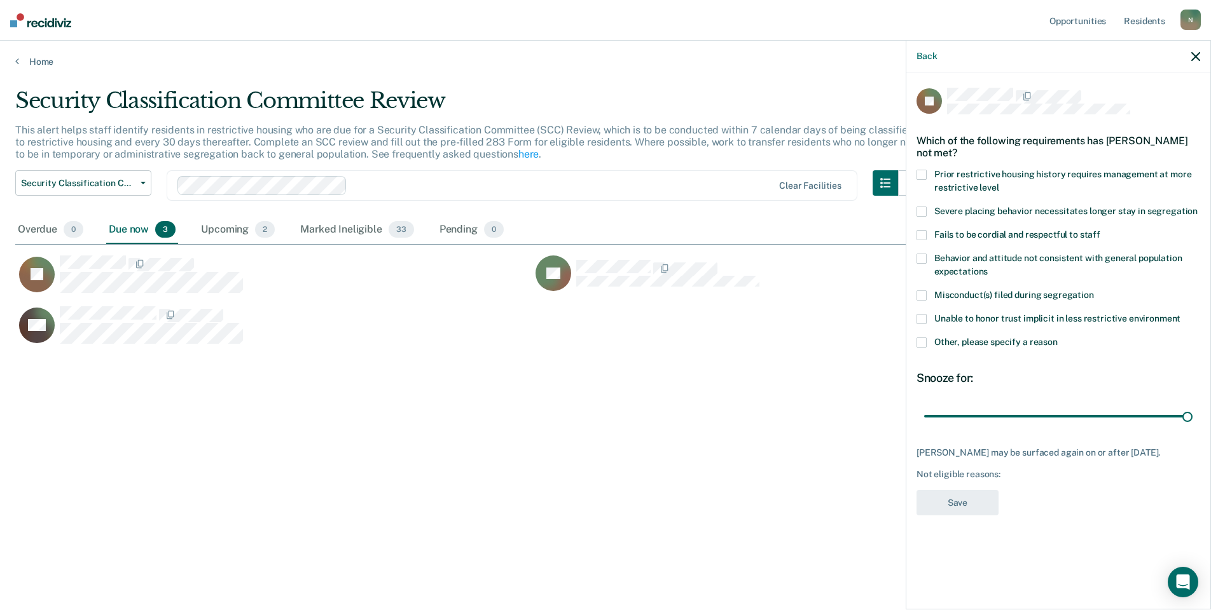
click at [921, 340] on span at bounding box center [921, 343] width 10 height 10
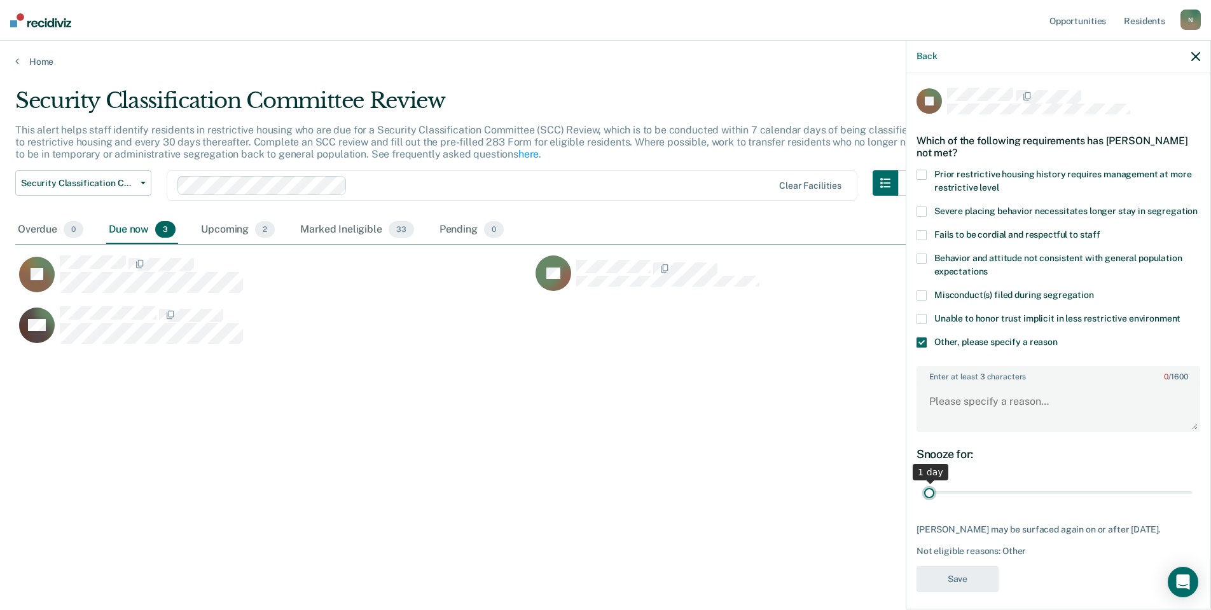
drag, startPoint x: 1179, startPoint y: 504, endPoint x: 952, endPoint y: 444, distance: 234.9
type input "1"
click at [924, 504] on input "range" at bounding box center [1058, 493] width 268 height 22
click at [958, 419] on textarea "Enter at least 3 characters 0 / 1600" at bounding box center [1057, 407] width 281 height 47
type textarea "Temp seg pending misconduct hearing"
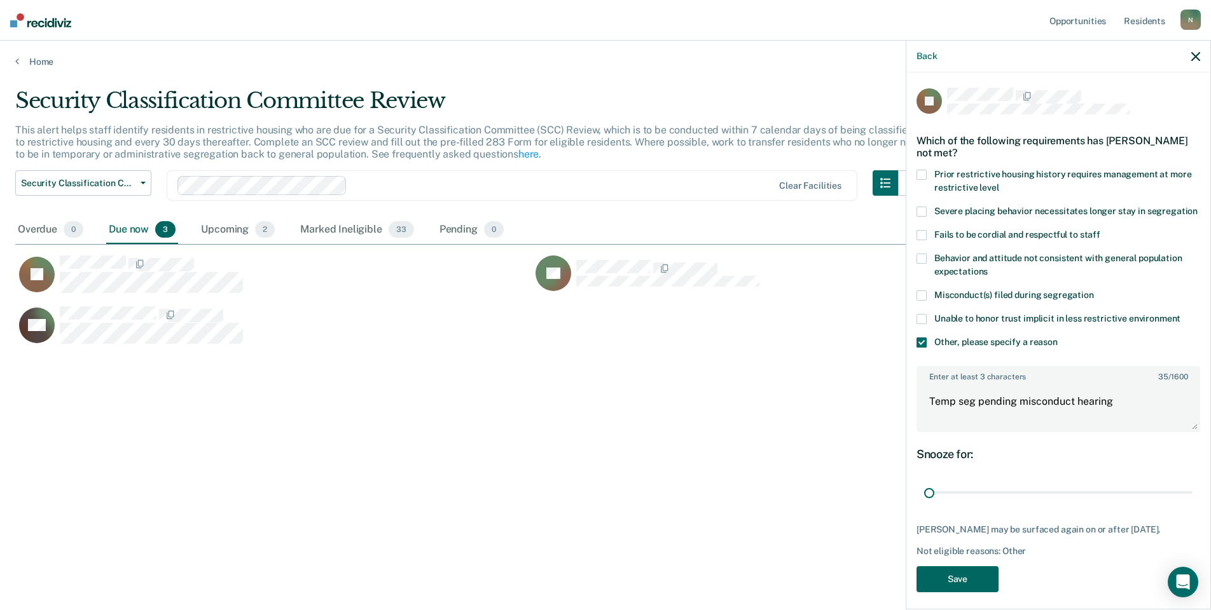
click at [948, 586] on button "Save" at bounding box center [957, 579] width 82 height 26
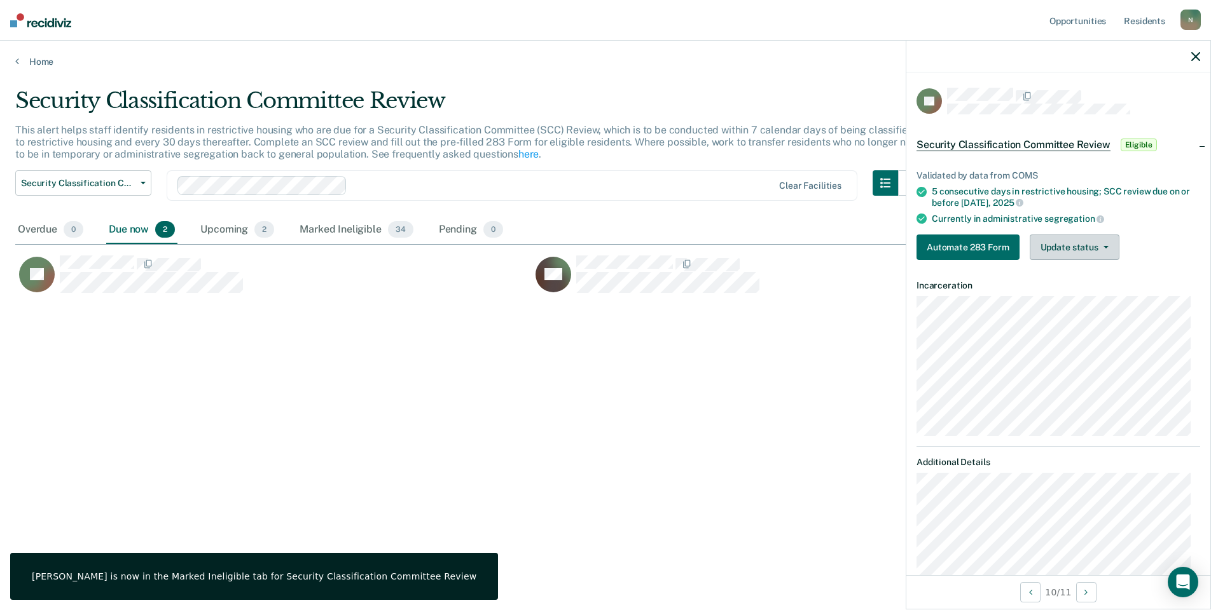
click at [1048, 249] on button "Update status" at bounding box center [1074, 247] width 90 height 25
click at [1059, 295] on button "Mark Ineligible" at bounding box center [1090, 298] width 123 height 20
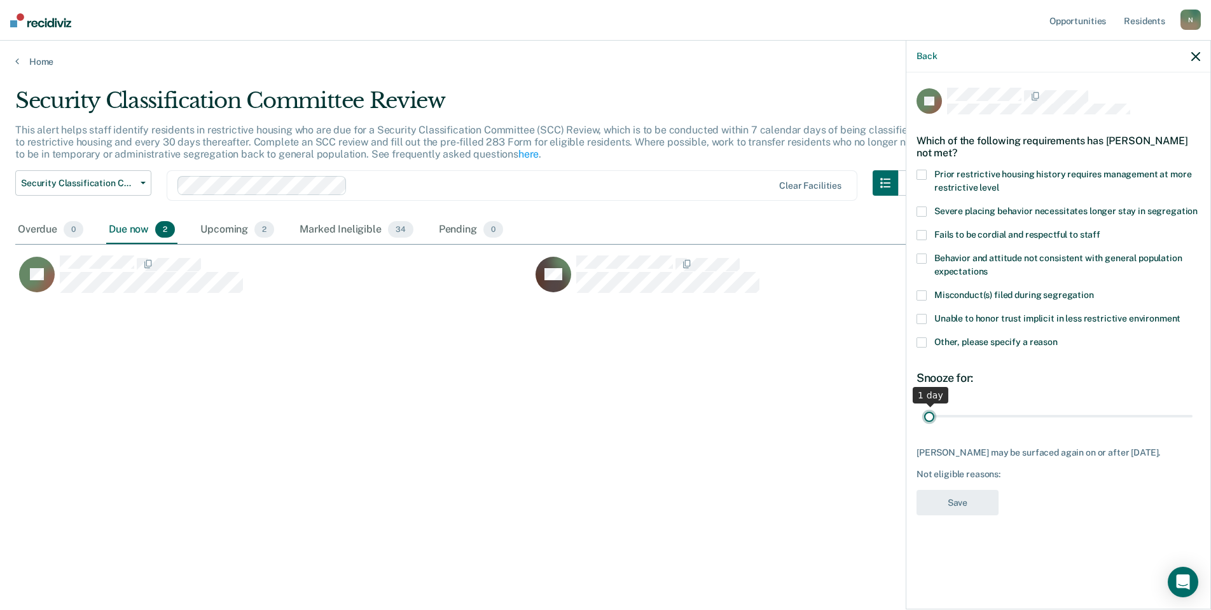
drag, startPoint x: 1187, startPoint y: 414, endPoint x: 889, endPoint y: 417, distance: 298.2
type input "1"
click at [924, 417] on input "range" at bounding box center [1058, 416] width 268 height 22
click at [946, 359] on div "Other, please specify a reason" at bounding box center [1058, 350] width 284 height 24
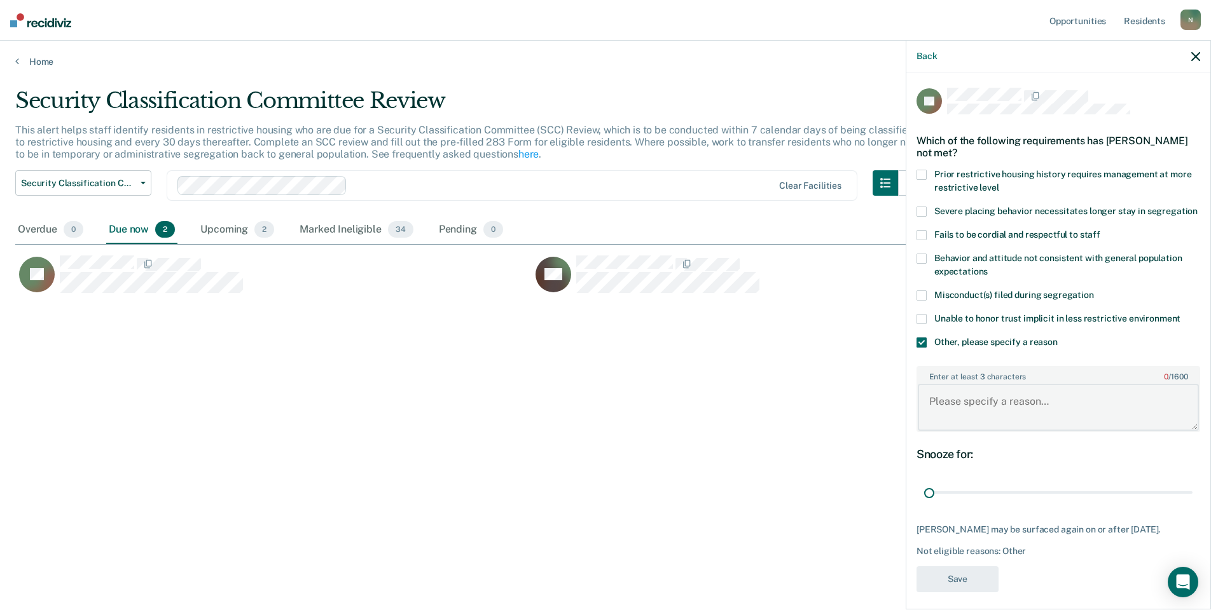
click at [984, 430] on textarea "Enter at least 3 characters 0 / 1600" at bounding box center [1057, 407] width 281 height 47
type textarea "Temp seg pending misconduct hearing"
click at [940, 584] on button "Save" at bounding box center [957, 579] width 82 height 26
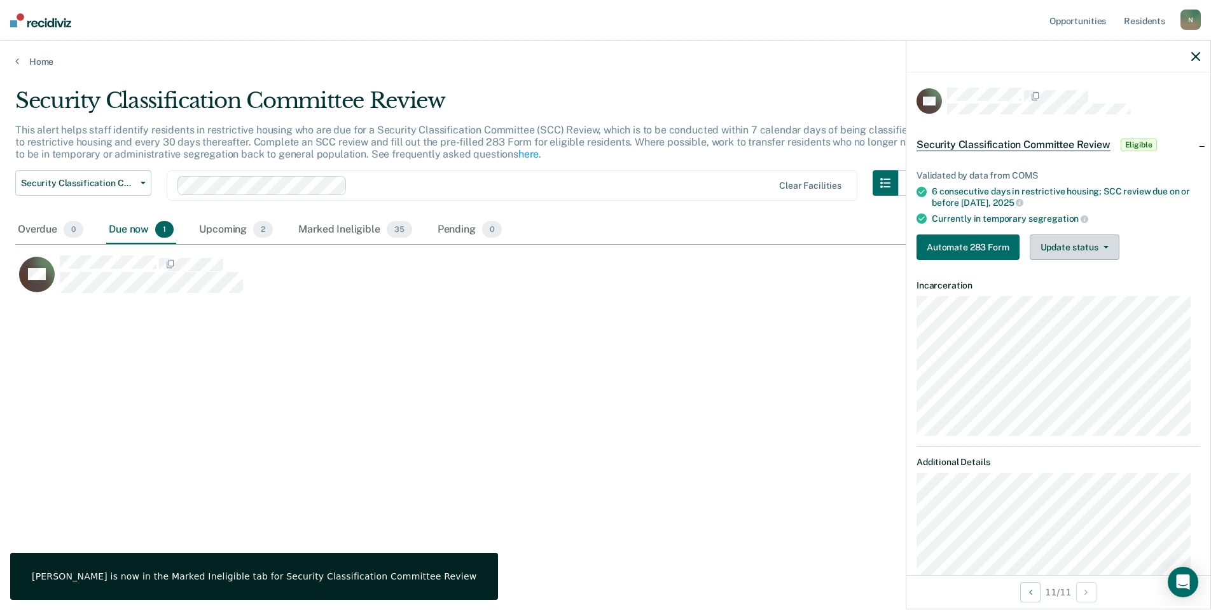
click at [1057, 241] on button "Update status" at bounding box center [1074, 247] width 90 height 25
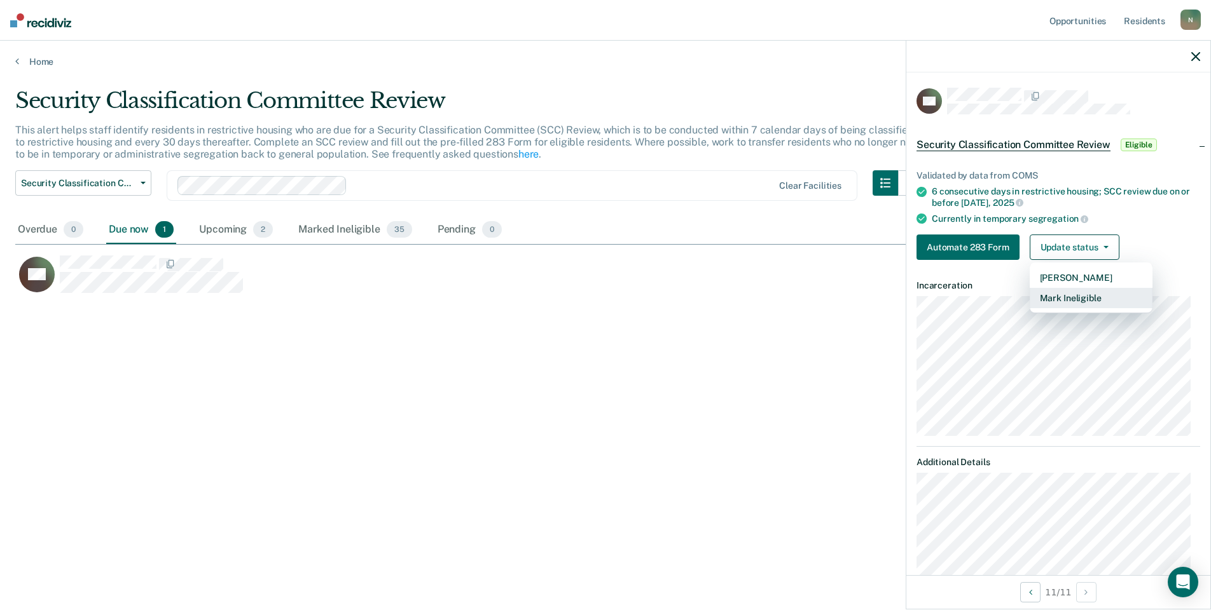
click at [1062, 288] on button "Mark Ineligible" at bounding box center [1090, 298] width 123 height 20
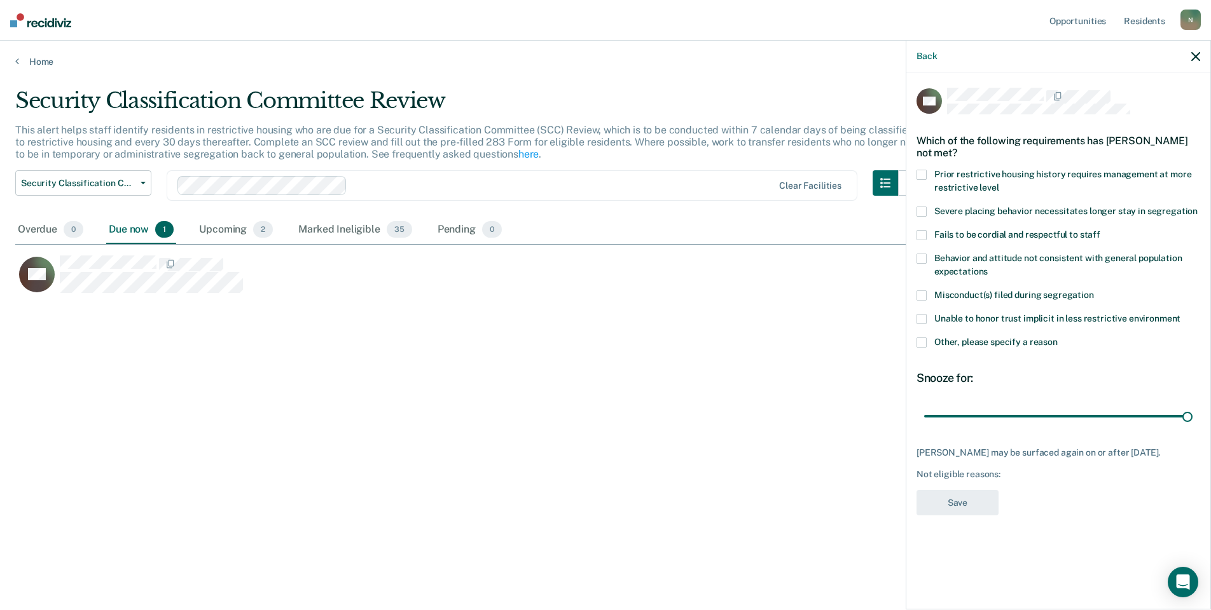
click at [929, 344] on label "Other, please specify a reason" at bounding box center [1058, 344] width 284 height 13
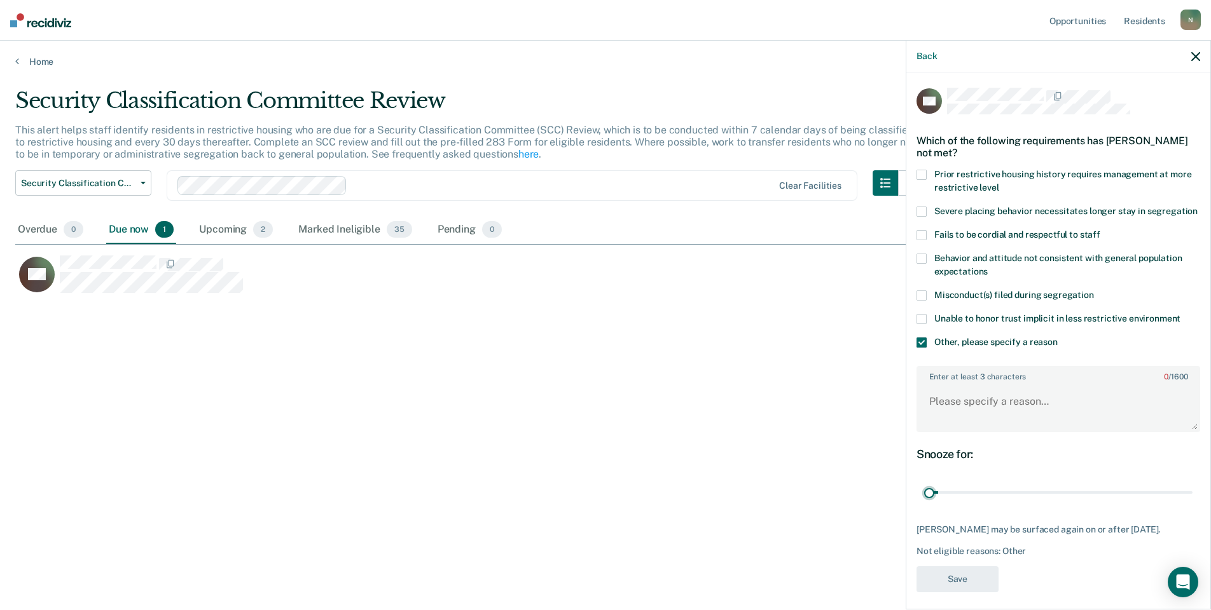
drag, startPoint x: 1179, startPoint y: 504, endPoint x: 921, endPoint y: 502, distance: 257.5
type input "1"
click at [924, 504] on input "range" at bounding box center [1058, 493] width 268 height 22
click at [949, 424] on textarea "Enter at least 3 characters 0 / 1600" at bounding box center [1057, 407] width 281 height 47
type textarea "Temp seg pending misconduct hearing"
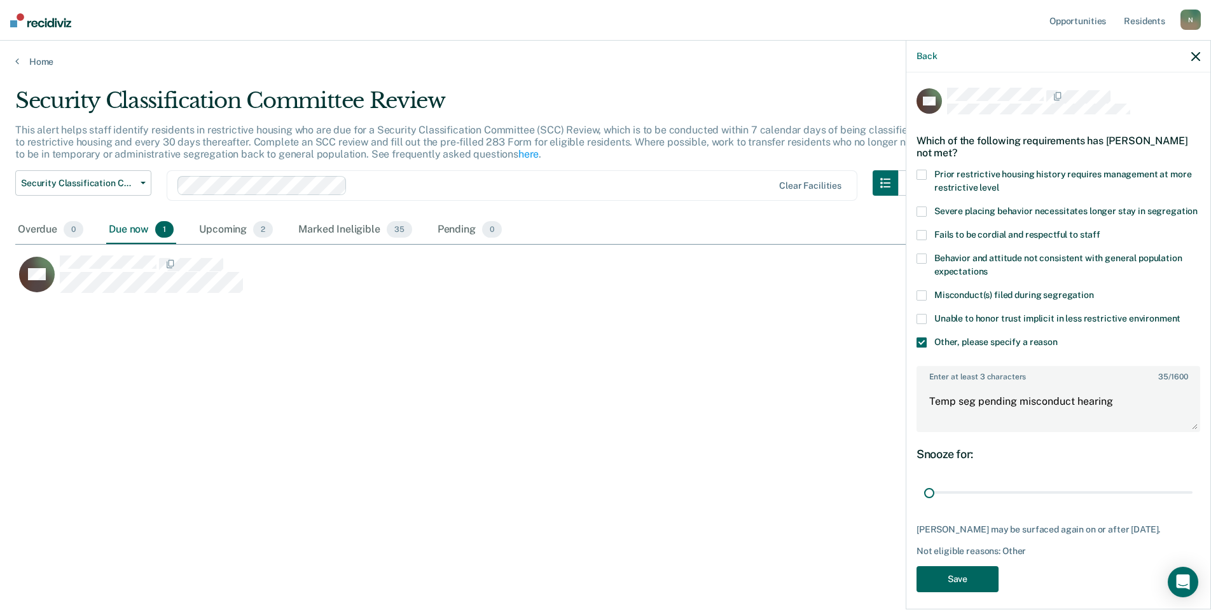
click at [953, 593] on button "Save" at bounding box center [957, 579] width 82 height 26
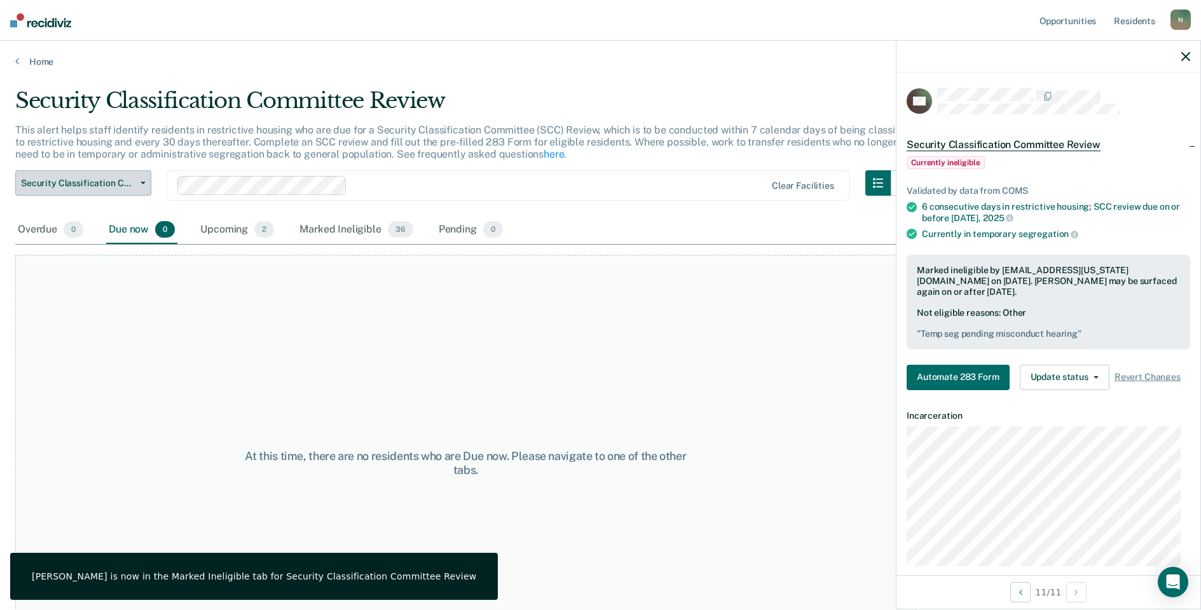
click at [142, 184] on icon "button" at bounding box center [143, 183] width 5 height 3
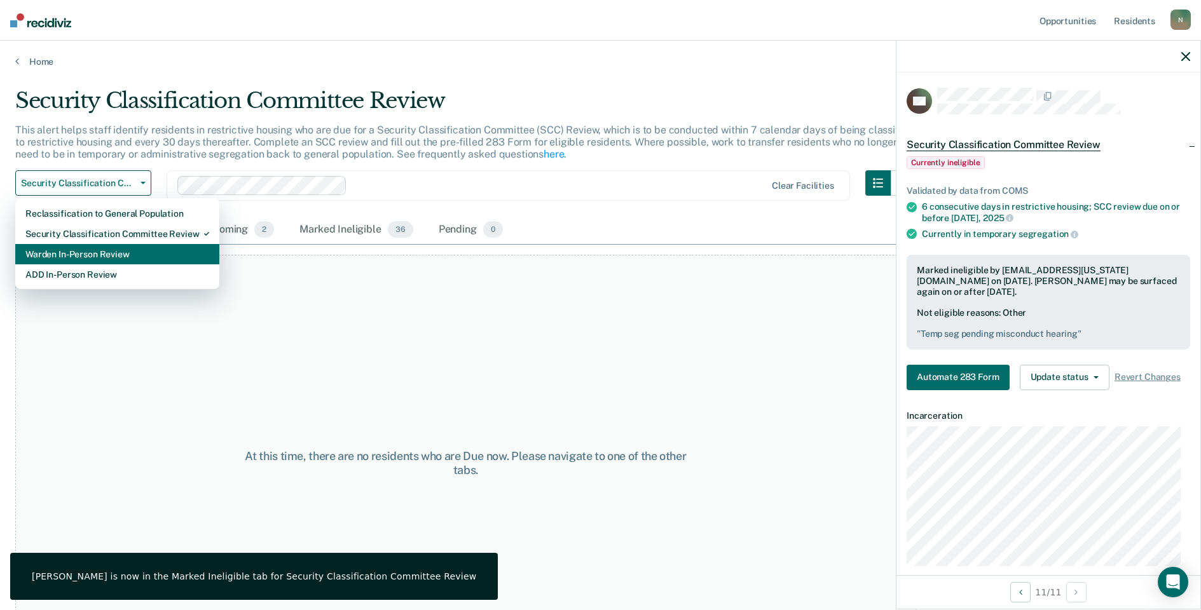
click at [110, 250] on div "Warden In-Person Review" at bounding box center [117, 254] width 184 height 20
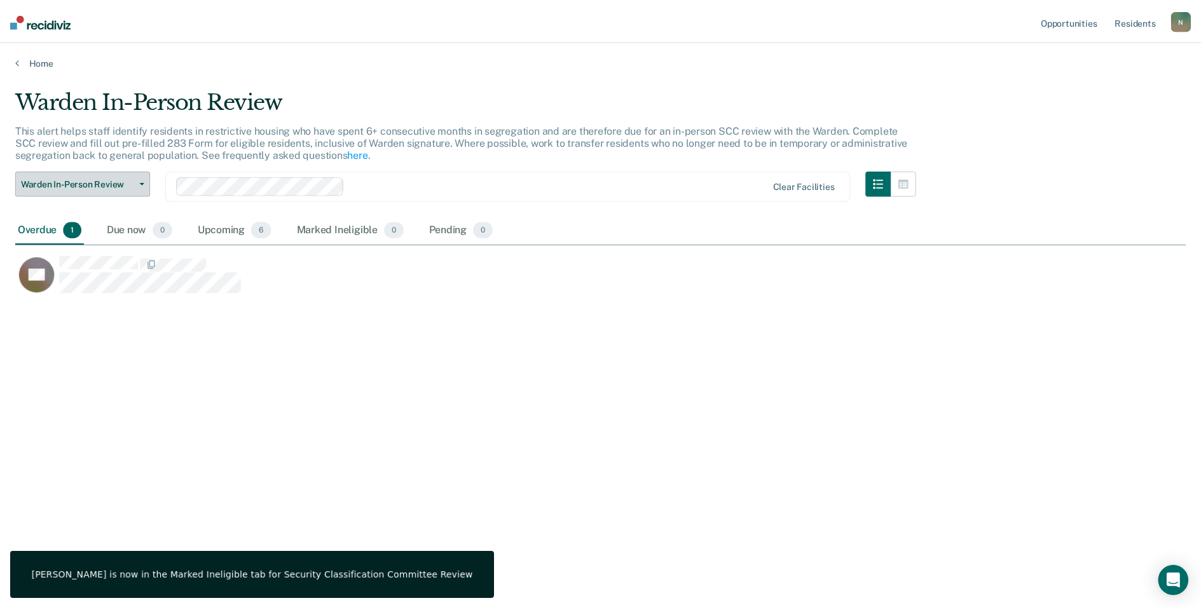
scroll to position [418, 1170]
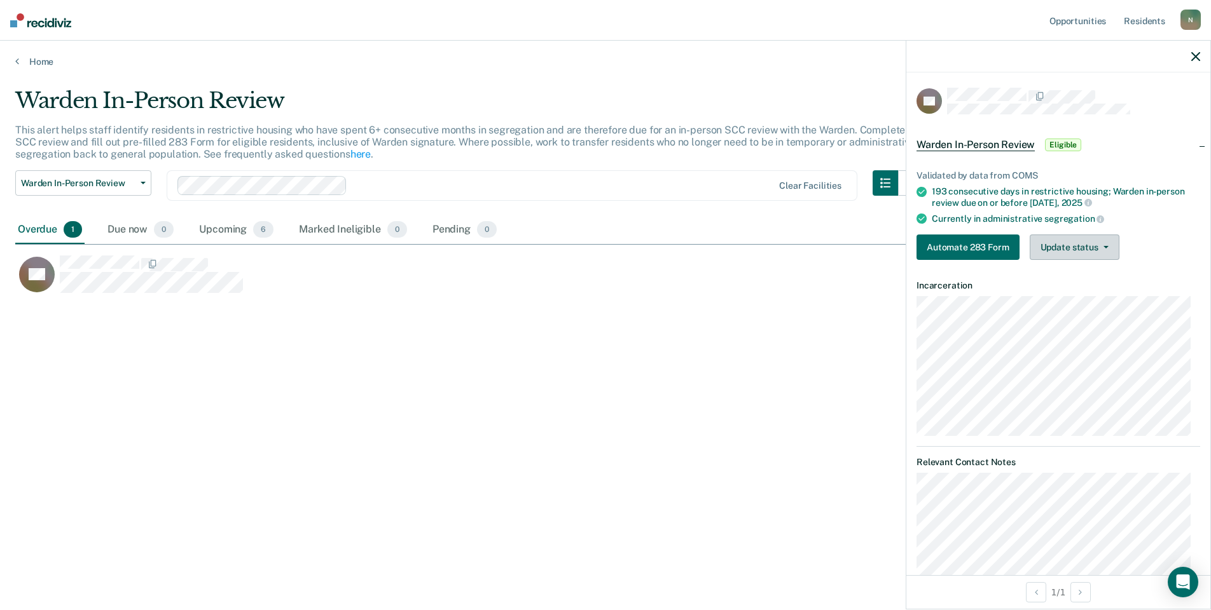
click at [1078, 248] on button "Update status" at bounding box center [1074, 247] width 90 height 25
click at [1073, 297] on button "Mark Ineligible" at bounding box center [1090, 298] width 123 height 20
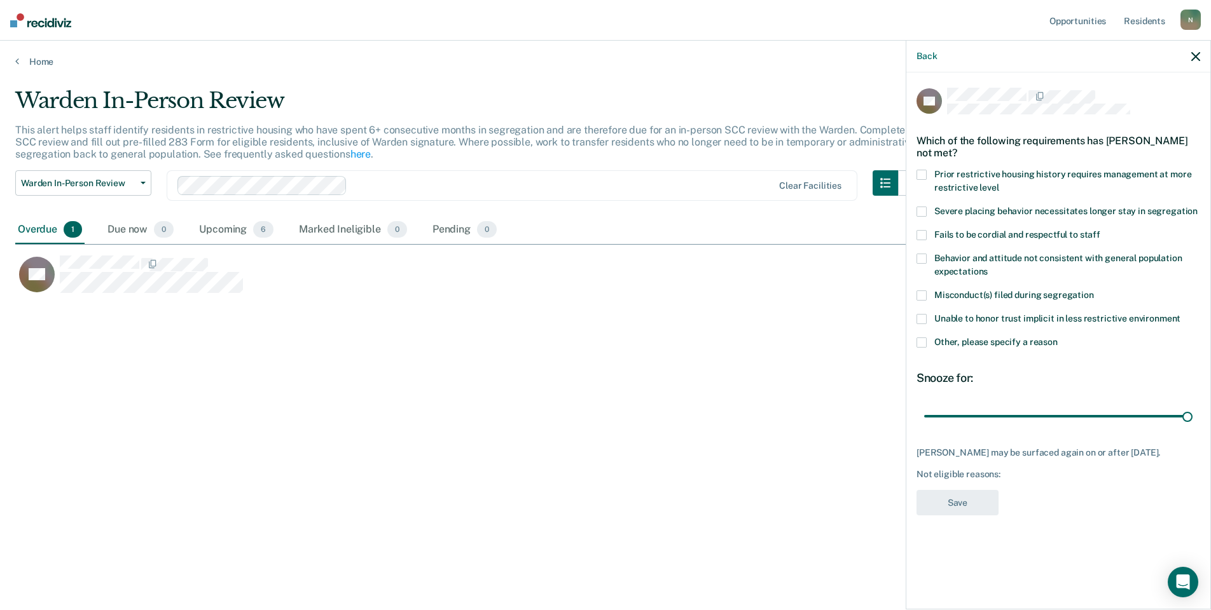
click at [916, 340] on div "KS Which of the following requirements has [PERSON_NAME] not met? Prior restric…" at bounding box center [1058, 339] width 304 height 535
click at [919, 340] on span at bounding box center [921, 343] width 10 height 10
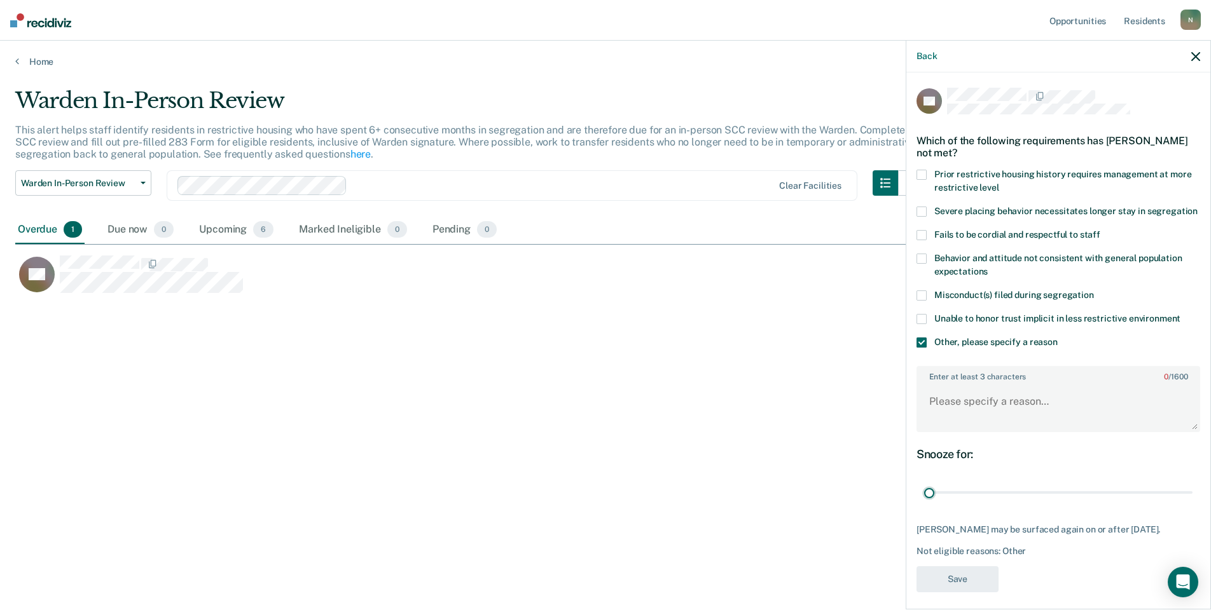
drag, startPoint x: 1176, startPoint y: 504, endPoint x: 930, endPoint y: 455, distance: 250.2
type input "1"
click at [924, 504] on input "range" at bounding box center [1058, 493] width 268 height 22
click at [943, 420] on textarea "Enter at least 3 characters 0 / 1600" at bounding box center [1057, 407] width 281 height 47
type textarea "S"
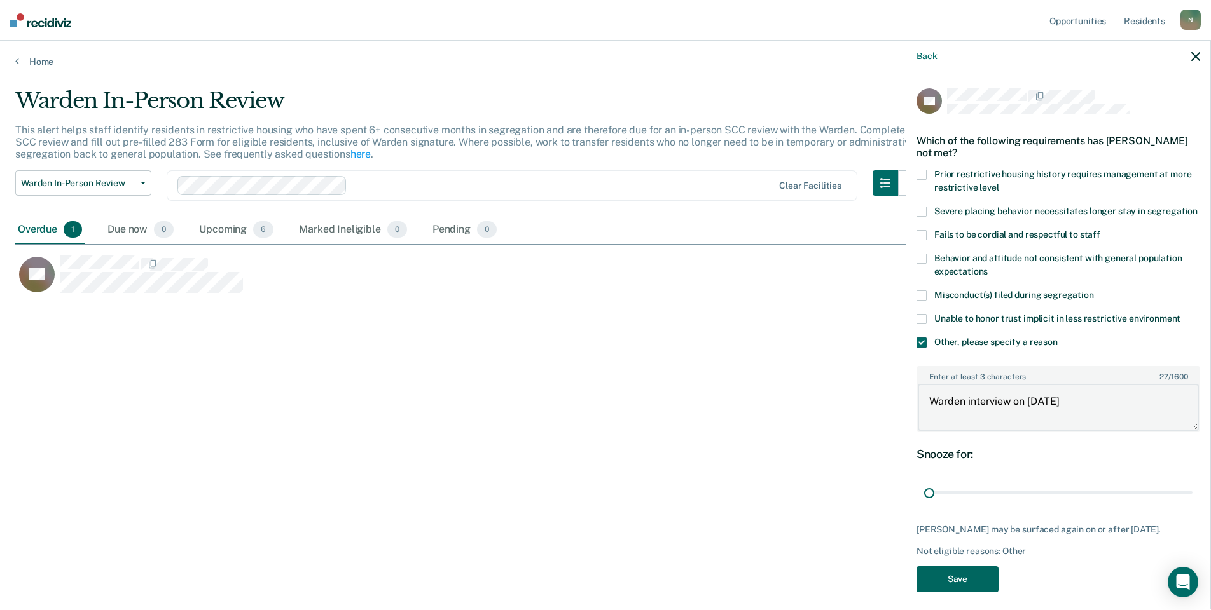
type textarea "Warden interview on [DATE]"
click at [952, 586] on button "Save" at bounding box center [957, 579] width 82 height 26
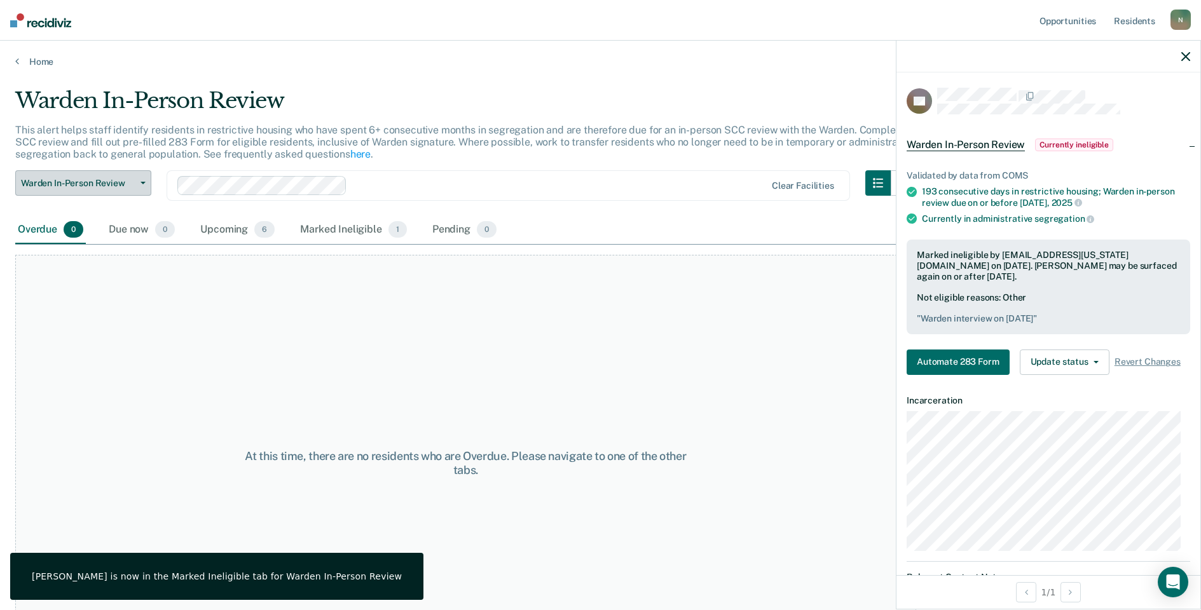
click at [142, 184] on icon "button" at bounding box center [143, 183] width 5 height 3
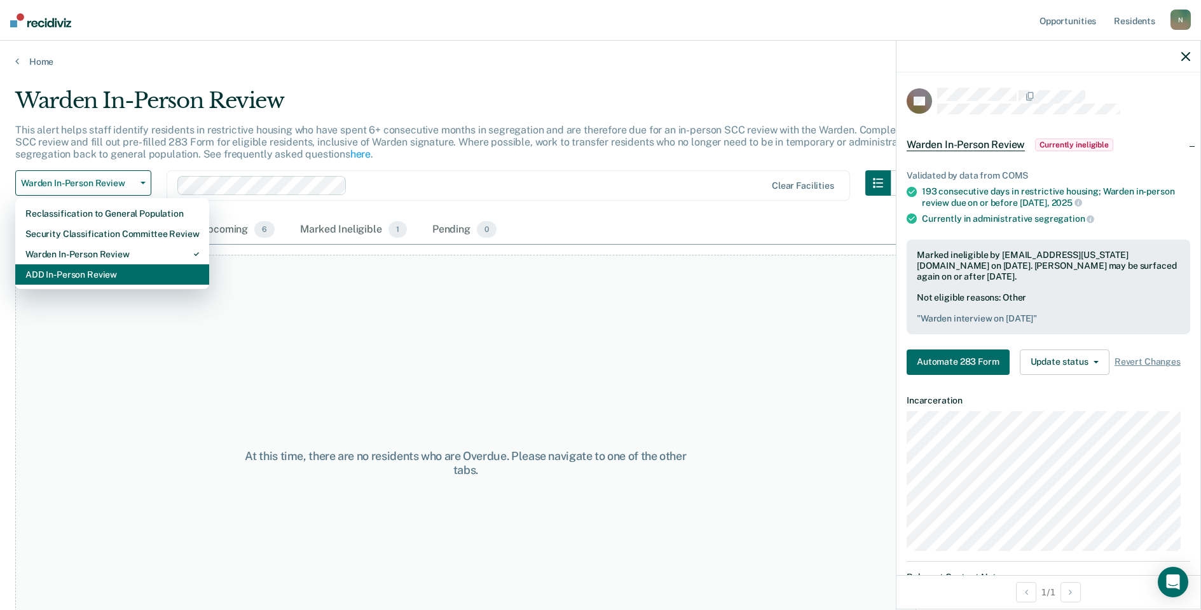
click at [123, 270] on div "ADD In-Person Review" at bounding box center [112, 274] width 174 height 20
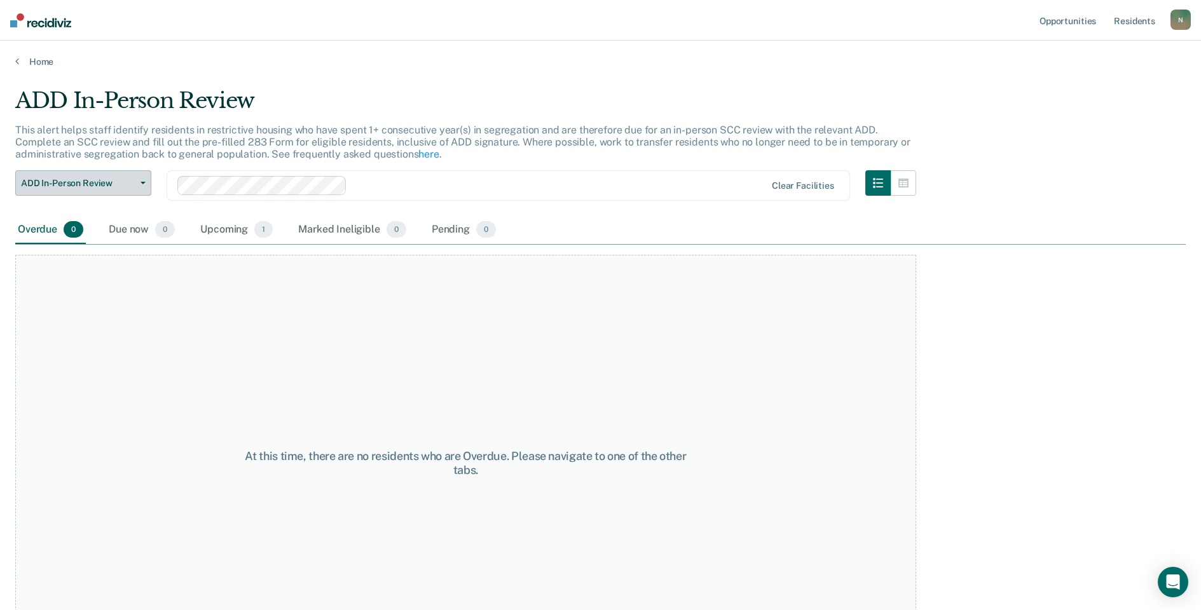
click at [143, 189] on button "ADD In-Person Review" at bounding box center [83, 182] width 136 height 25
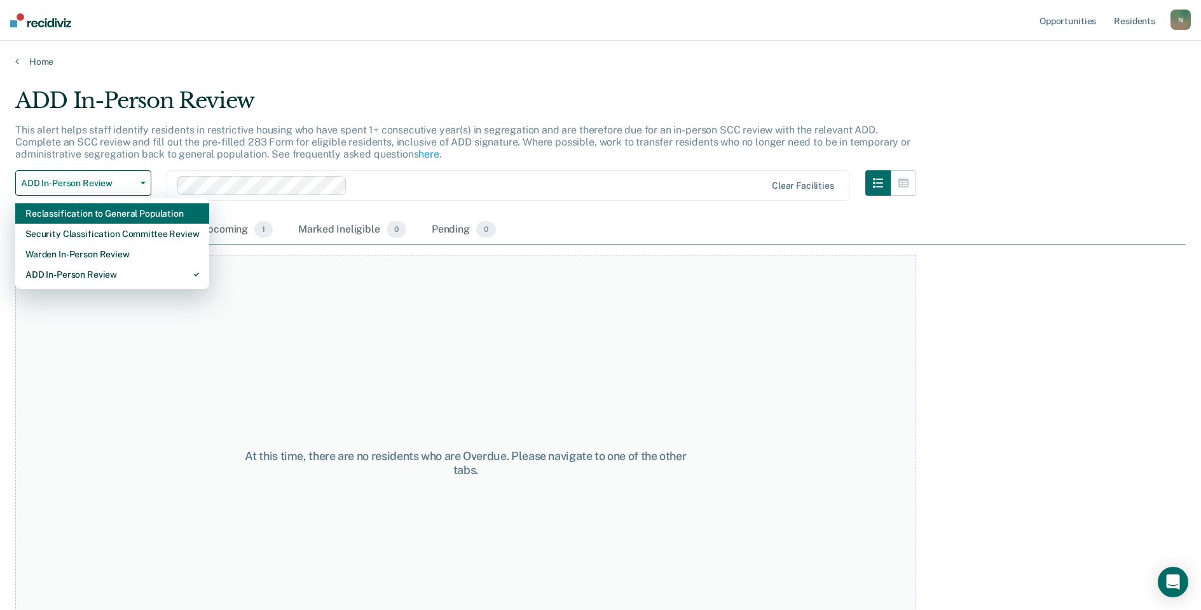
click at [131, 223] on div "Reclassification to General Population" at bounding box center [112, 213] width 174 height 20
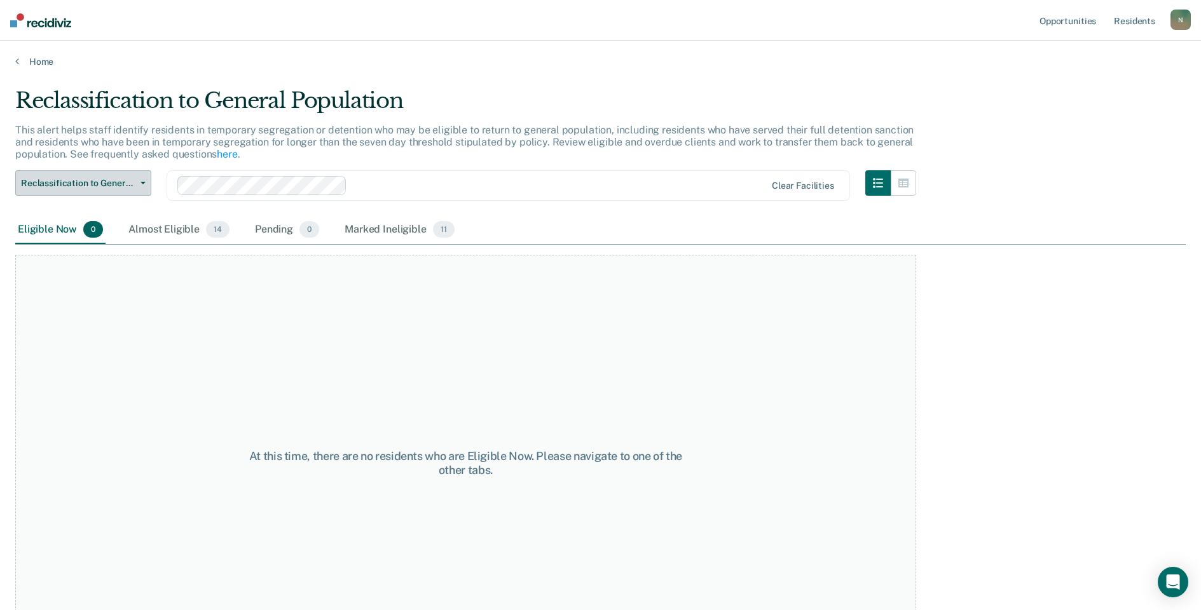
click at [139, 179] on button "Reclassification to General Population" at bounding box center [83, 182] width 136 height 25
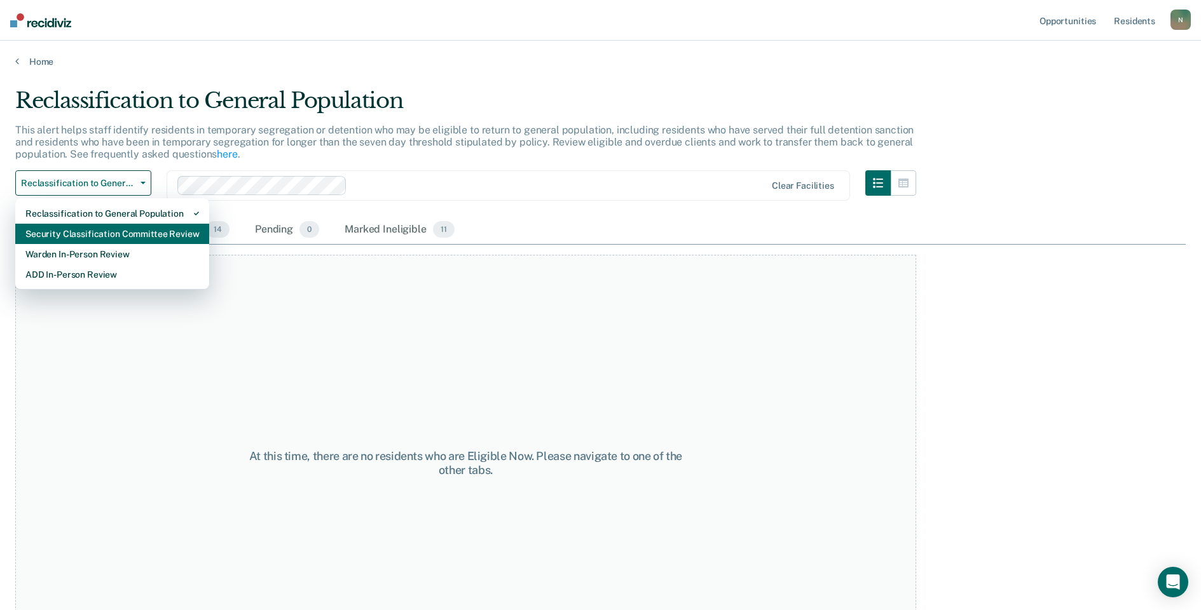
click at [121, 230] on div "Security Classification Committee Review" at bounding box center [112, 234] width 174 height 20
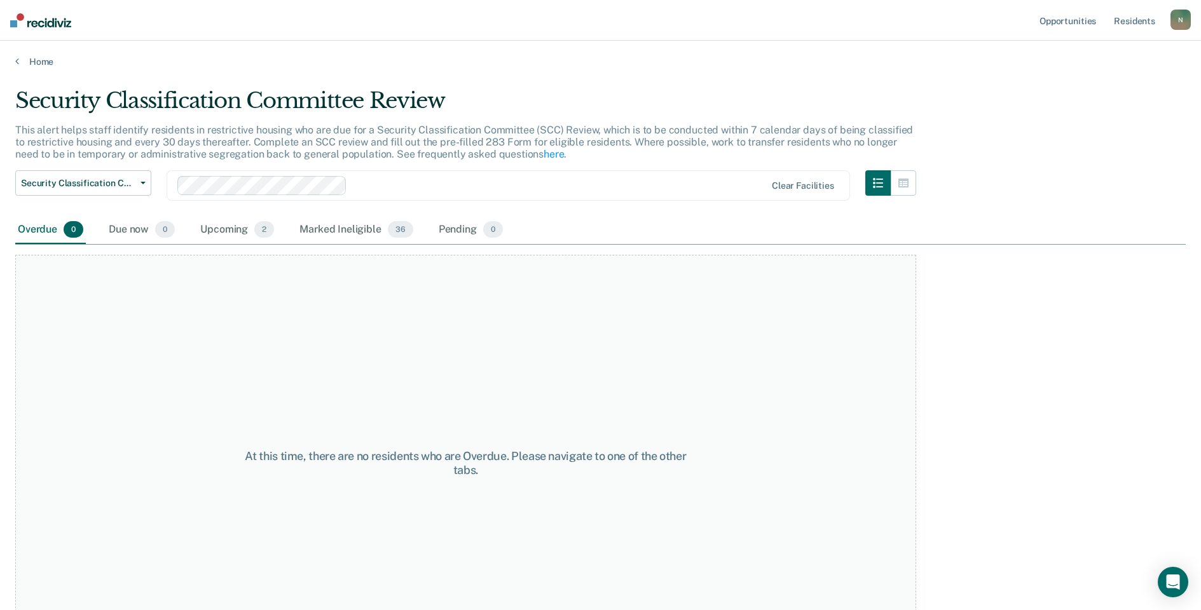
drag, startPoint x: 1176, startPoint y: 16, endPoint x: 1173, endPoint y: 27, distance: 11.3
click at [1176, 16] on div "N" at bounding box center [1180, 20] width 20 height 20
click at [1099, 82] on link "Log Out" at bounding box center [1129, 83] width 102 height 11
